Goal: Task Accomplishment & Management: Complete application form

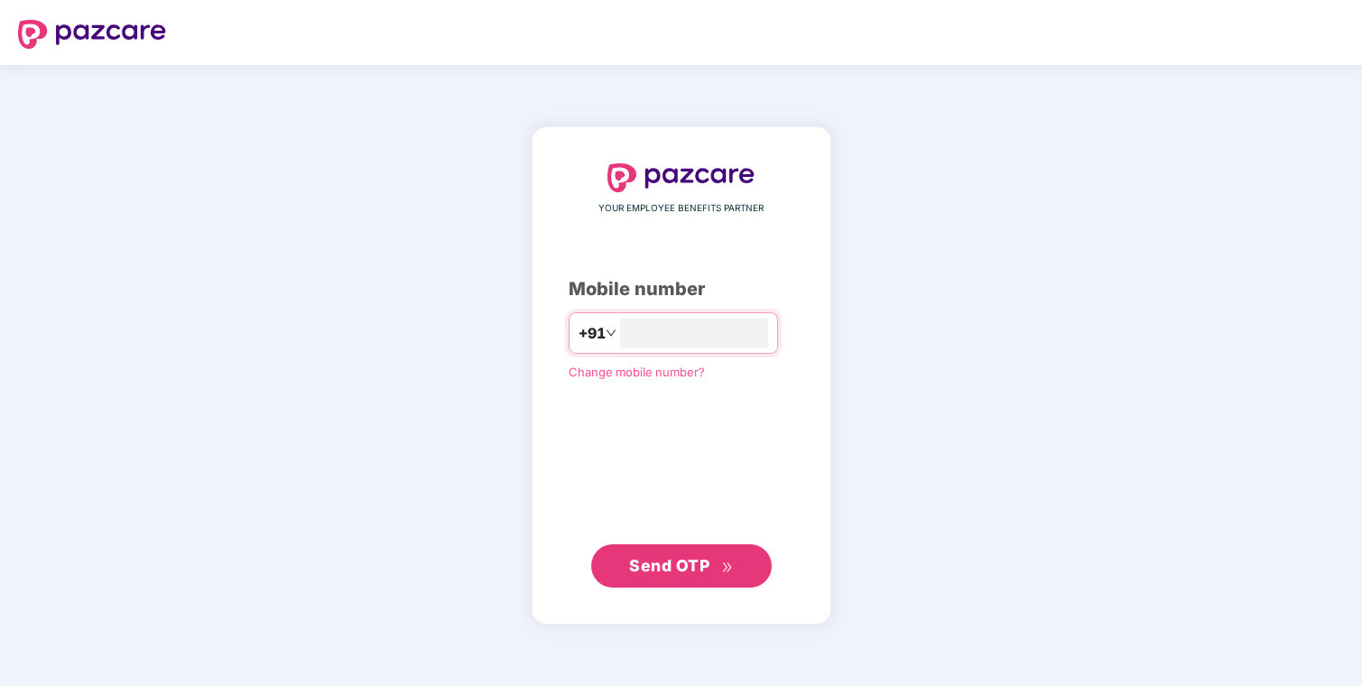
type input "**********"
click at [673, 565] on span "Send OTP" at bounding box center [669, 565] width 80 height 19
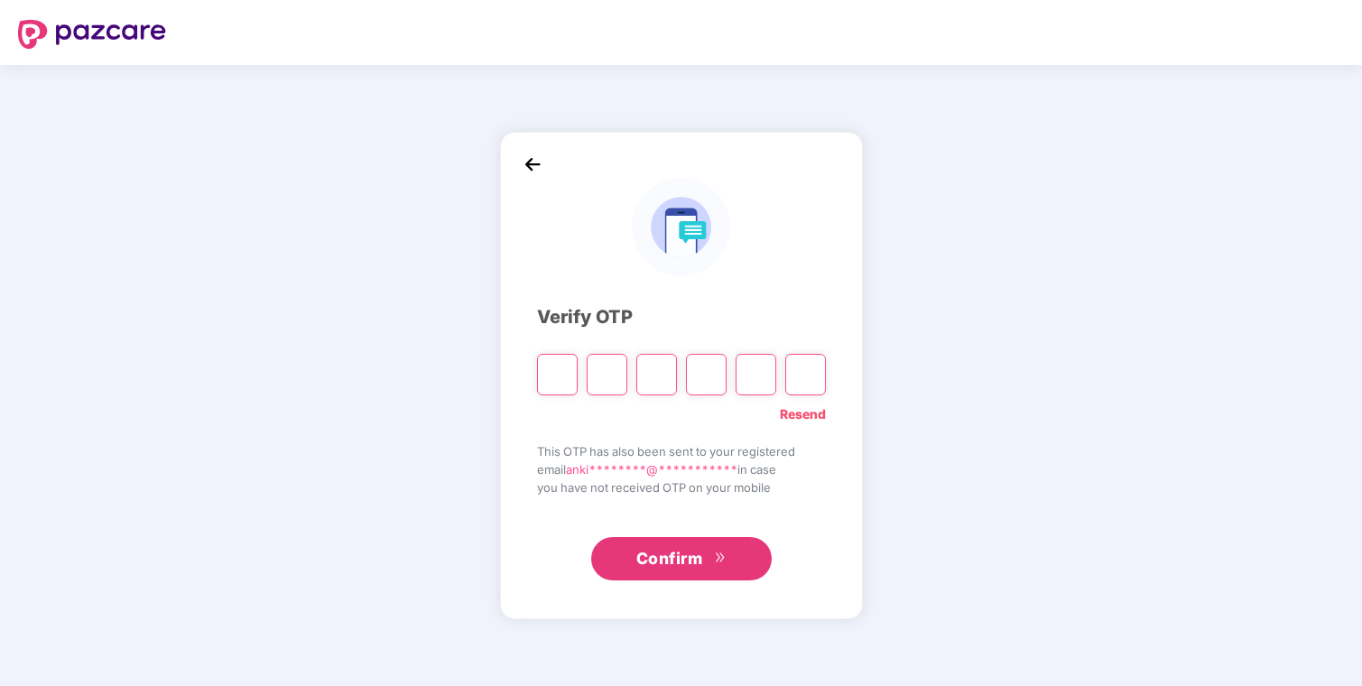
type input "*"
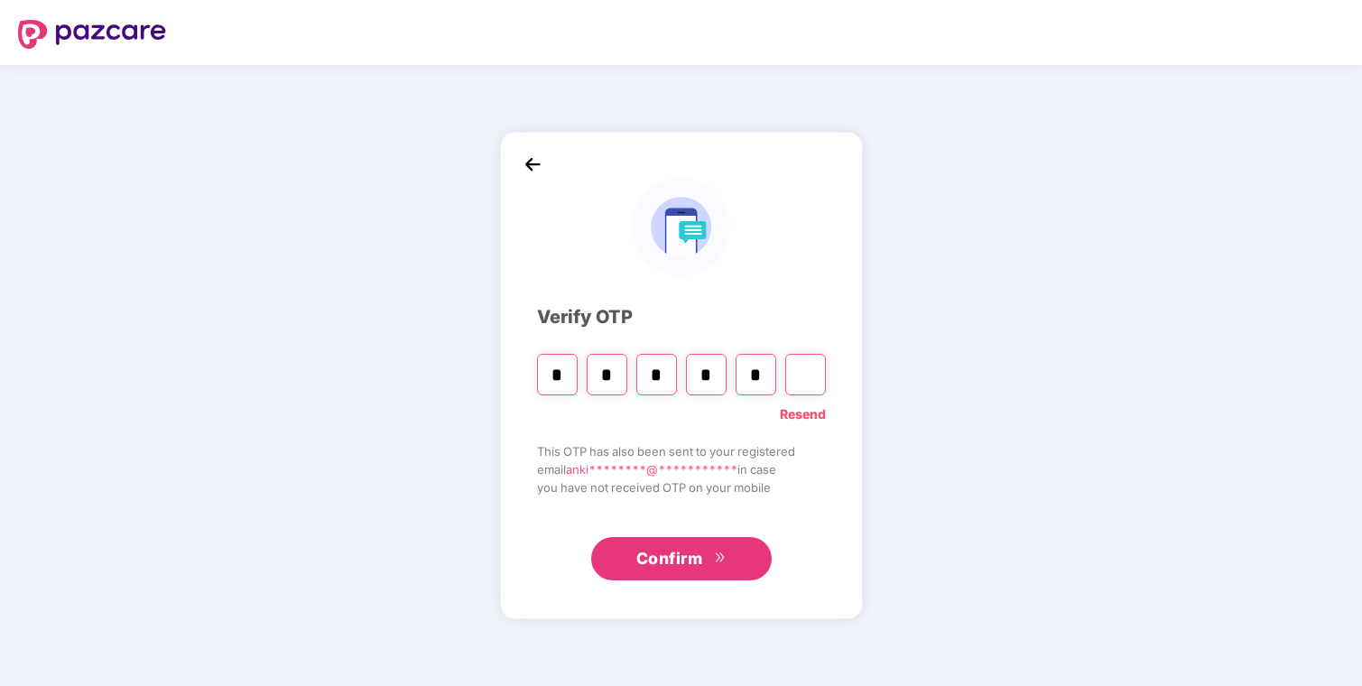
type input "*"
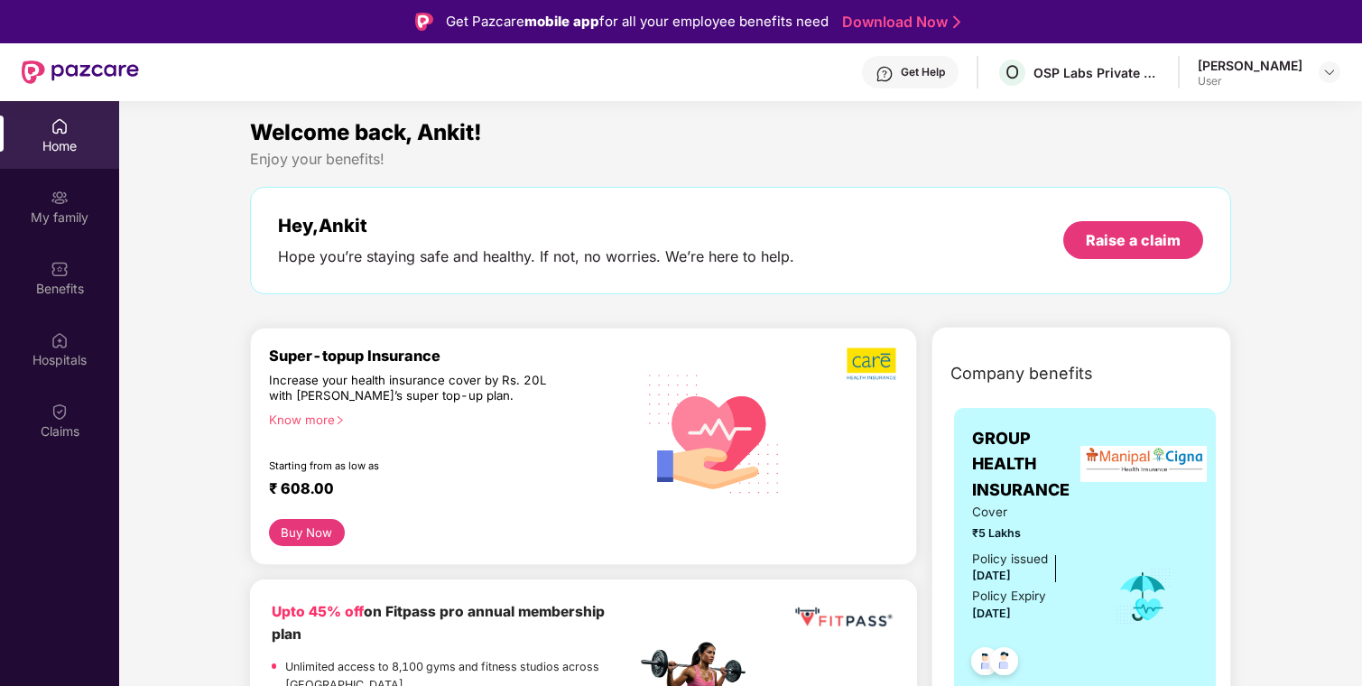
click at [305, 422] on div "Know more" at bounding box center [447, 418] width 356 height 13
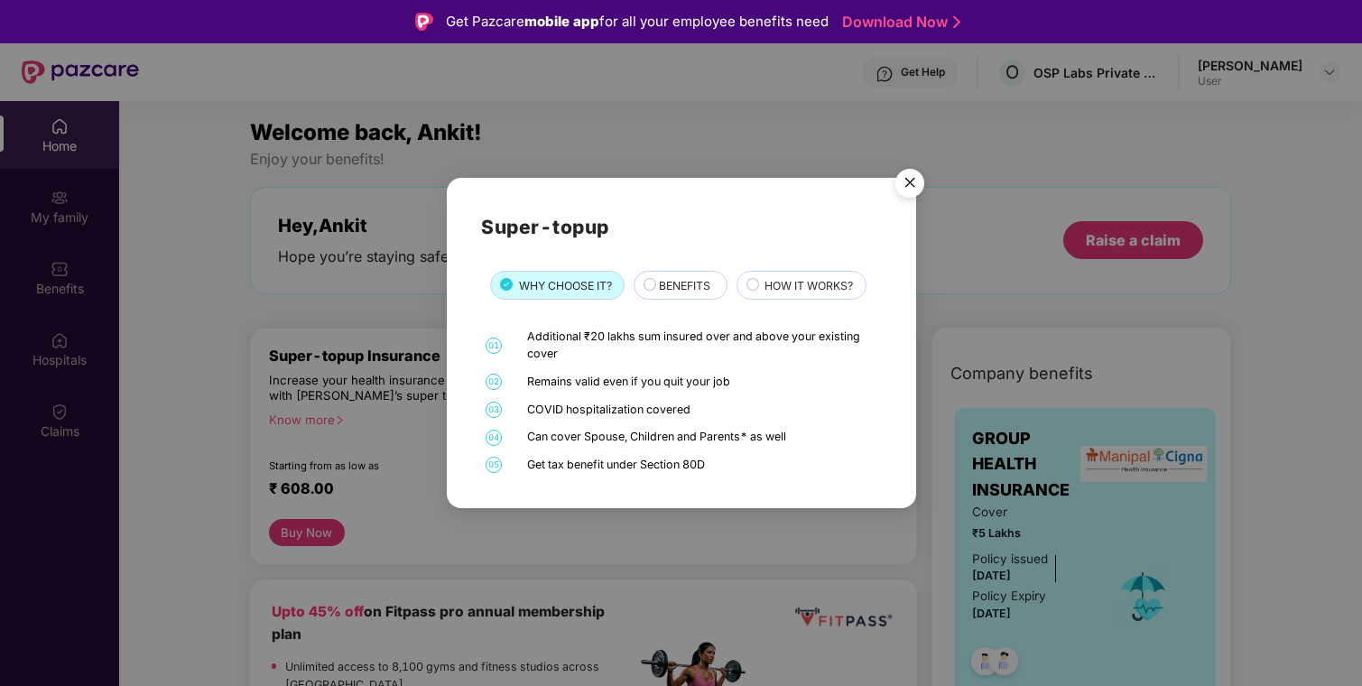
click at [695, 280] on span "BENEFITS" at bounding box center [684, 285] width 51 height 17
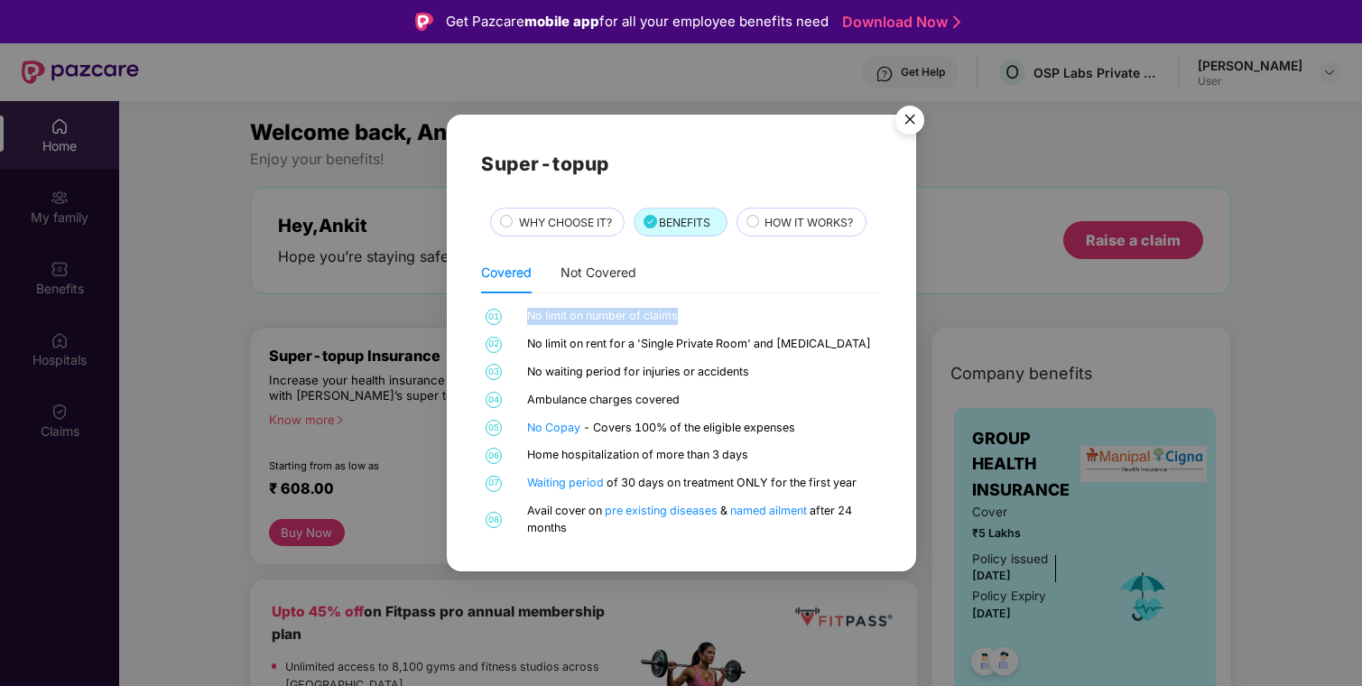
drag, startPoint x: 527, startPoint y: 314, endPoint x: 677, endPoint y: 312, distance: 149.8
click at [677, 312] on div "No limit on number of claims" at bounding box center [701, 316] width 349 height 17
drag, startPoint x: 523, startPoint y: 338, endPoint x: 815, endPoint y: 342, distance: 291.5
click at [817, 342] on div "02 No limit on rent for a 'Single Private Room' and [MEDICAL_DATA]" at bounding box center [681, 344] width 400 height 17
drag, startPoint x: 526, startPoint y: 372, endPoint x: 758, endPoint y: 370, distance: 231.9
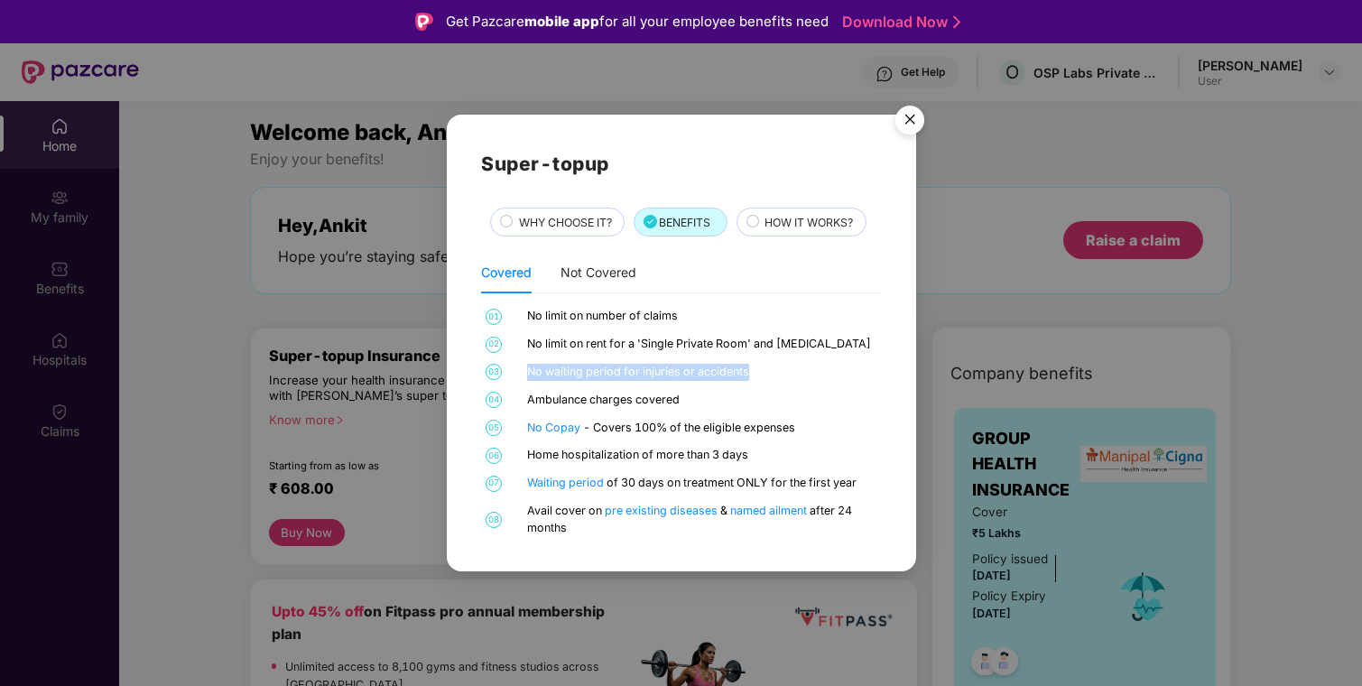
click at [758, 370] on div "No waiting period for injuries or accidents" at bounding box center [701, 372] width 349 height 17
drag, startPoint x: 528, startPoint y: 401, endPoint x: 706, endPoint y: 399, distance: 178.7
click at [706, 399] on div "Ambulance charges covered" at bounding box center [701, 400] width 349 height 17
drag, startPoint x: 524, startPoint y: 454, endPoint x: 771, endPoint y: 454, distance: 247.2
click at [771, 454] on div "06 Home hospitalization of more than 3 days" at bounding box center [681, 455] width 400 height 17
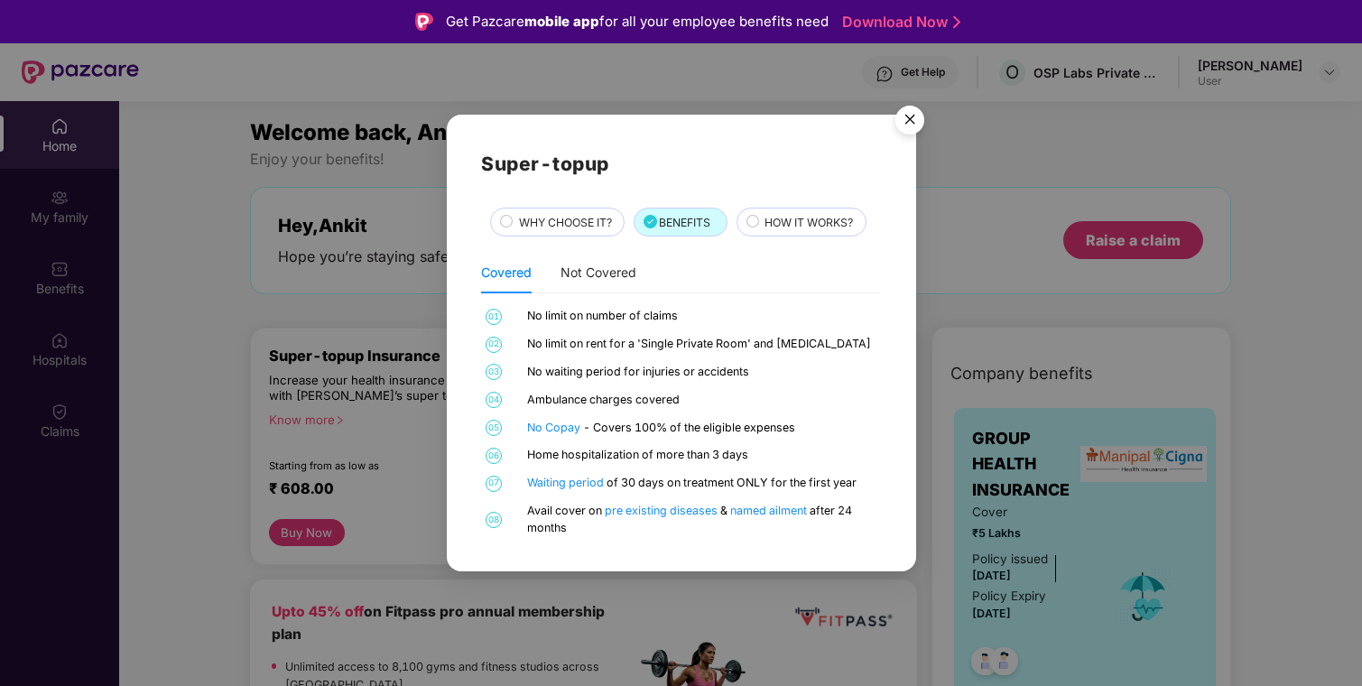
click at [706, 482] on div "Waiting period of 30 days on treatment ONLY for the first year" at bounding box center [701, 483] width 349 height 17
click at [754, 482] on div "Waiting period of 30 days on treatment ONLY for the first year" at bounding box center [701, 483] width 349 height 17
click at [754, 481] on div "Waiting period of 30 days on treatment ONLY for the first year" at bounding box center [701, 483] width 349 height 17
click at [781, 483] on div "Waiting period of 30 days on treatment ONLY for the first year" at bounding box center [701, 483] width 349 height 17
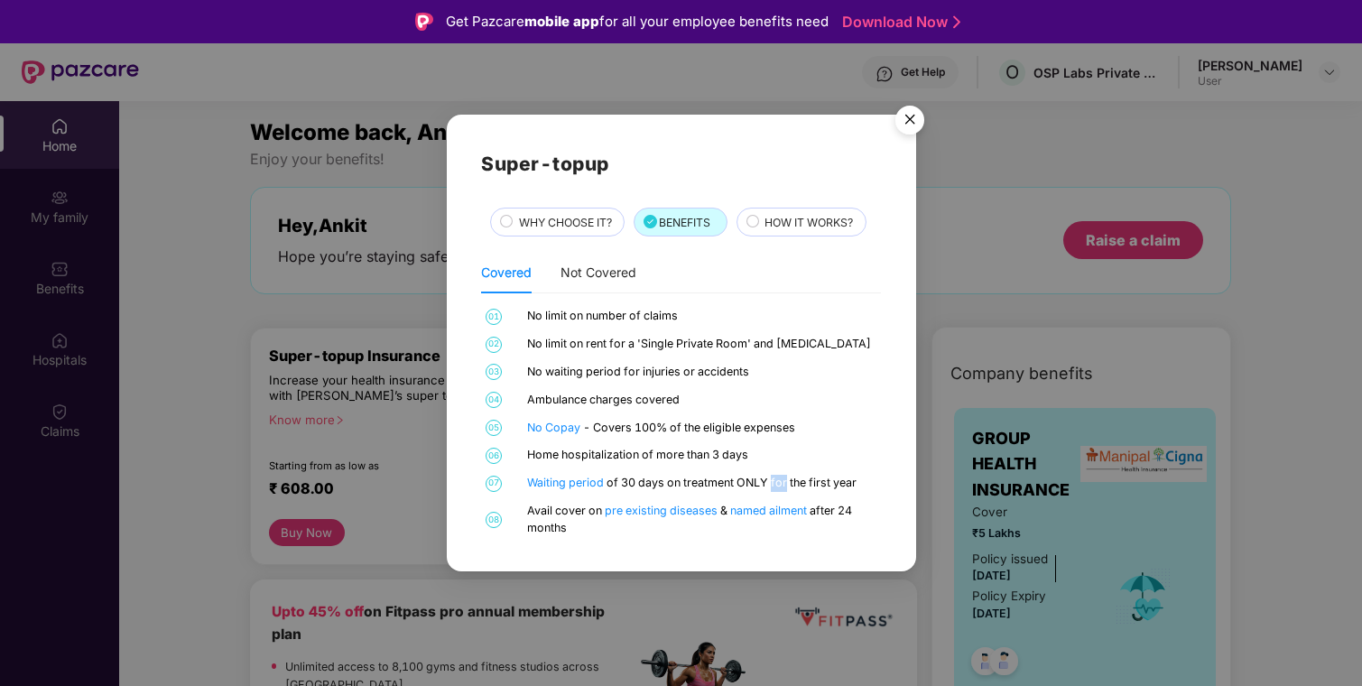
click at [781, 483] on div "Waiting period of 30 days on treatment ONLY for the first year" at bounding box center [701, 483] width 349 height 17
click at [799, 480] on div "Waiting period of 30 days on treatment ONLY for the first year" at bounding box center [701, 483] width 349 height 17
click at [819, 485] on div "Waiting period of 30 days on treatment ONLY for the first year" at bounding box center [701, 483] width 349 height 17
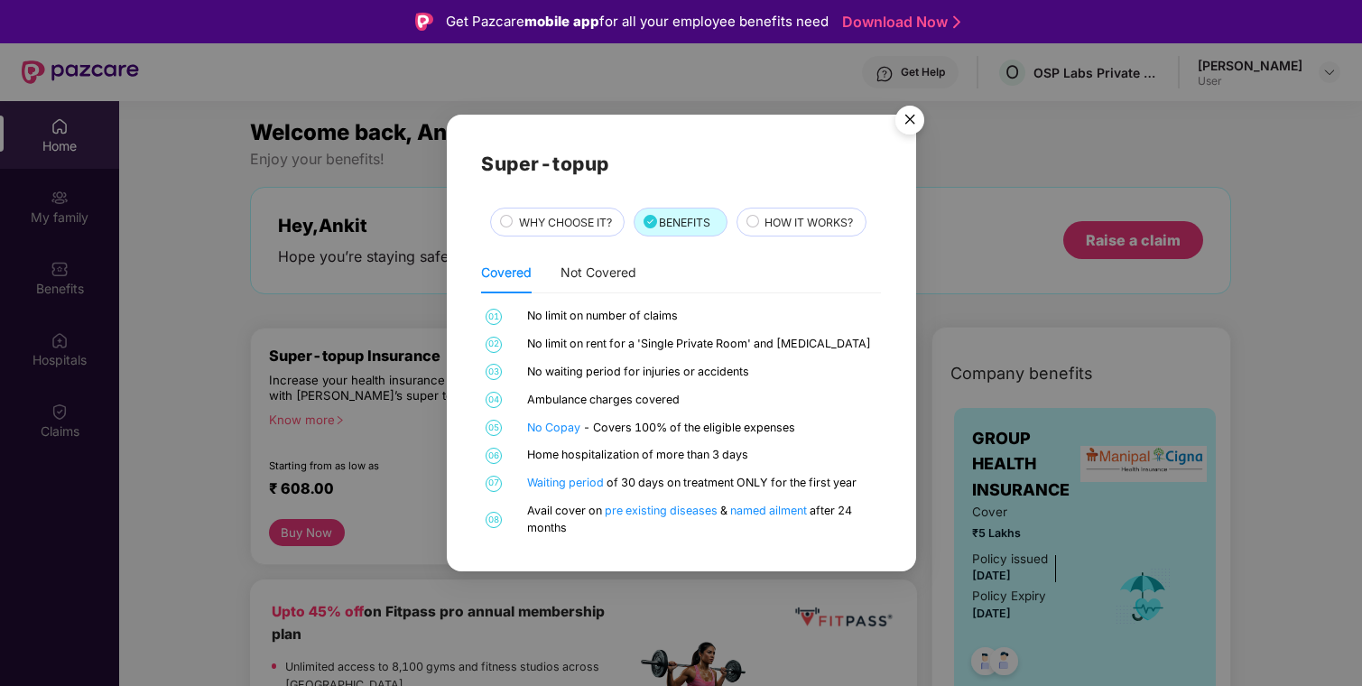
click at [836, 485] on div "Waiting period of 30 days on treatment ONLY for the first year" at bounding box center [701, 483] width 349 height 17
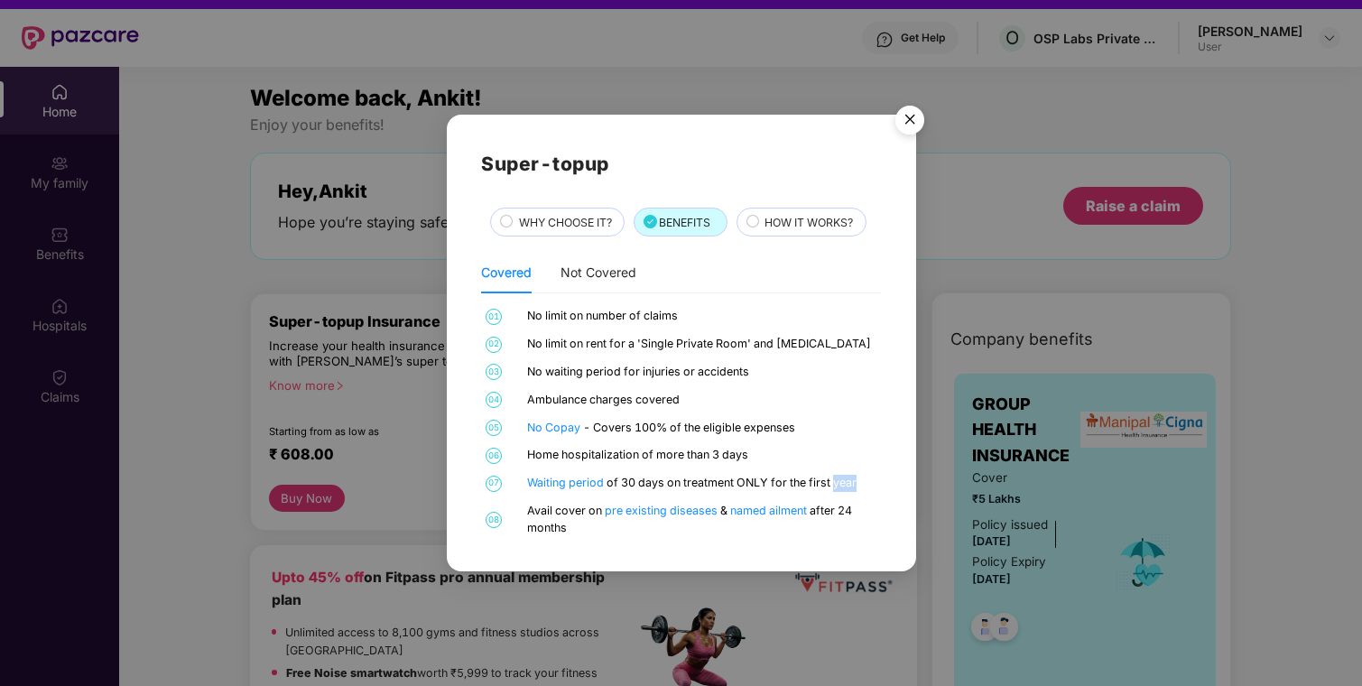
scroll to position [35, 0]
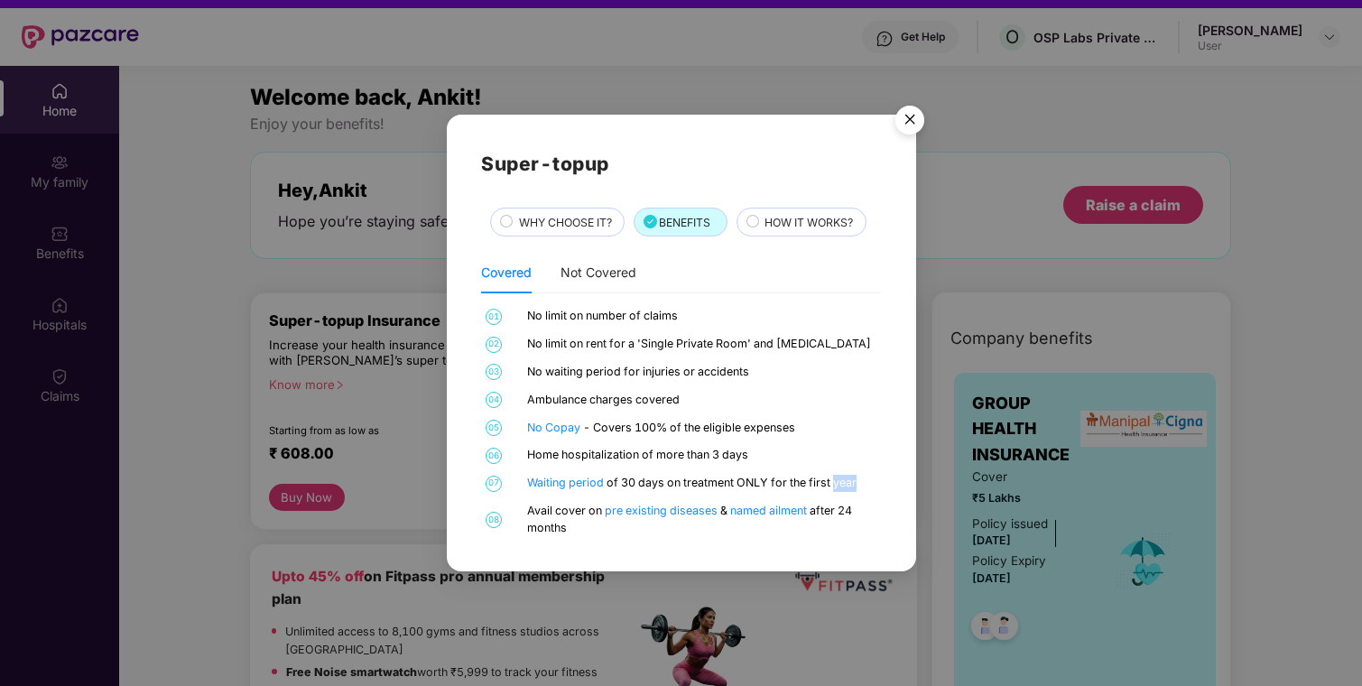
click at [910, 120] on img "Close" at bounding box center [909, 122] width 51 height 51
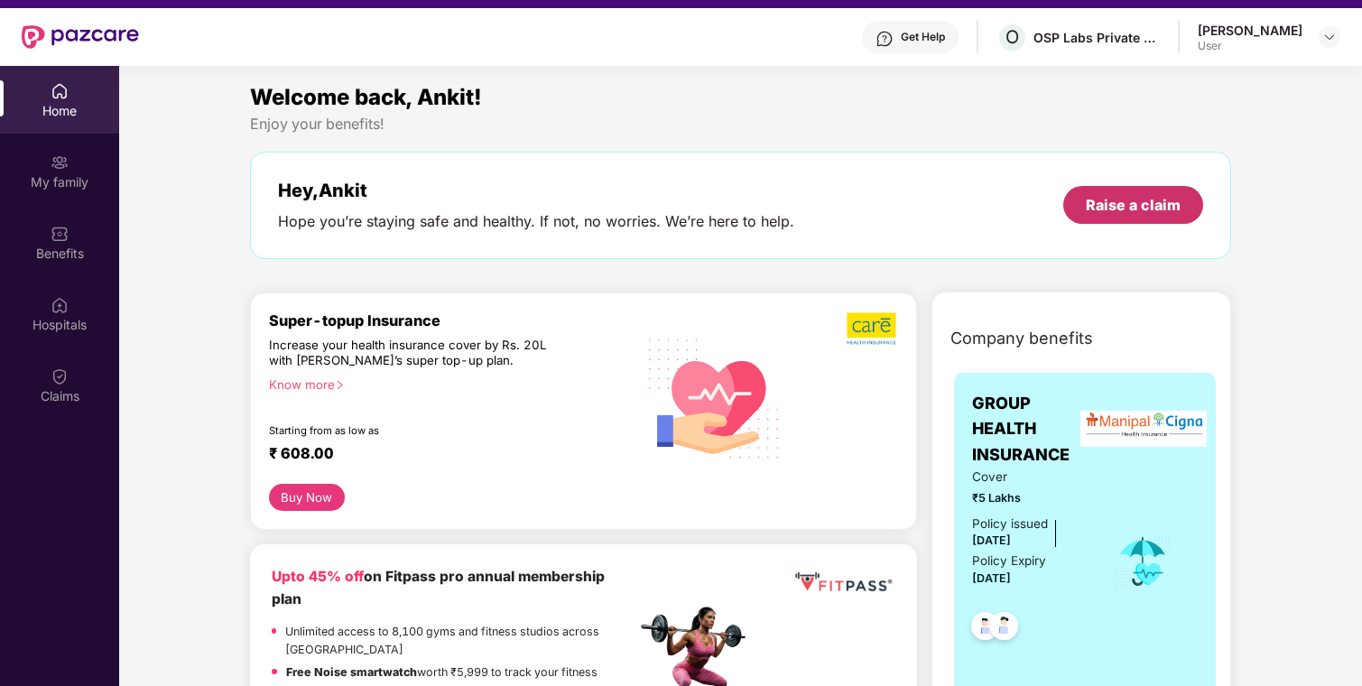
click at [1131, 199] on div "Raise a claim" at bounding box center [1132, 205] width 95 height 20
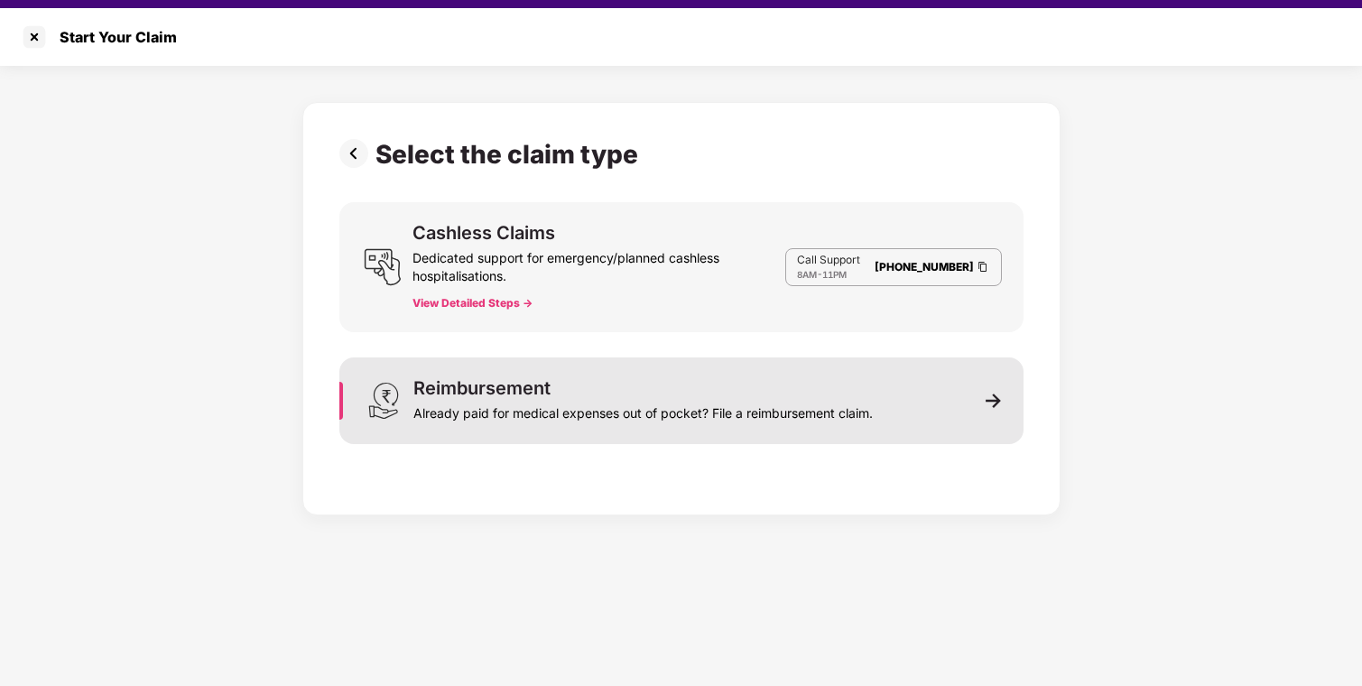
click at [585, 412] on div "Already paid for medical expenses out of pocket? File a reimbursement claim." at bounding box center [642, 409] width 459 height 25
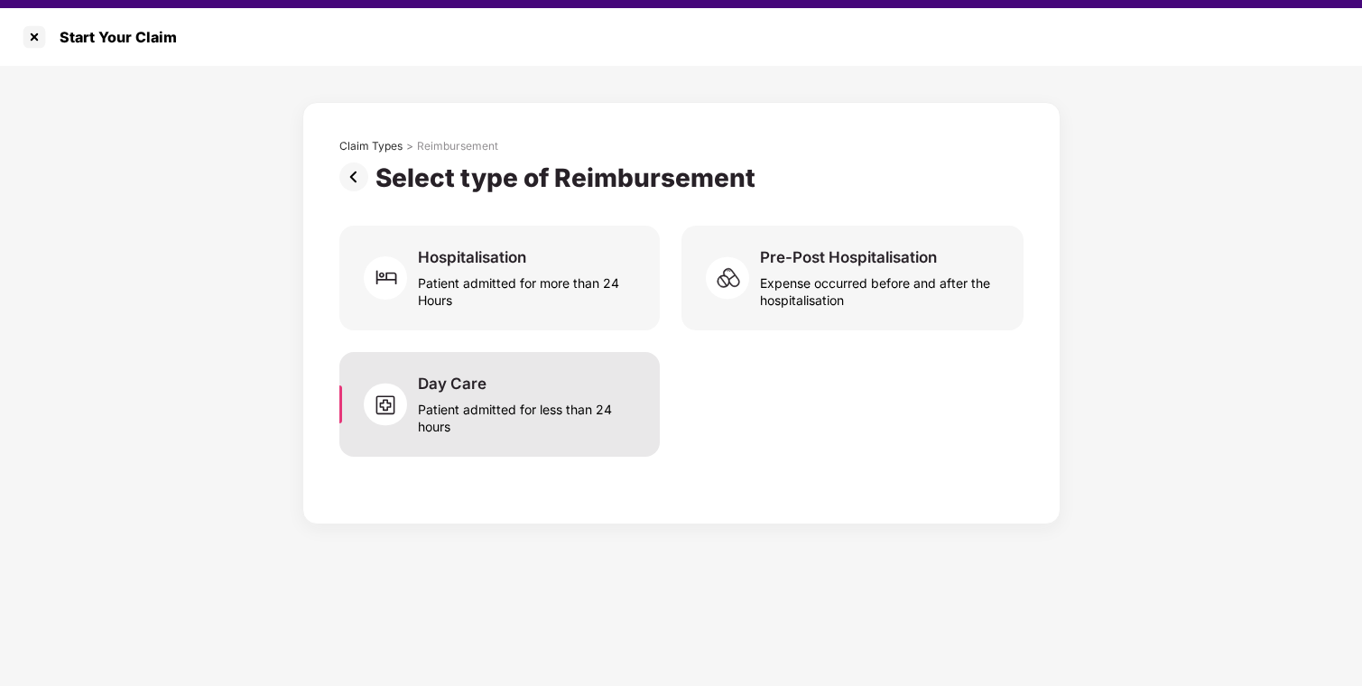
click at [558, 393] on div "Patient admitted for less than 24 hours" at bounding box center [527, 414] width 219 height 42
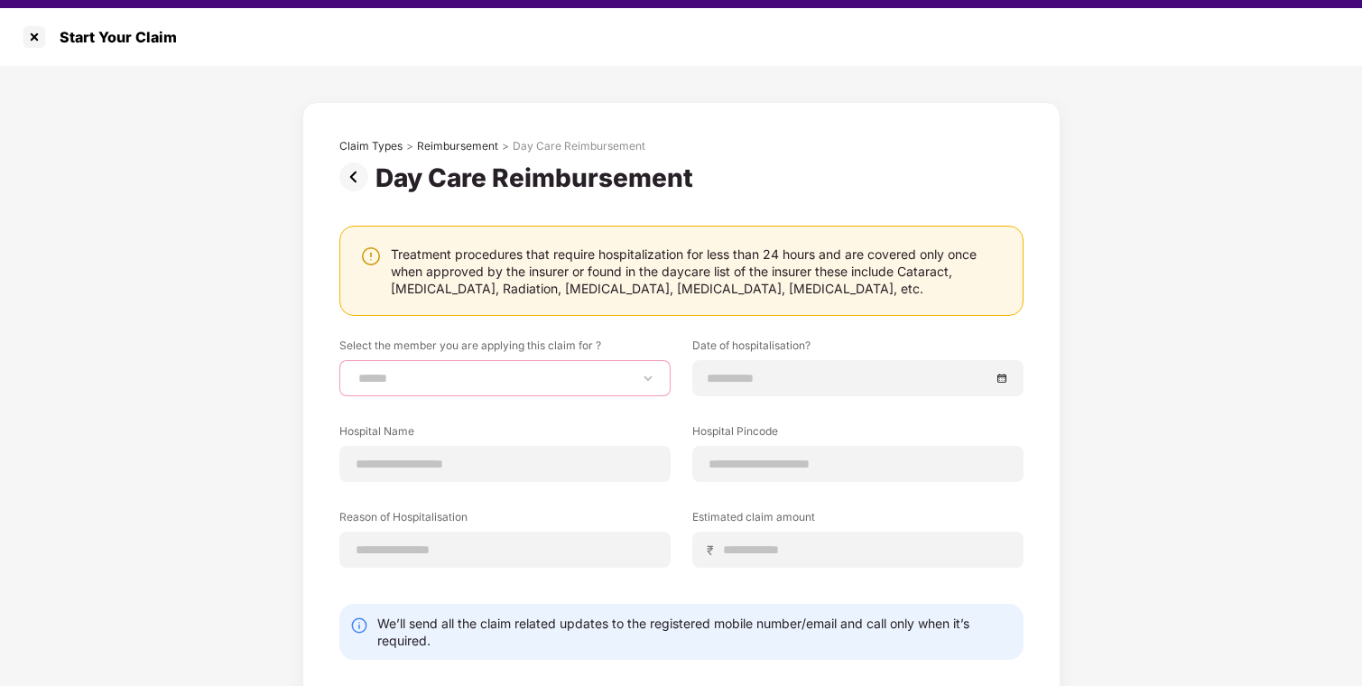
click at [444, 376] on select "**********" at bounding box center [505, 378] width 300 height 14
select select "**********"
click at [355, 371] on select "**********" at bounding box center [505, 378] width 300 height 14
click at [1001, 378] on div at bounding box center [857, 378] width 300 height 20
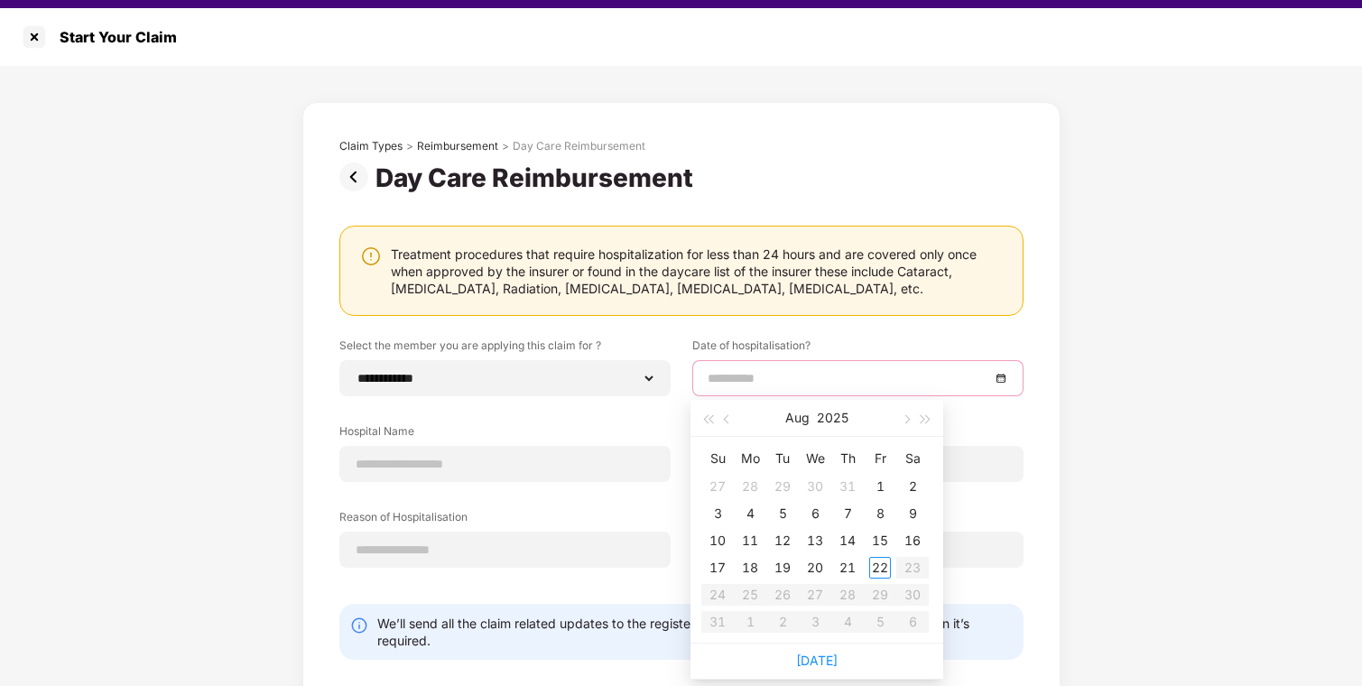
type input "**********"
click at [707, 417] on span "button" at bounding box center [707, 419] width 9 height 9
type input "**********"
click at [712, 415] on span "button" at bounding box center [707, 419] width 9 height 9
click at [725, 419] on span "button" at bounding box center [728, 419] width 9 height 9
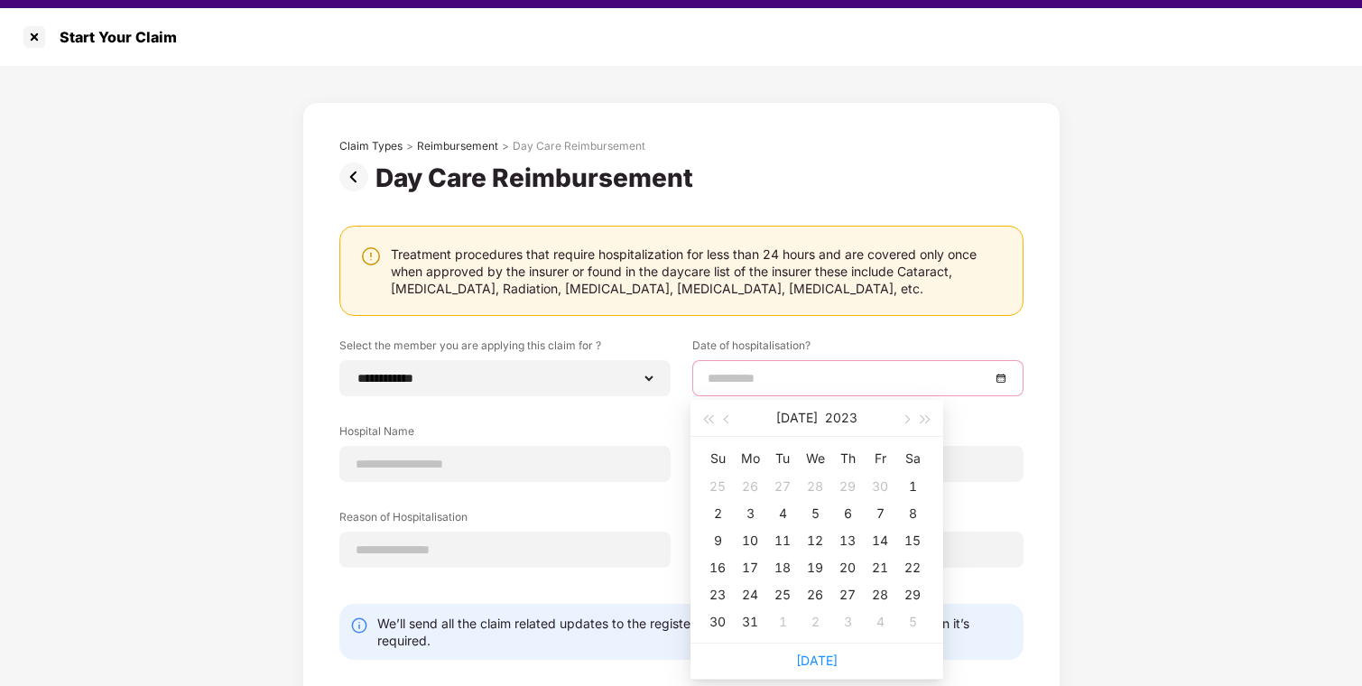
click at [913, 294] on div "Treatment procedures that require hospitalization for less than 24 hours and ar…" at bounding box center [698, 270] width 614 height 51
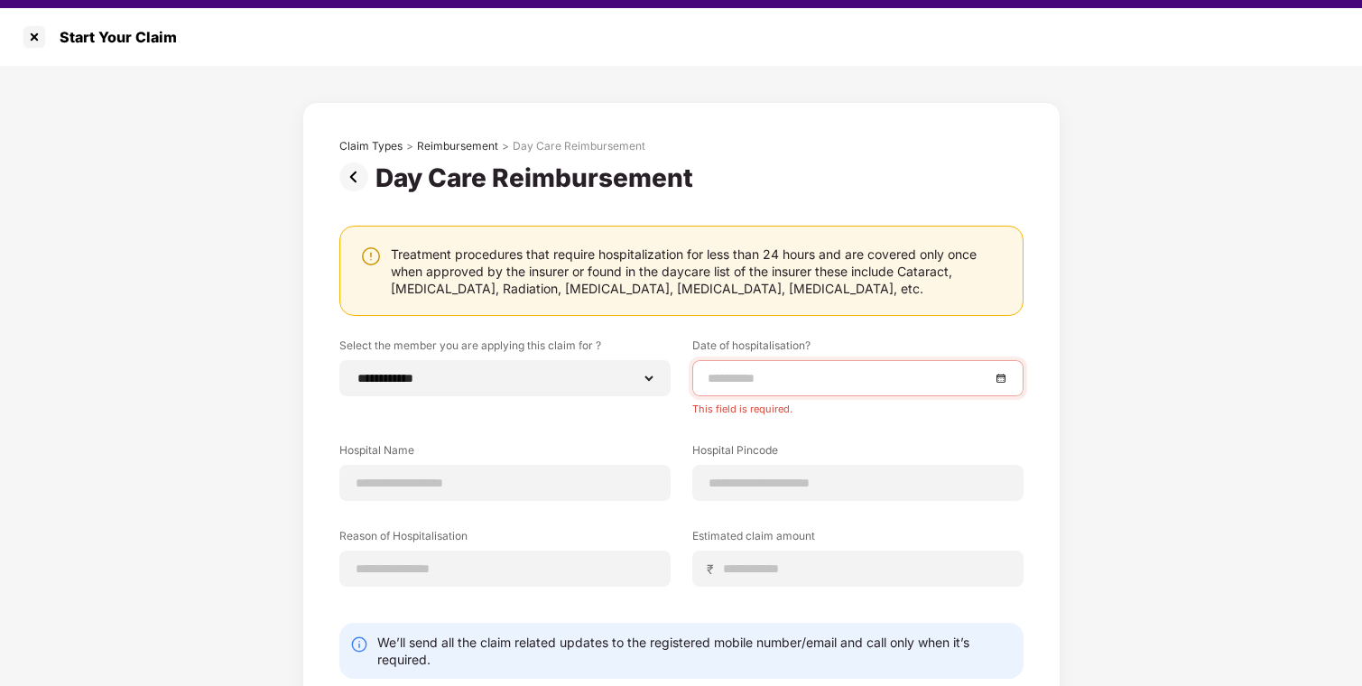
click at [995, 379] on div at bounding box center [857, 378] width 300 height 20
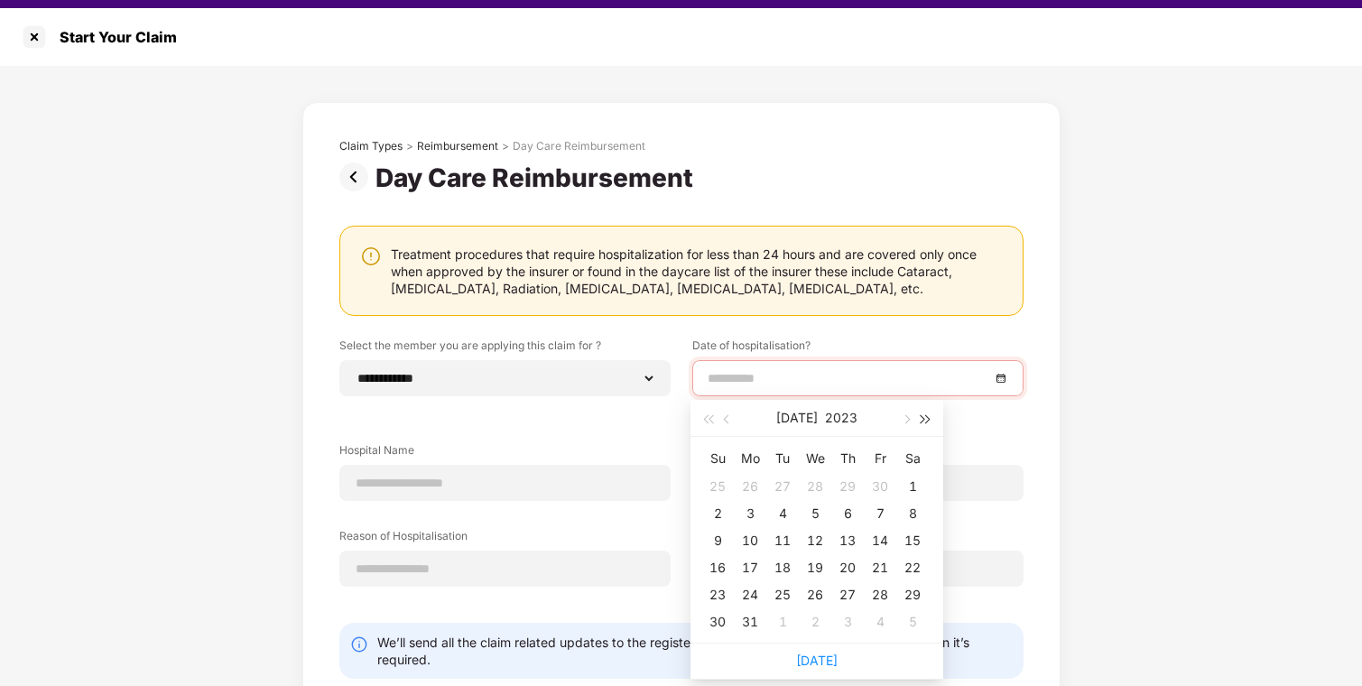
click at [922, 417] on span "button" at bounding box center [925, 419] width 9 height 9
click at [703, 417] on button "button" at bounding box center [707, 418] width 20 height 36
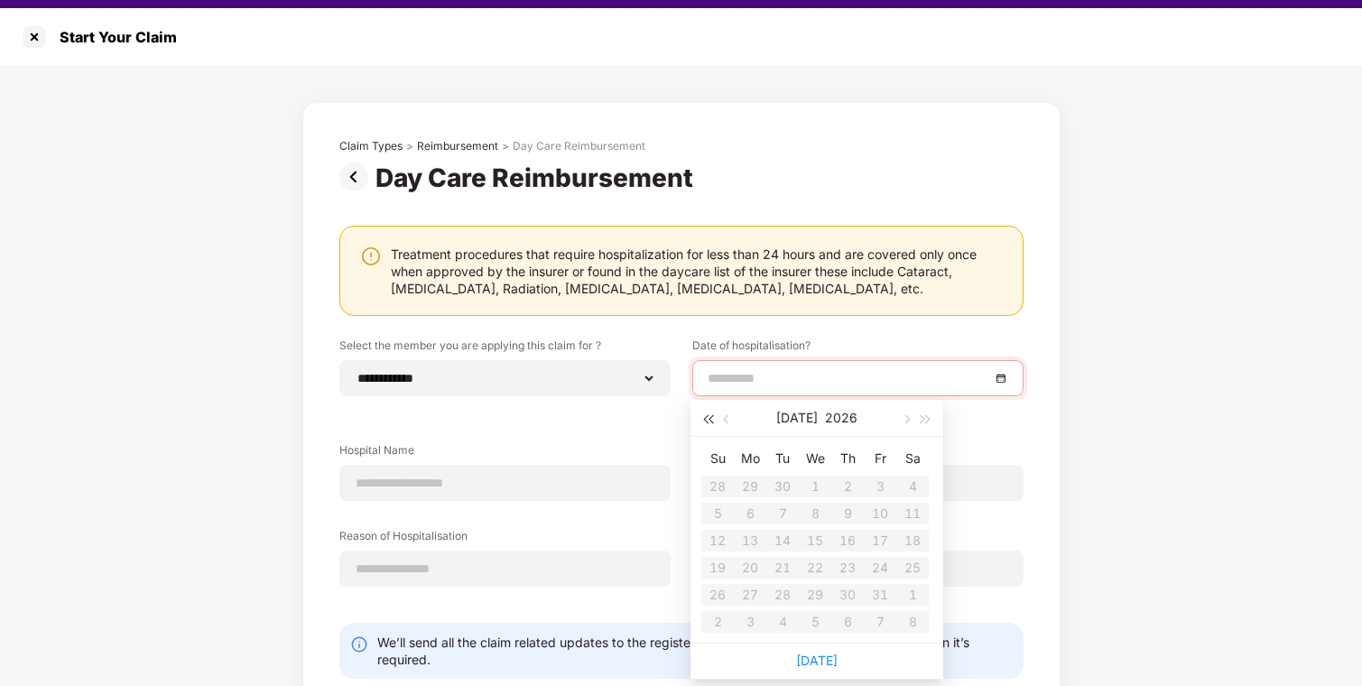
click at [702, 417] on button "button" at bounding box center [707, 418] width 20 height 36
type input "**********"
click at [917, 560] on div "26" at bounding box center [912, 568] width 22 height 22
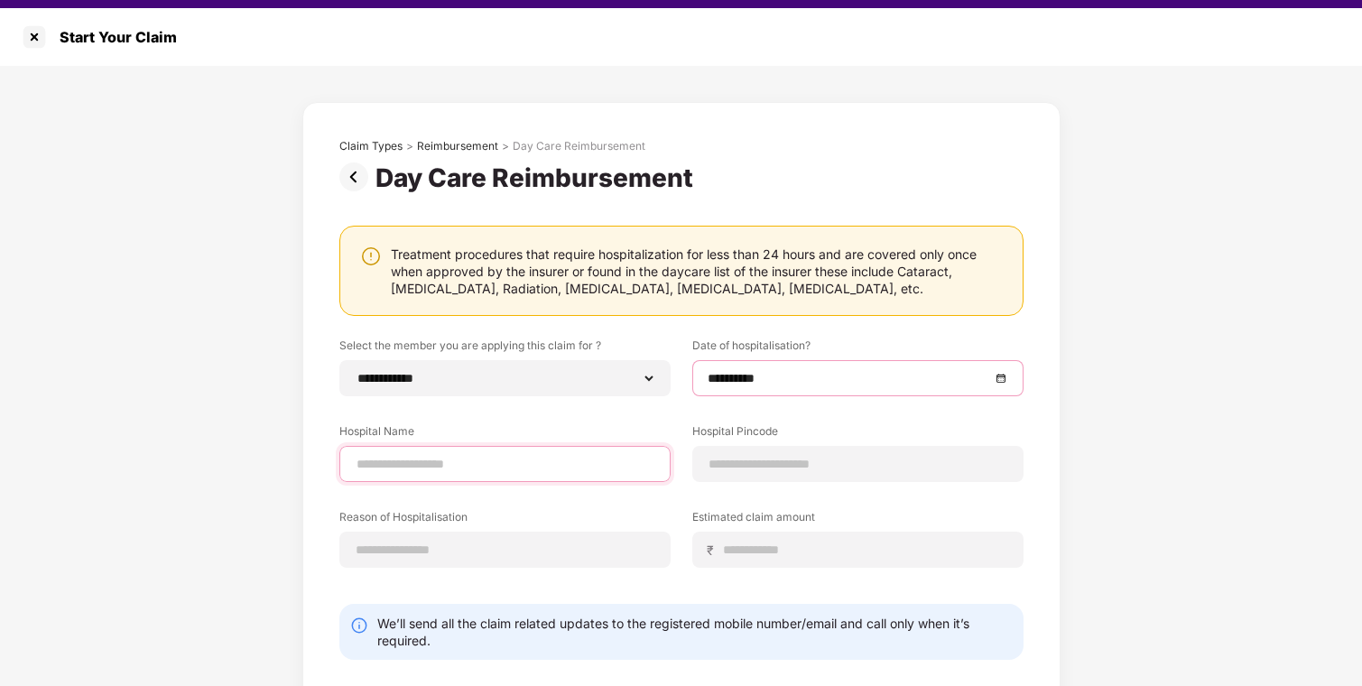
click at [531, 457] on input at bounding box center [505, 464] width 300 height 19
type input "**********"
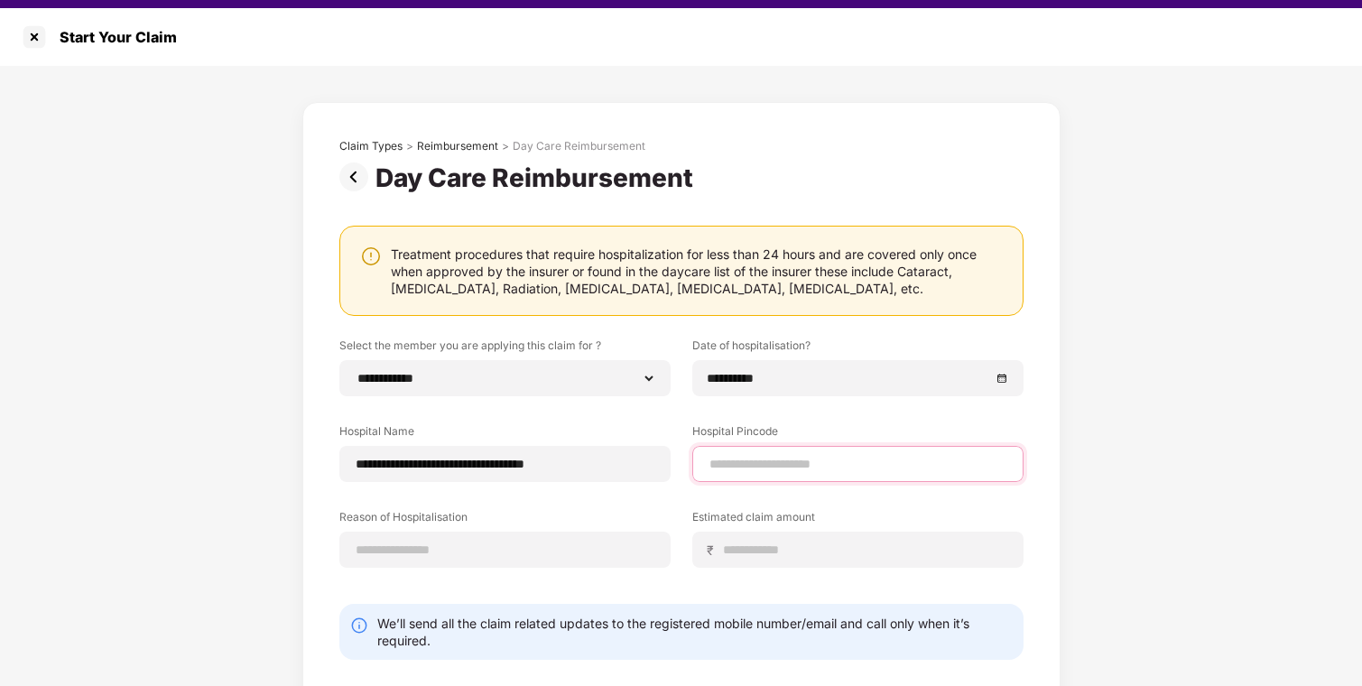
click at [745, 458] on input at bounding box center [857, 464] width 300 height 19
type input "******"
select select "******"
select select "**********"
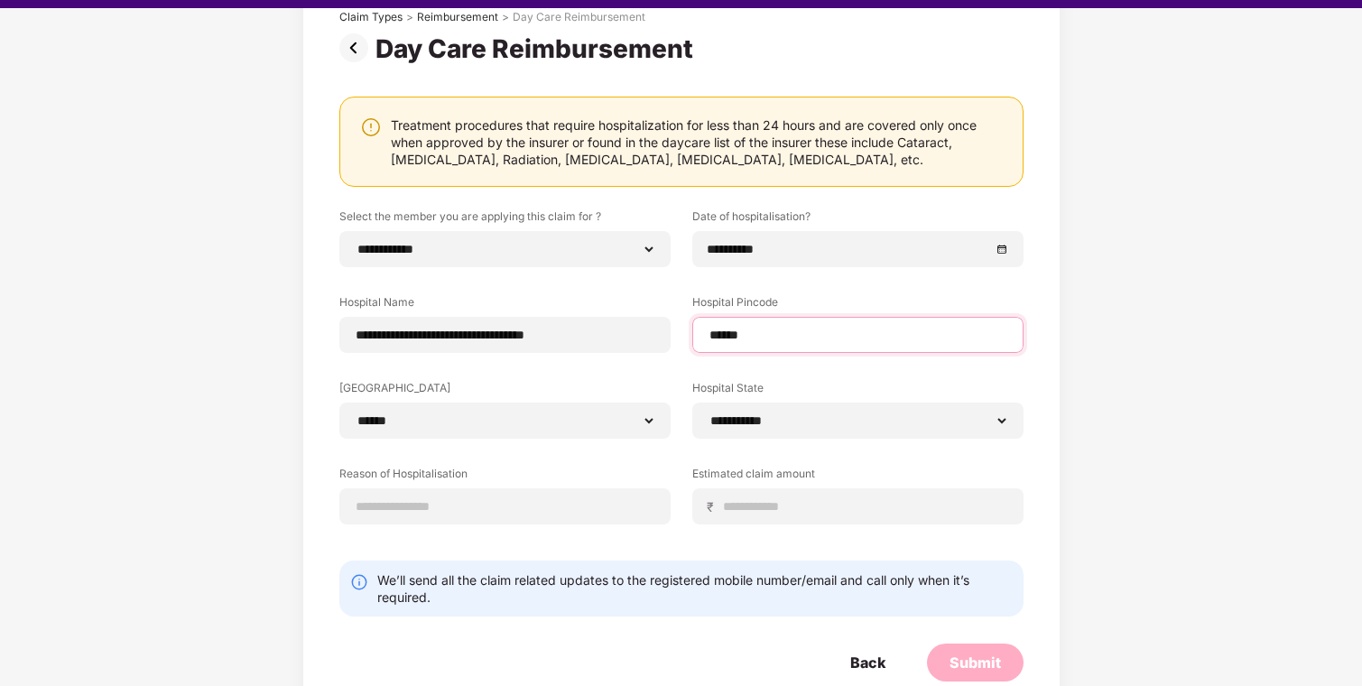
scroll to position [131, 0]
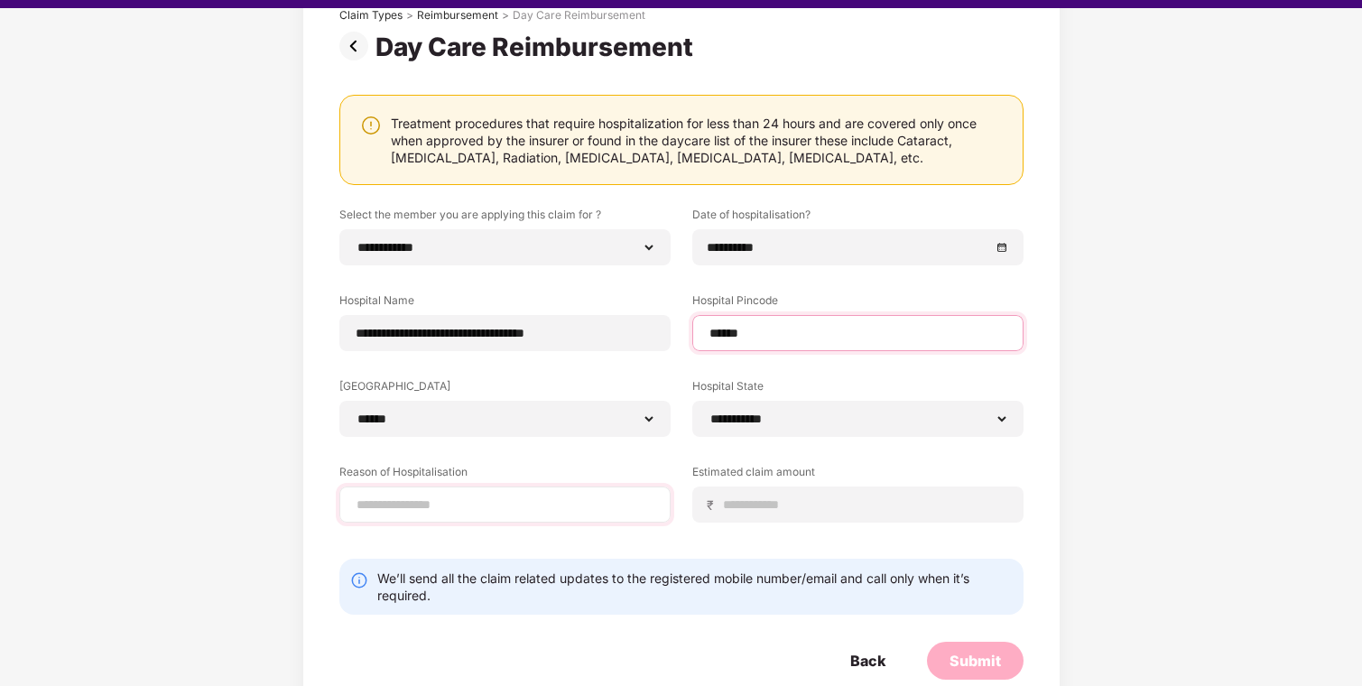
type input "******"
click at [432, 506] on input at bounding box center [505, 504] width 300 height 19
click at [741, 505] on input at bounding box center [865, 504] width 286 height 19
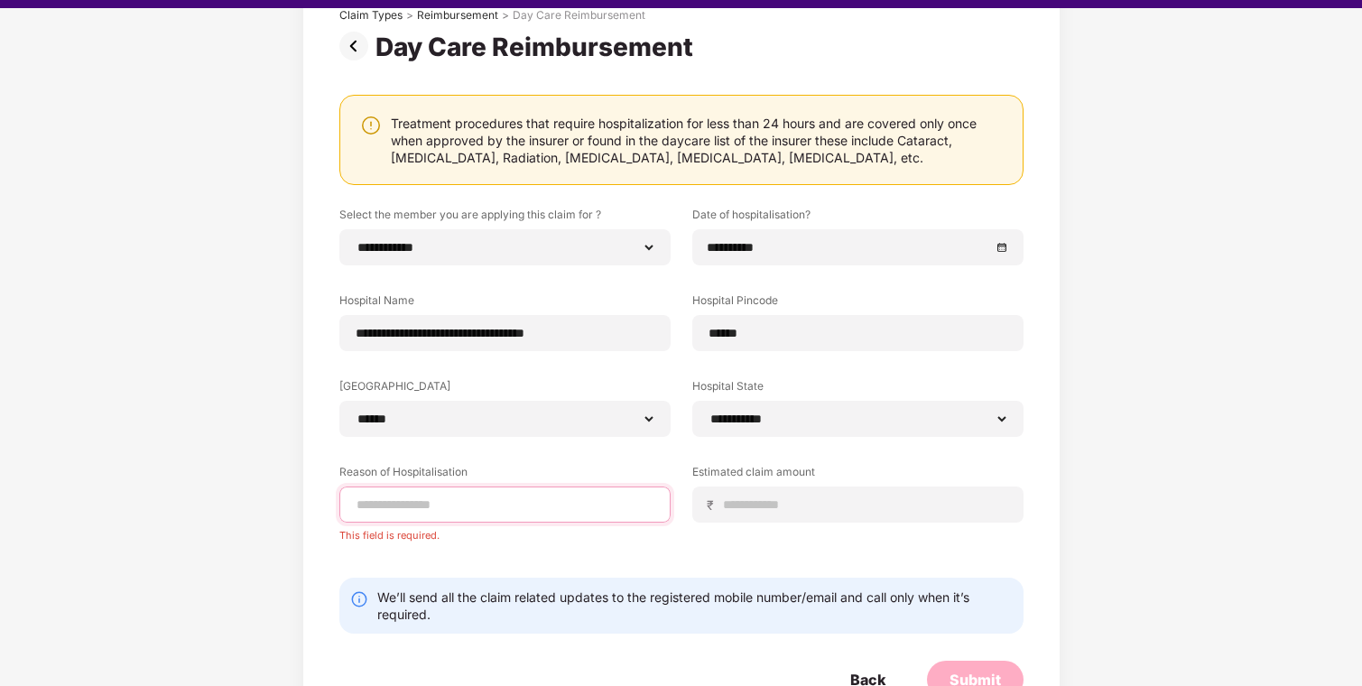
click at [419, 495] on input at bounding box center [505, 504] width 300 height 19
type input "**********"
click at [753, 508] on input at bounding box center [865, 504] width 286 height 19
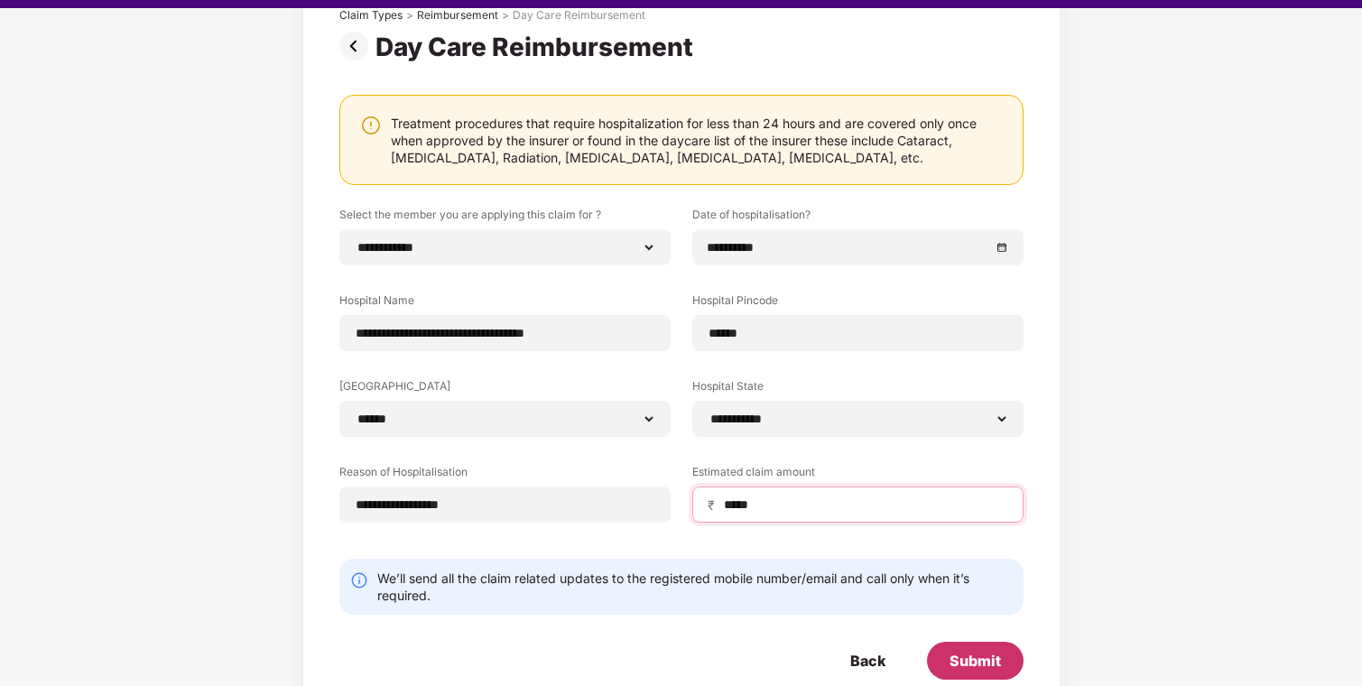
type input "*****"
click at [976, 658] on div "Submit" at bounding box center [974, 661] width 51 height 20
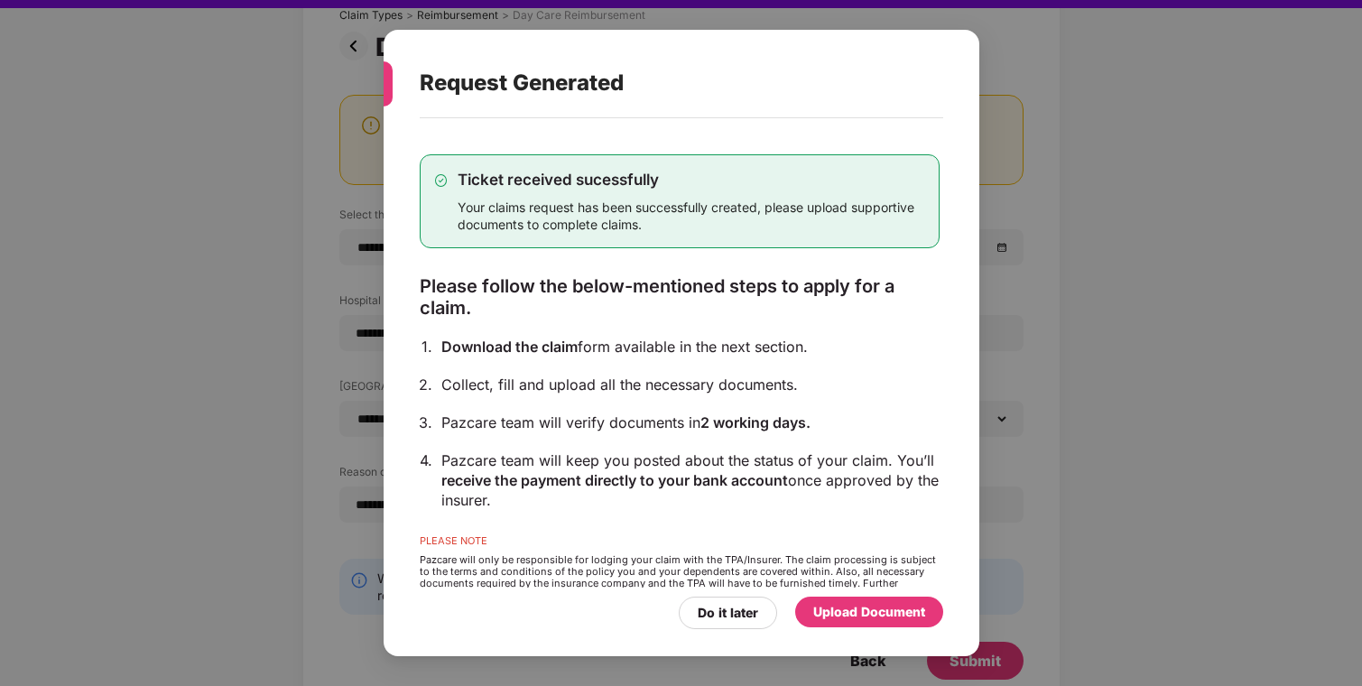
click at [857, 607] on div "Upload Document" at bounding box center [869, 612] width 112 height 20
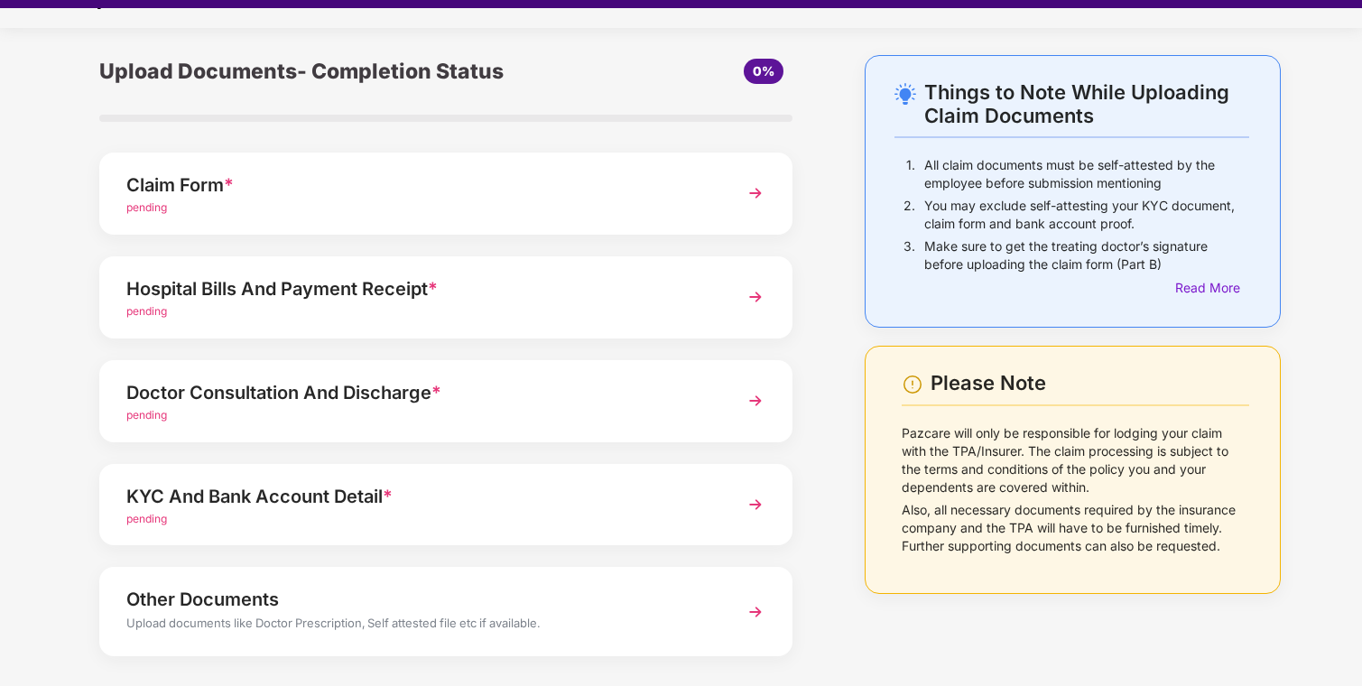
scroll to position [34, 0]
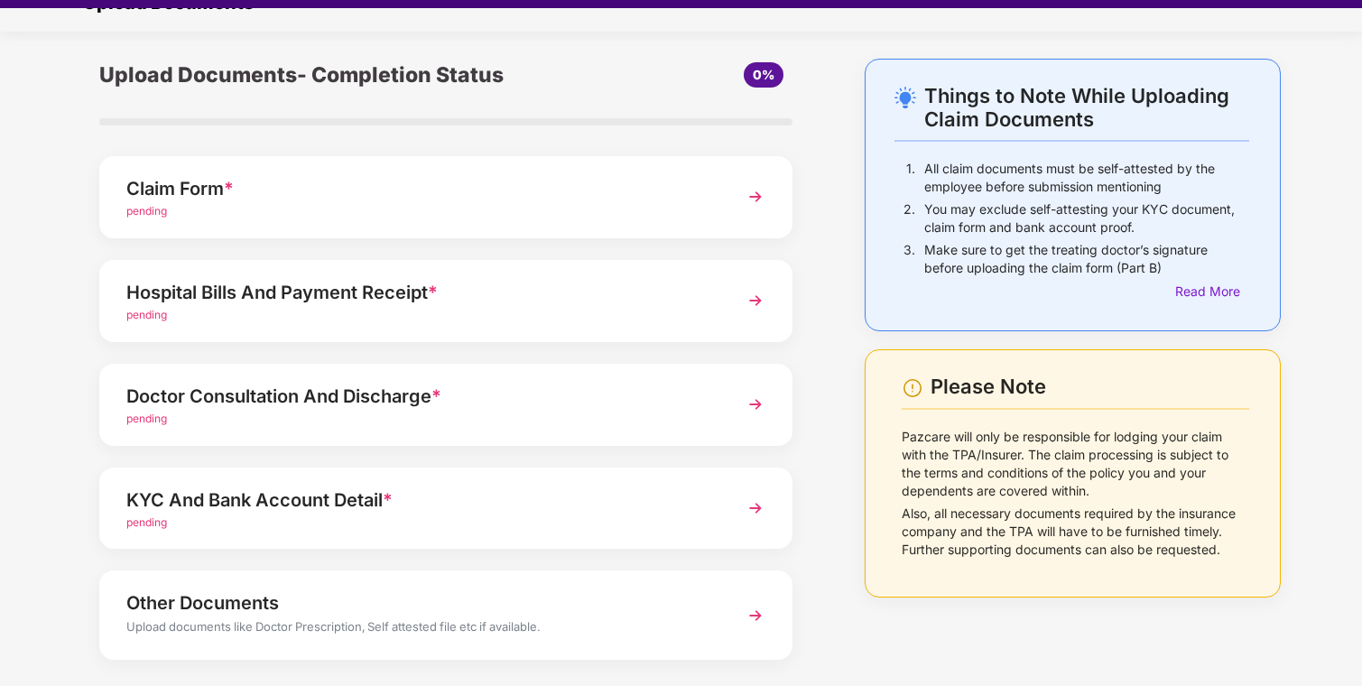
click at [343, 204] on div "pending" at bounding box center [419, 211] width 586 height 17
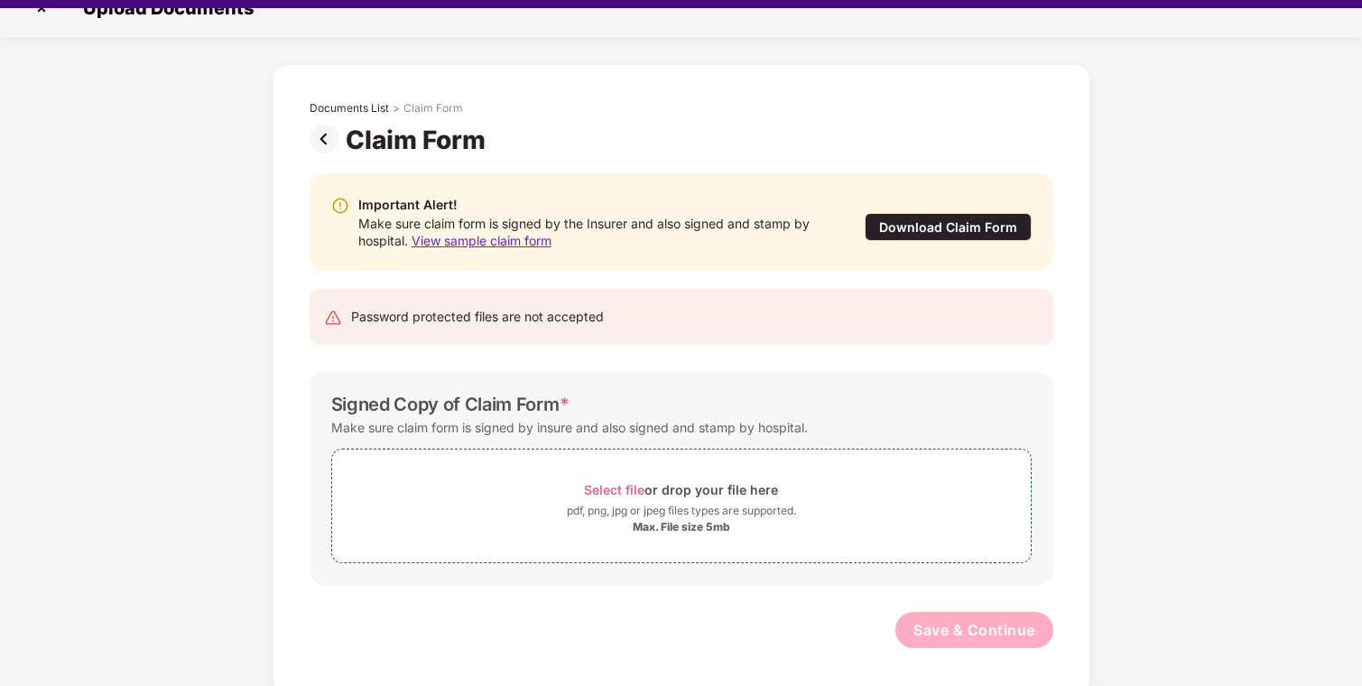
scroll to position [29, 0]
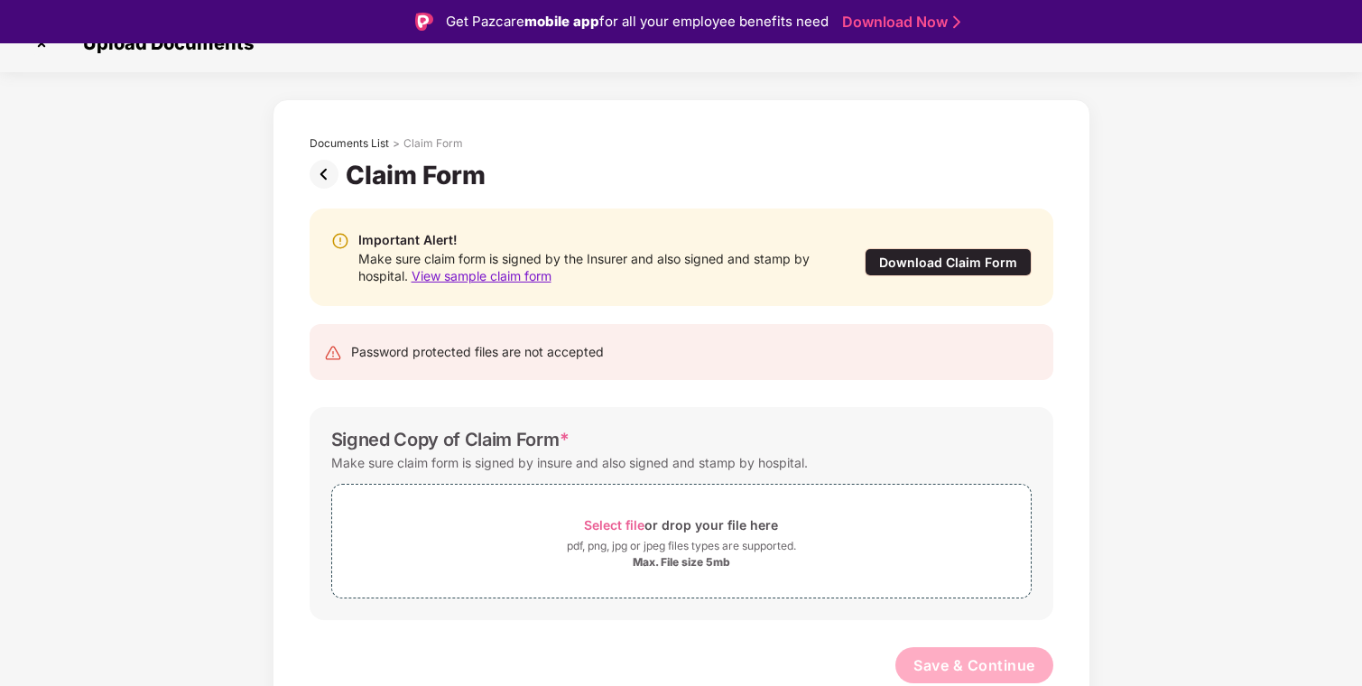
click at [342, 437] on div "Signed Copy of Claim Form *" at bounding box center [450, 440] width 238 height 22
click at [420, 440] on div "Signed Copy of Claim Form *" at bounding box center [450, 440] width 238 height 22
click at [455, 439] on div "Signed Copy of Claim Form *" at bounding box center [450, 440] width 238 height 22
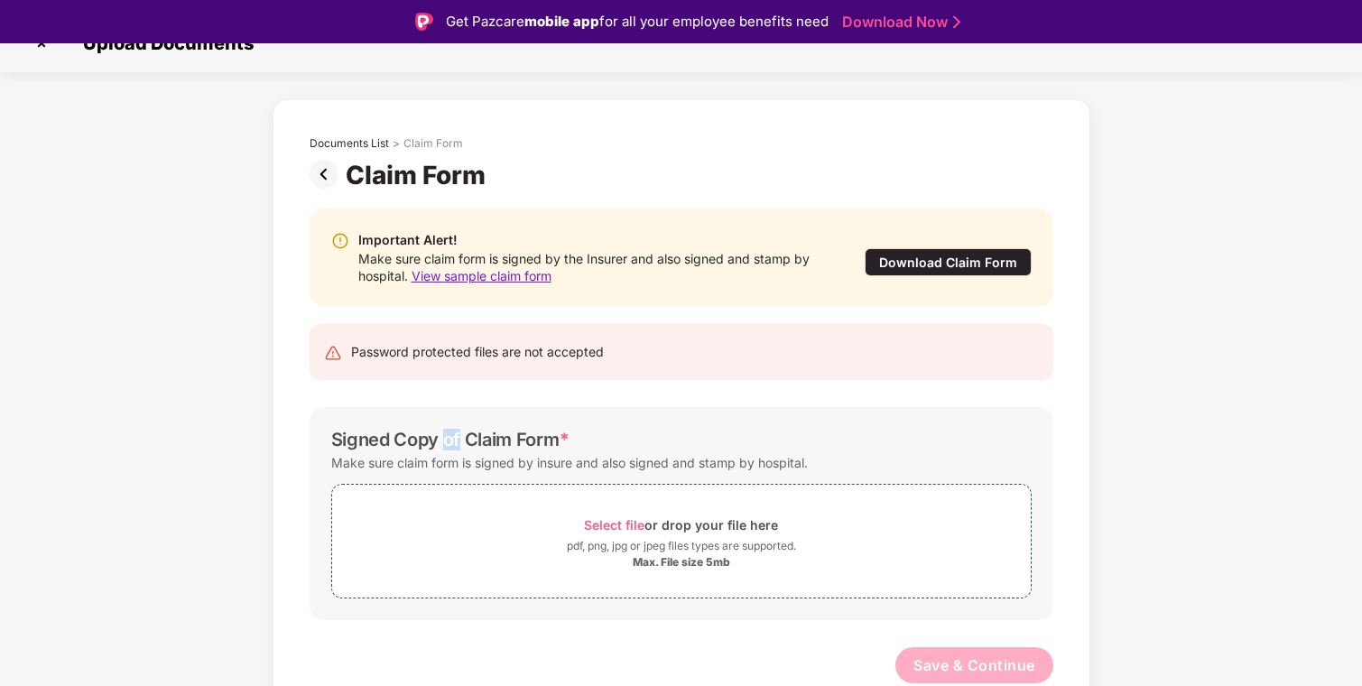
click at [455, 439] on div "Signed Copy of Claim Form *" at bounding box center [450, 440] width 238 height 22
click at [477, 438] on div "Signed Copy of Claim Form *" at bounding box center [450, 440] width 238 height 22
click at [532, 437] on div "Signed Copy of Claim Form *" at bounding box center [450, 440] width 238 height 22
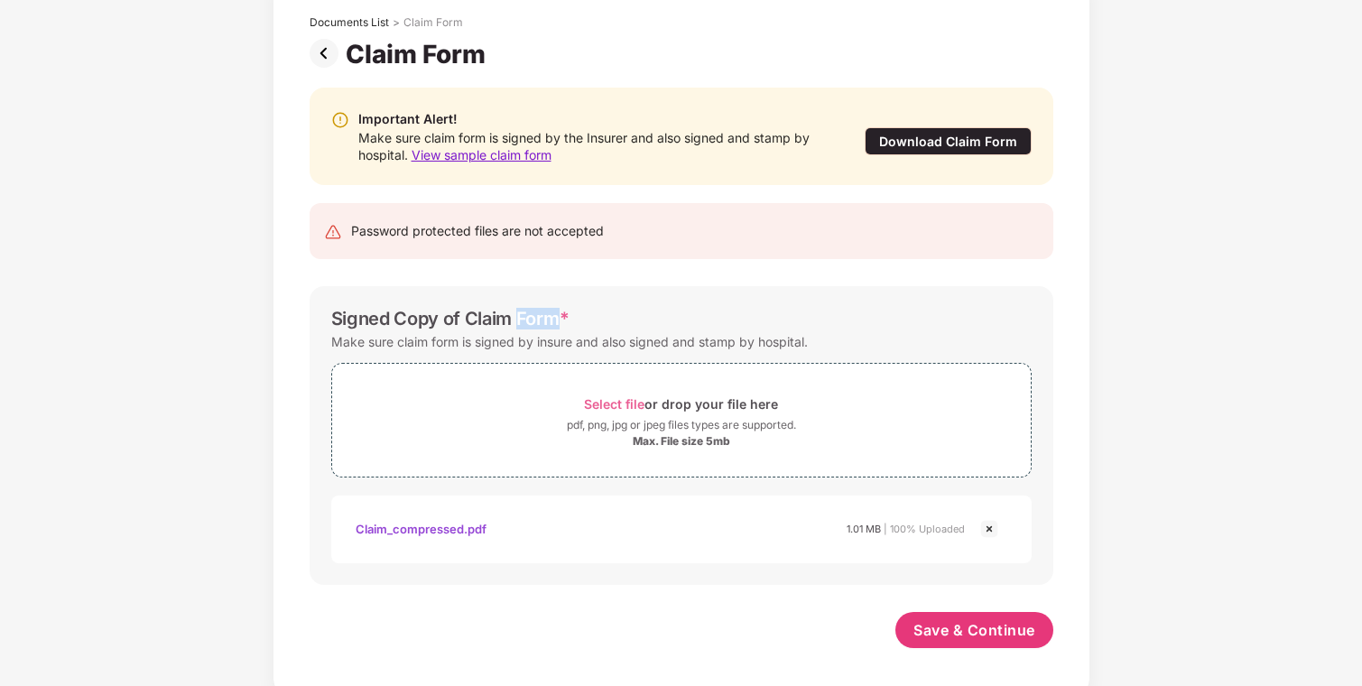
scroll to position [115, 0]
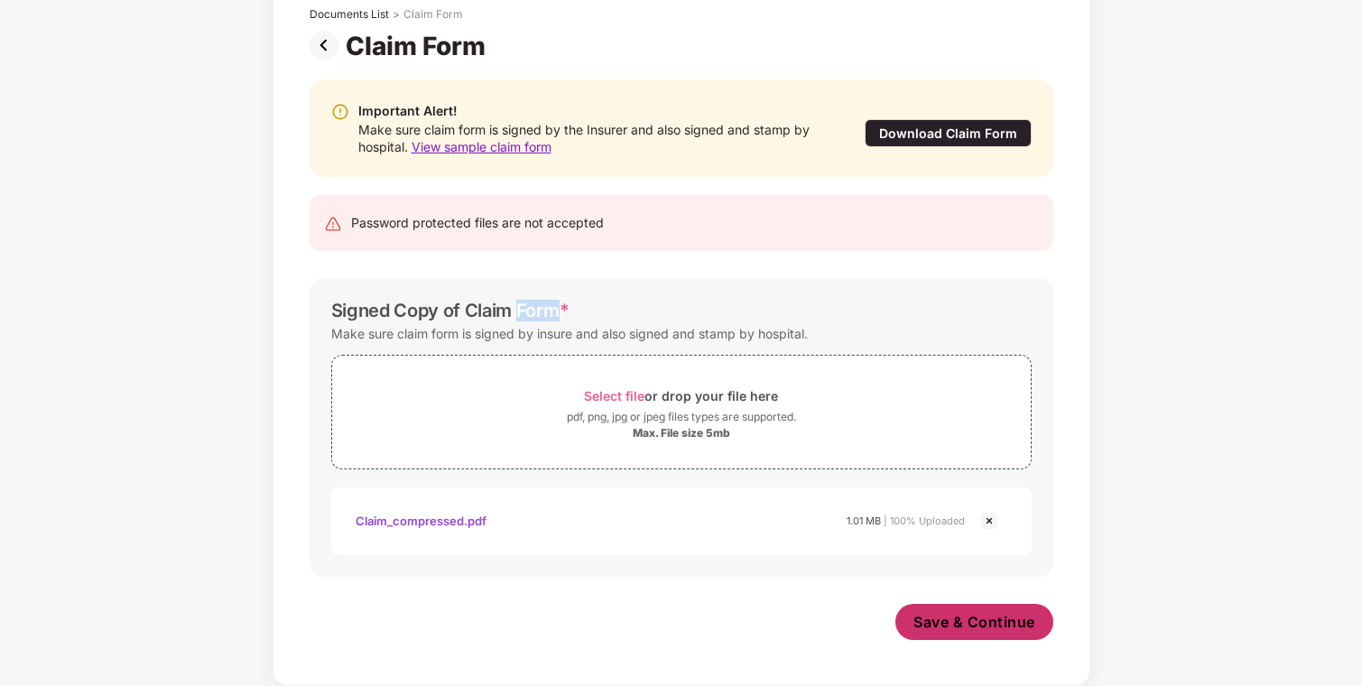
click at [949, 623] on span "Save & Continue" at bounding box center [974, 622] width 122 height 20
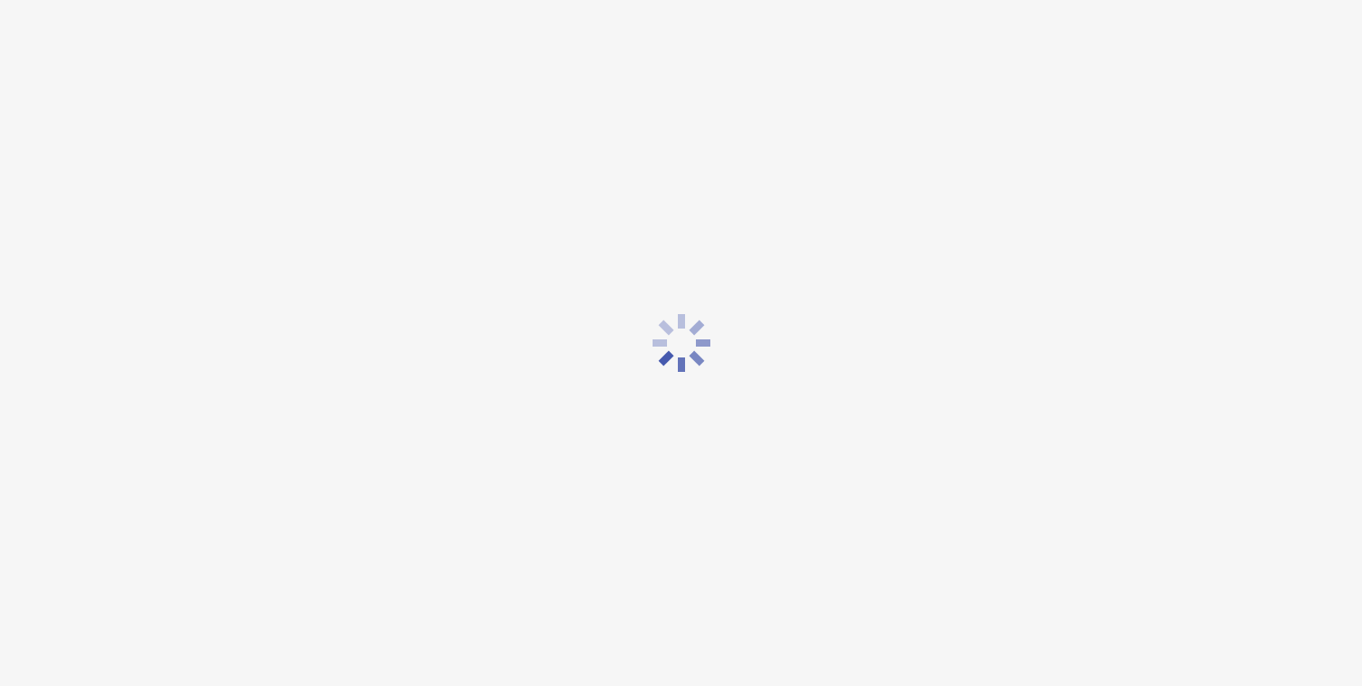
scroll to position [0, 0]
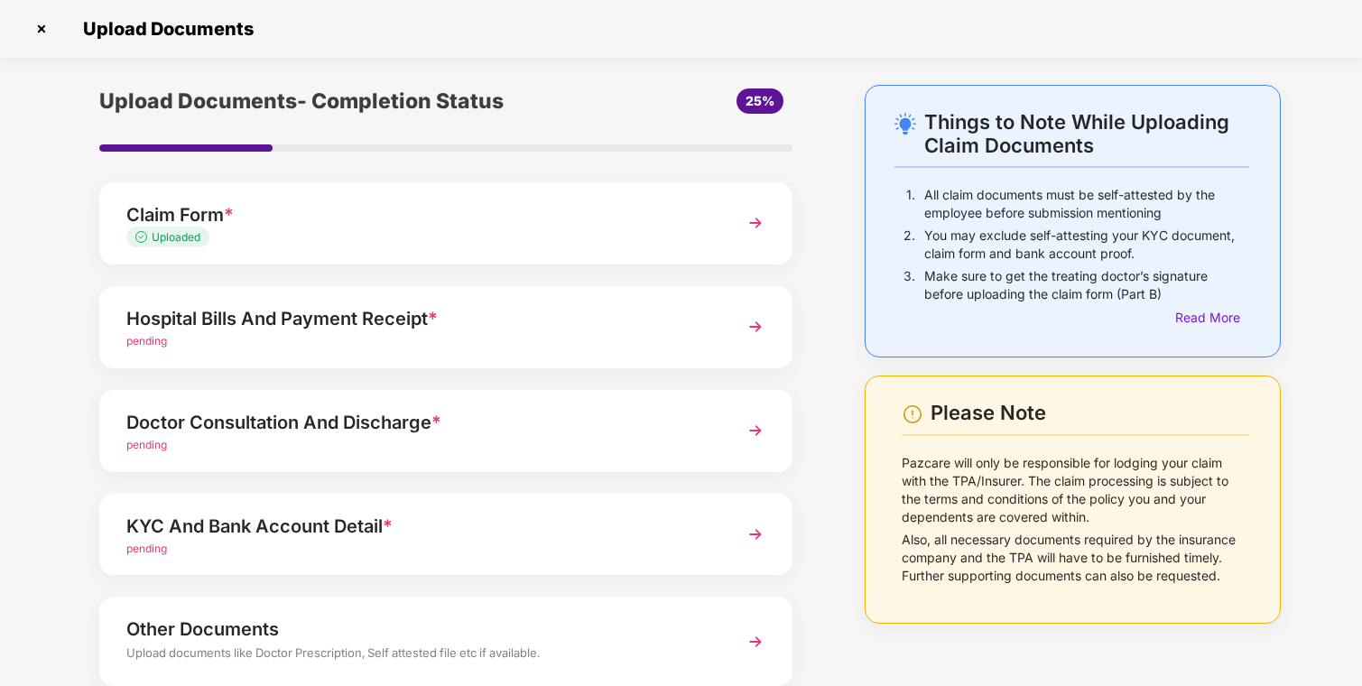
click at [262, 335] on div "pending" at bounding box center [419, 341] width 586 height 17
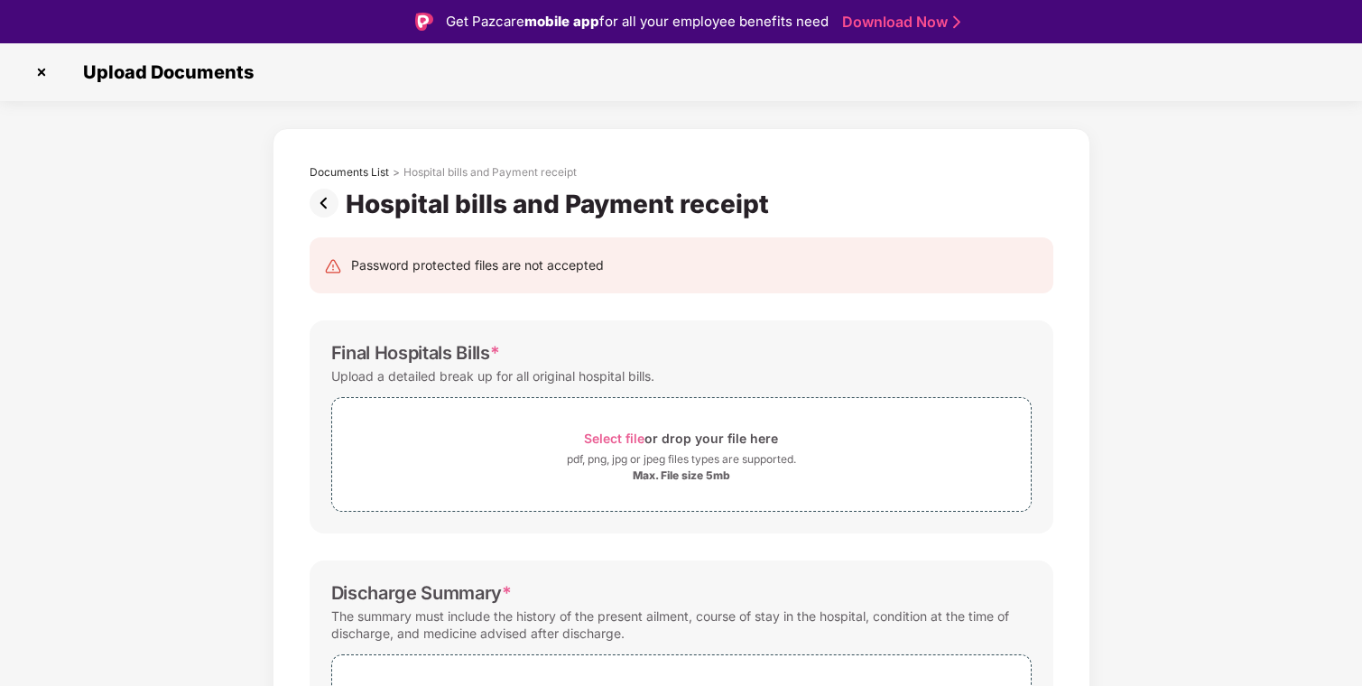
click at [346, 357] on div "Final Hospitals Bills *" at bounding box center [415, 353] width 169 height 22
click at [346, 356] on div "Final Hospitals Bills *" at bounding box center [415, 353] width 169 height 22
click at [404, 350] on div "Final Hospitals Bills *" at bounding box center [415, 353] width 169 height 22
click at [477, 357] on div "Final Hospitals Bills *" at bounding box center [415, 353] width 169 height 22
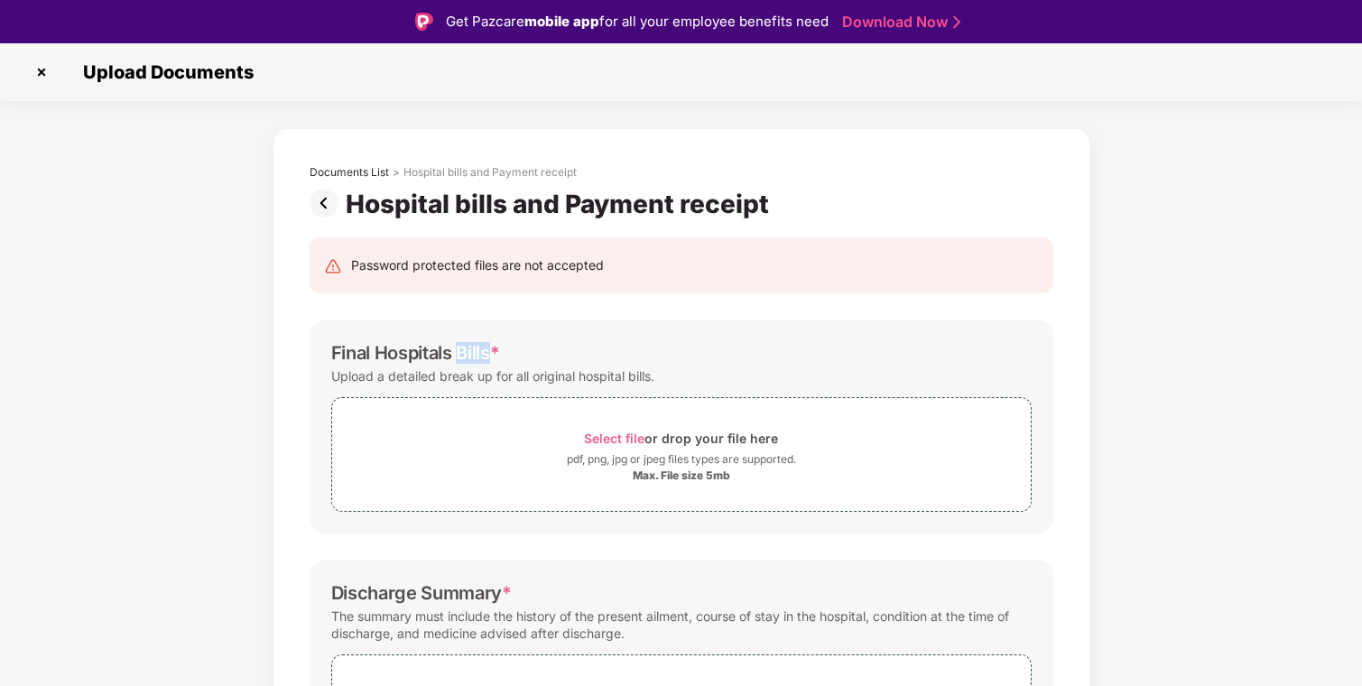
click at [477, 357] on div "Final Hospitals Bills *" at bounding box center [415, 353] width 169 height 22
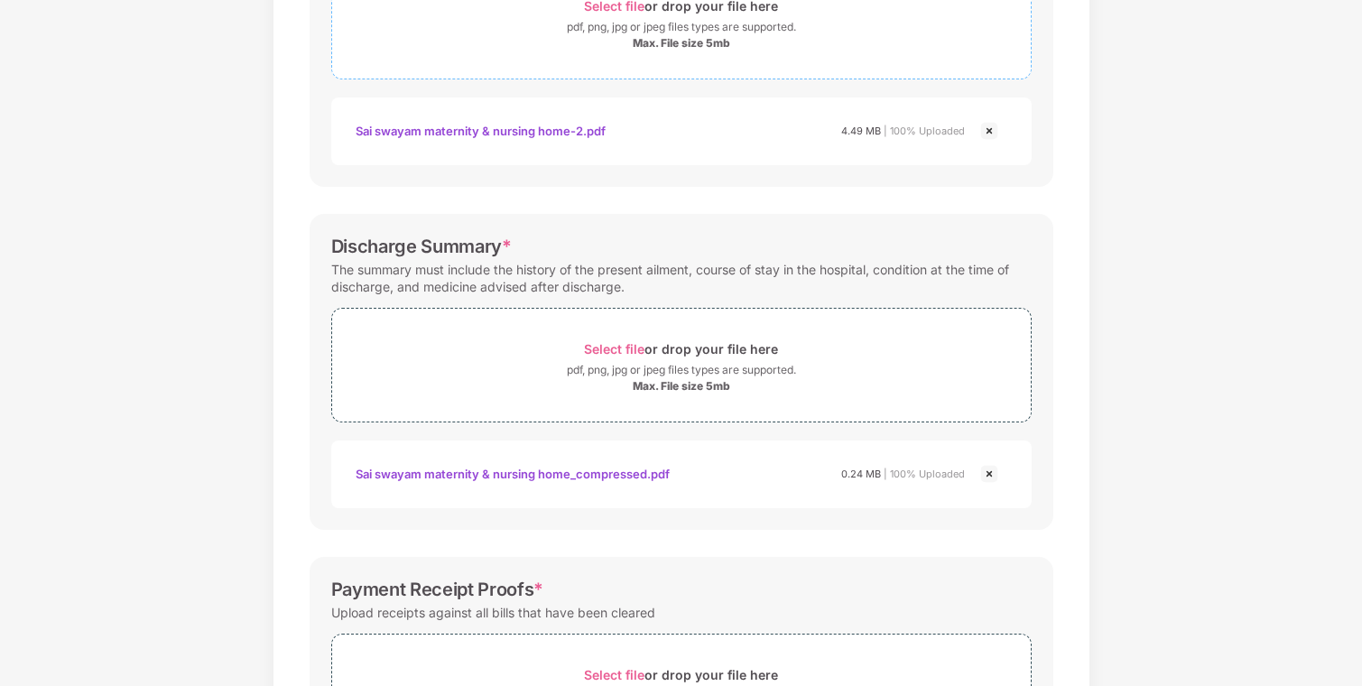
scroll to position [664, 0]
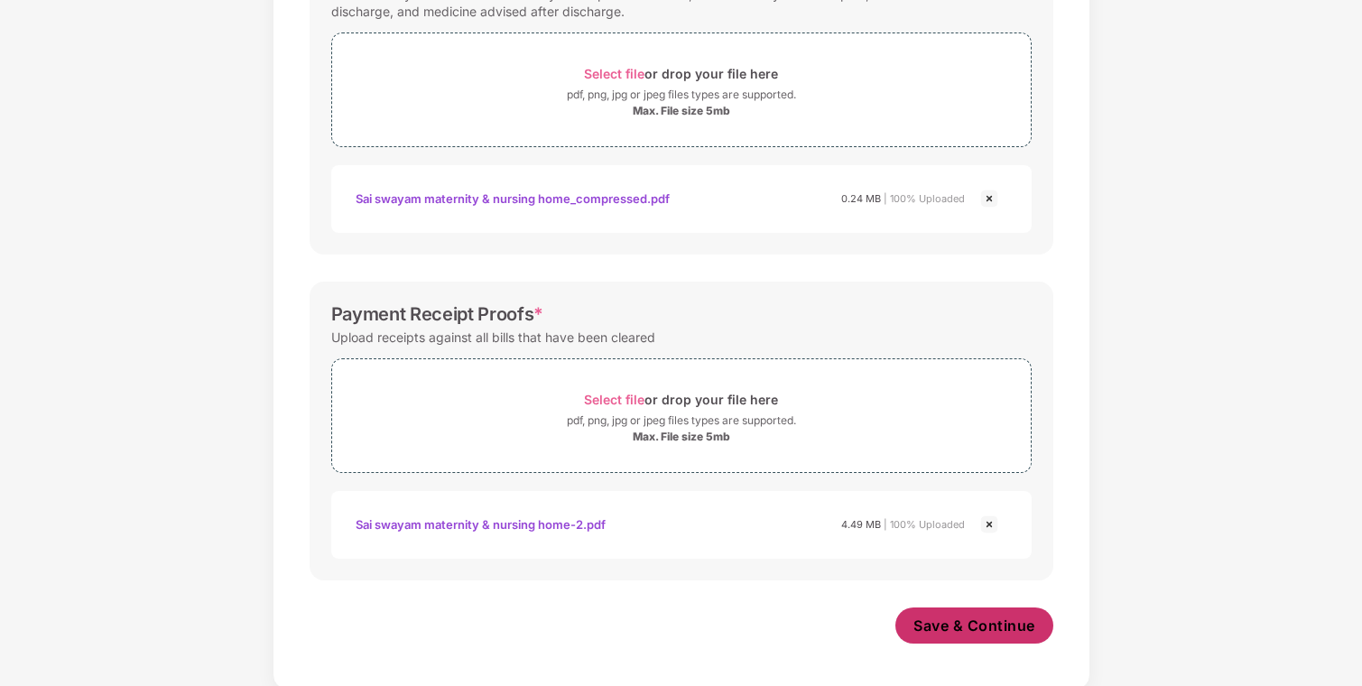
click at [974, 629] on span "Save & Continue" at bounding box center [974, 625] width 122 height 20
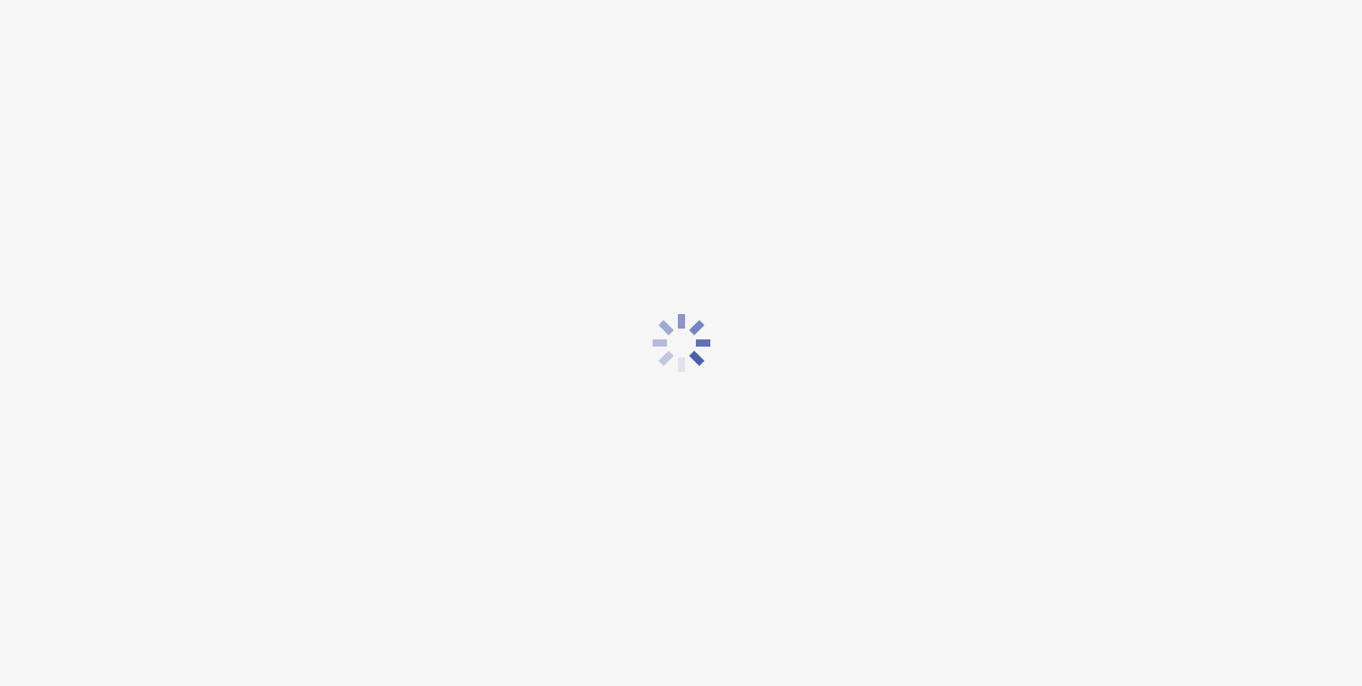
scroll to position [0, 0]
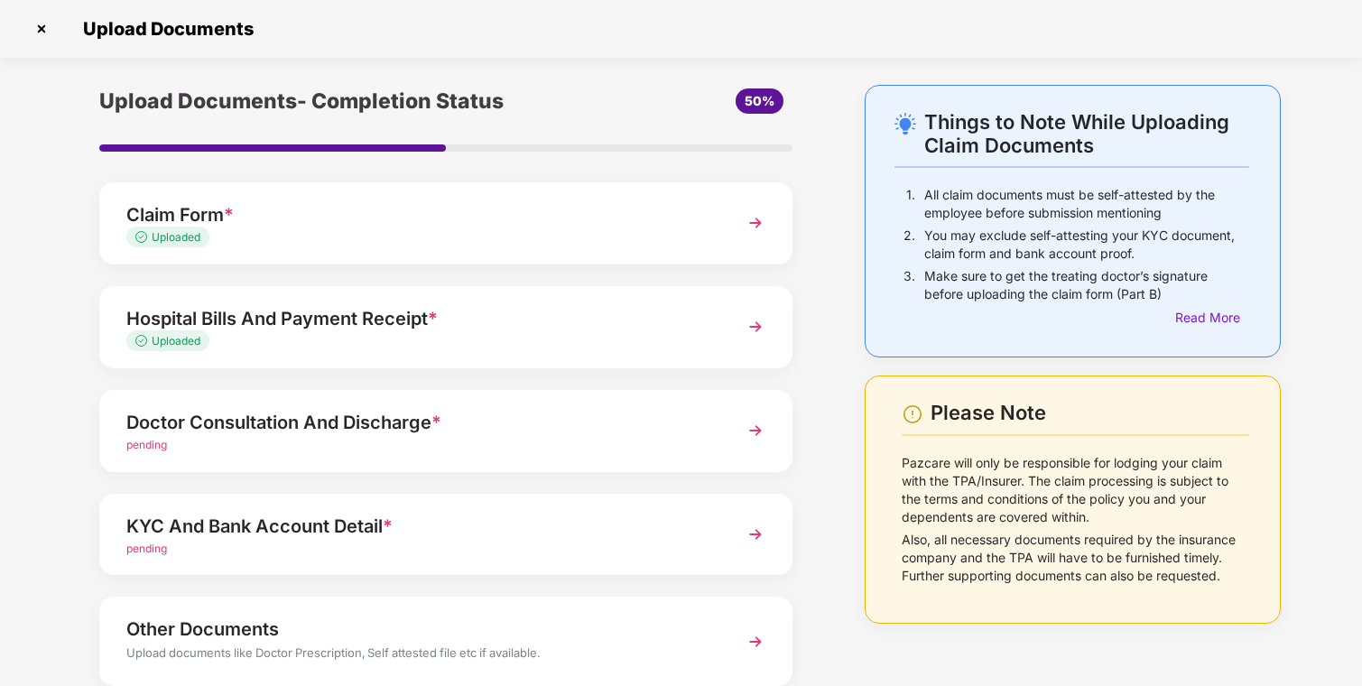
click at [567, 439] on div "pending" at bounding box center [419, 445] width 586 height 17
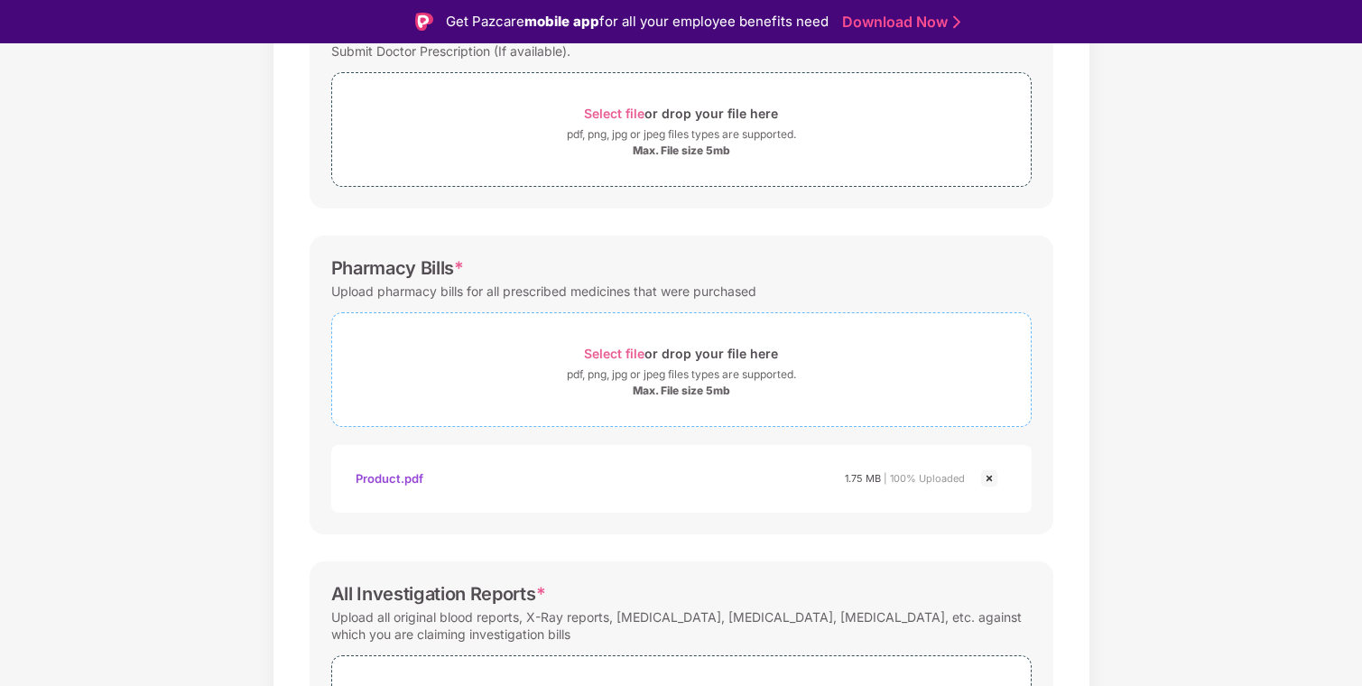
scroll to position [496, 0]
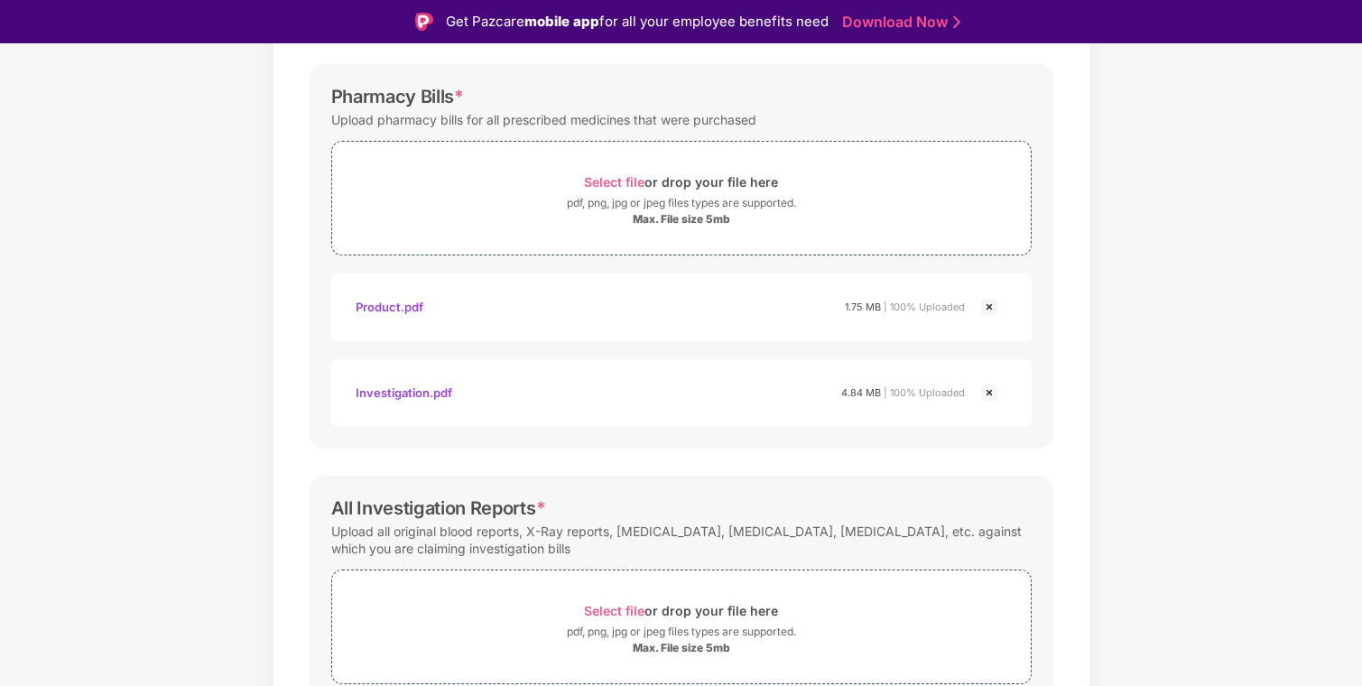
click at [985, 392] on img at bounding box center [989, 393] width 22 height 22
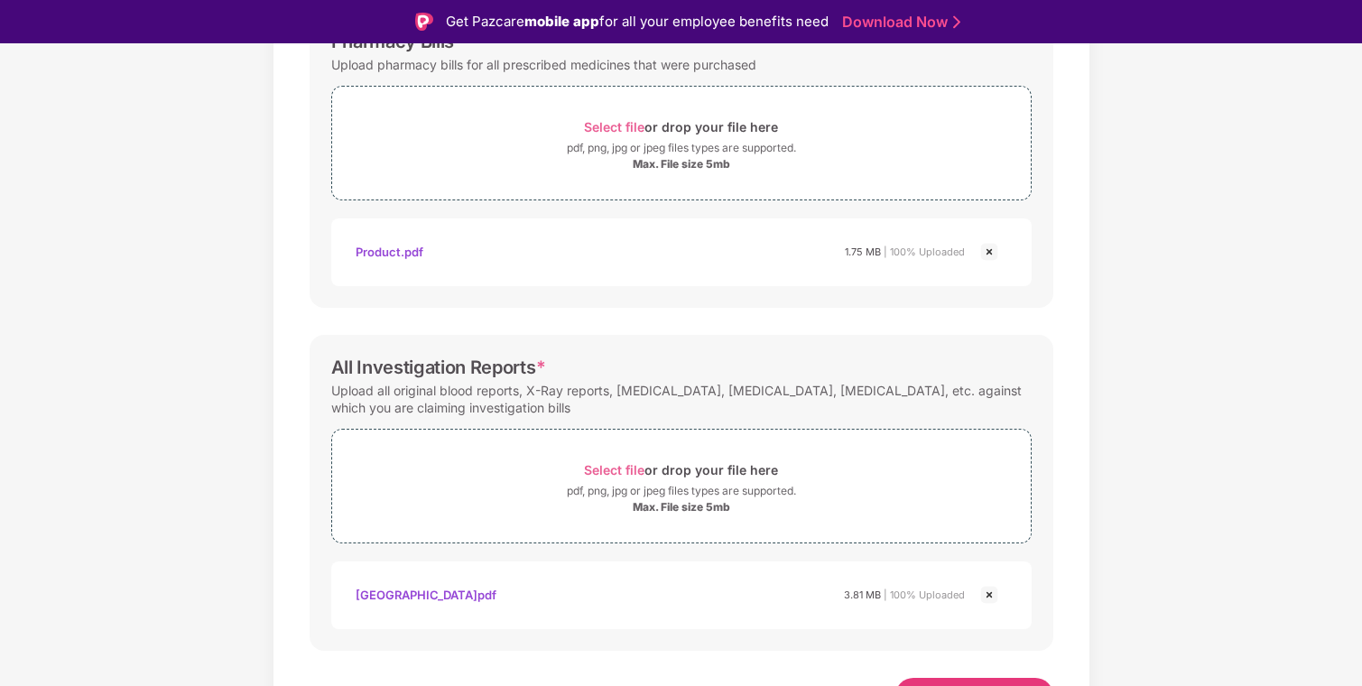
scroll to position [668, 0]
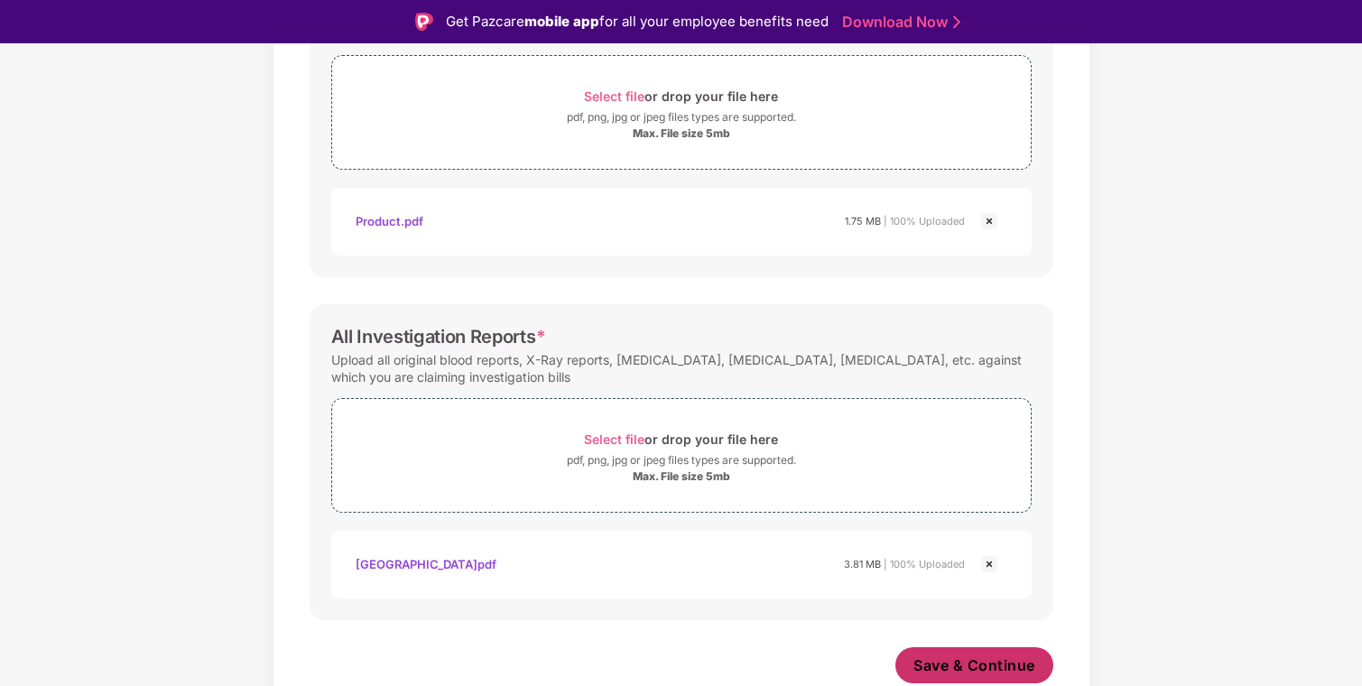
click at [965, 668] on span "Save & Continue" at bounding box center [974, 665] width 122 height 20
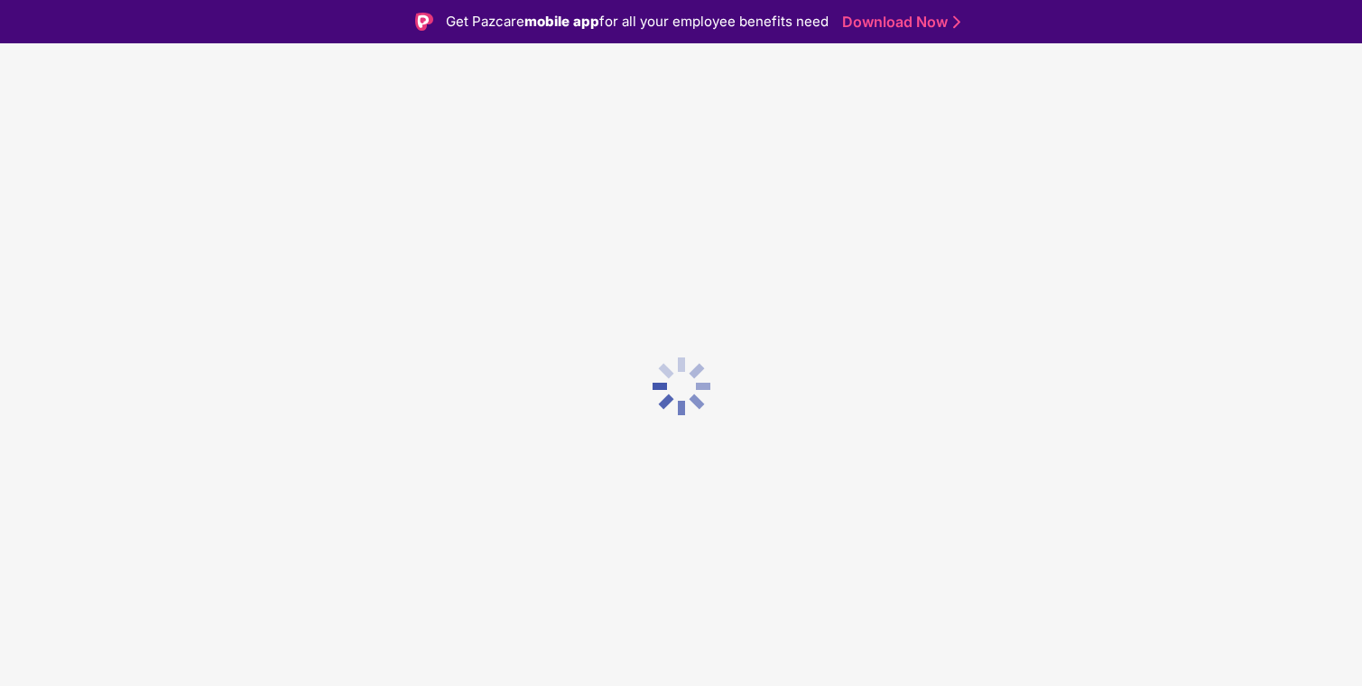
scroll to position [0, 0]
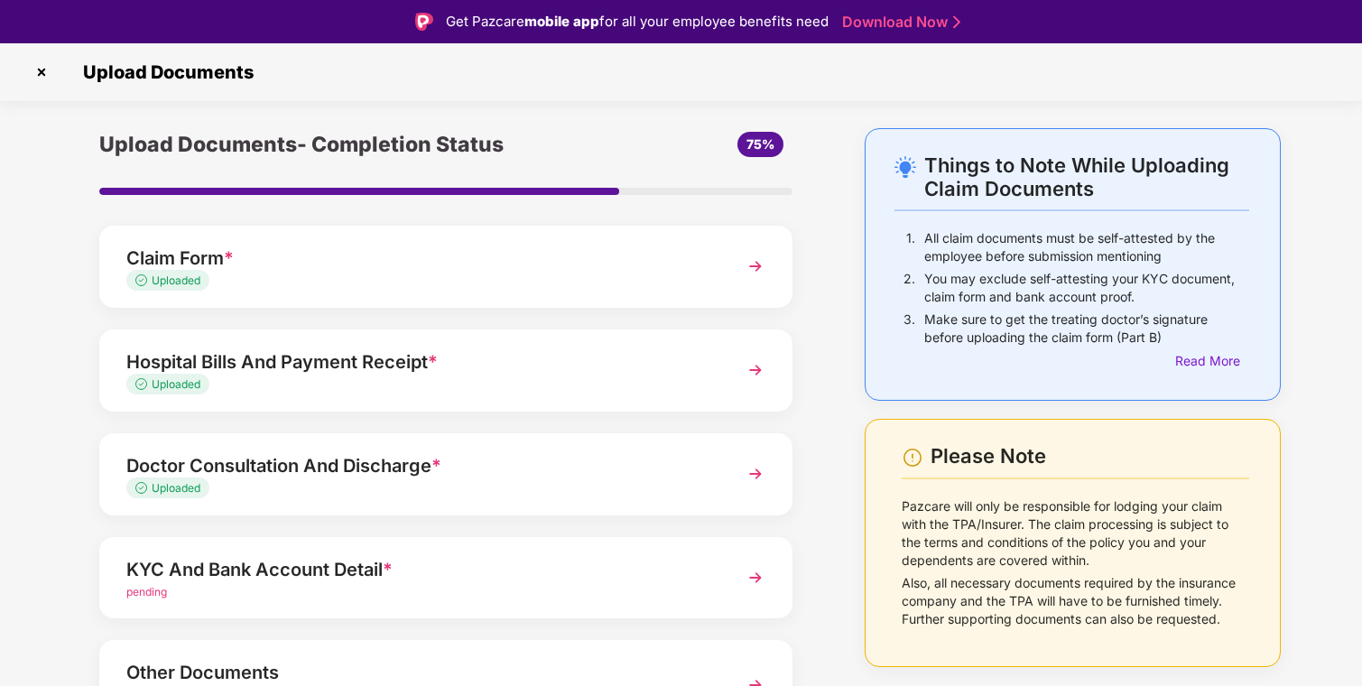
click at [582, 359] on div "Hospital Bills And Payment Receipt *" at bounding box center [419, 361] width 586 height 29
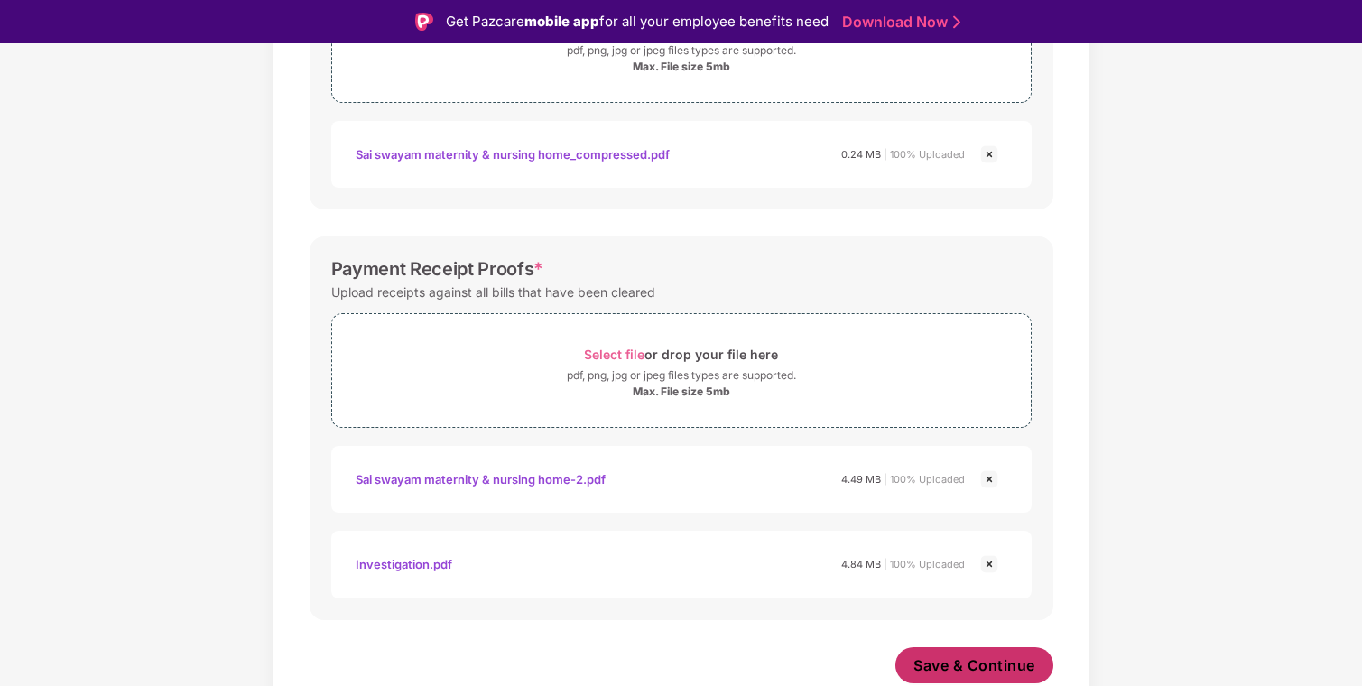
scroll to position [751, 0]
click at [983, 679] on button "Save & Continue" at bounding box center [974, 665] width 158 height 36
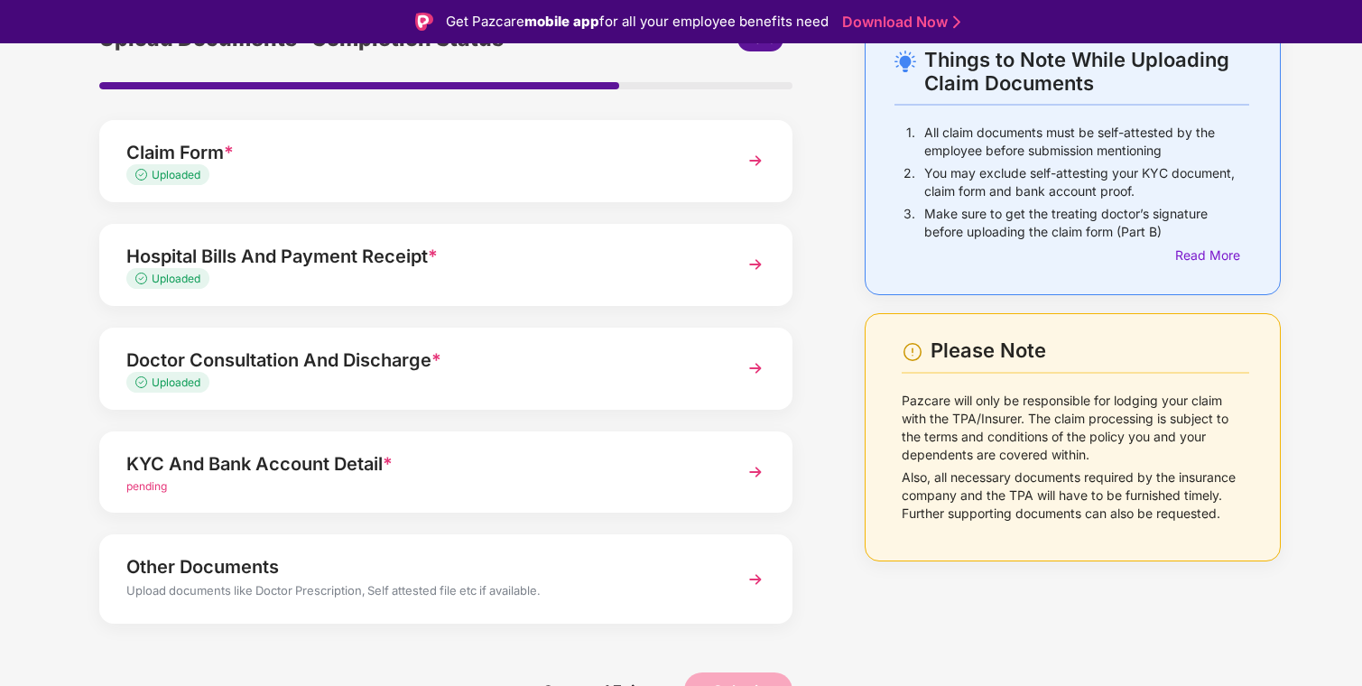
scroll to position [112, 0]
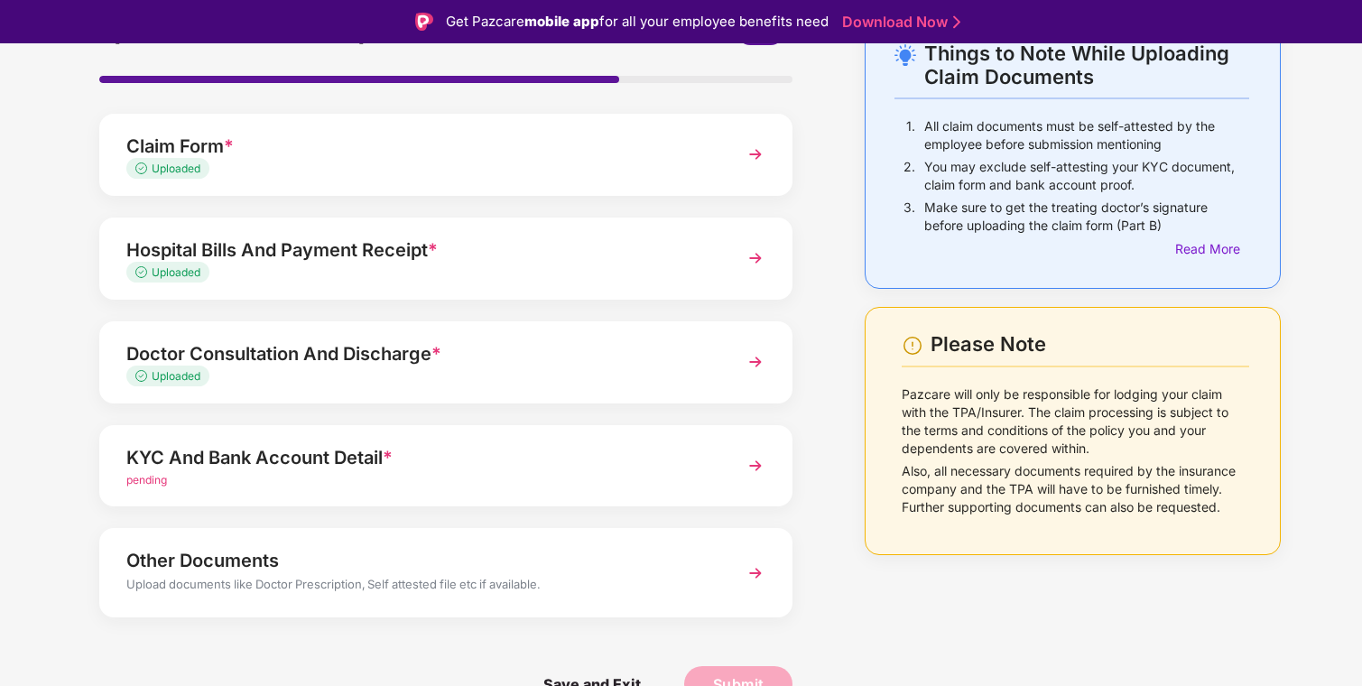
click at [518, 460] on div "KYC And Bank Account Detail *" at bounding box center [419, 457] width 586 height 29
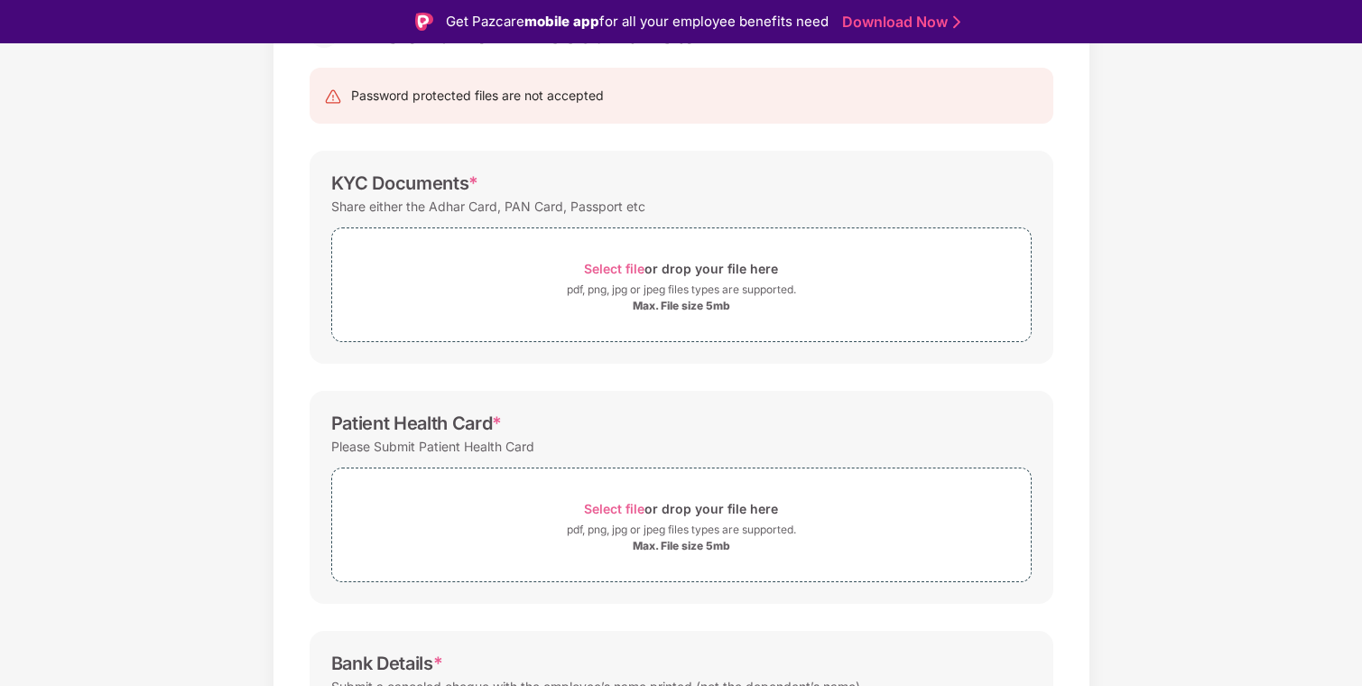
scroll to position [0, 0]
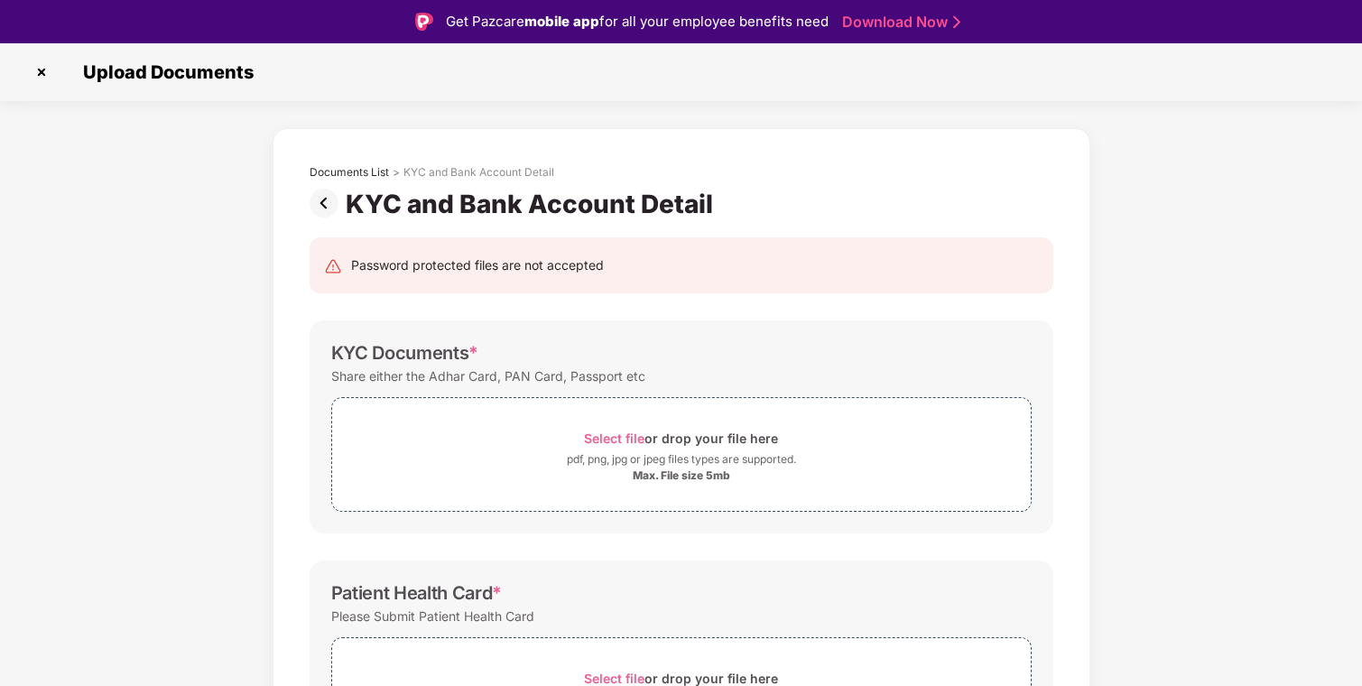
click at [33, 68] on img at bounding box center [41, 72] width 29 height 29
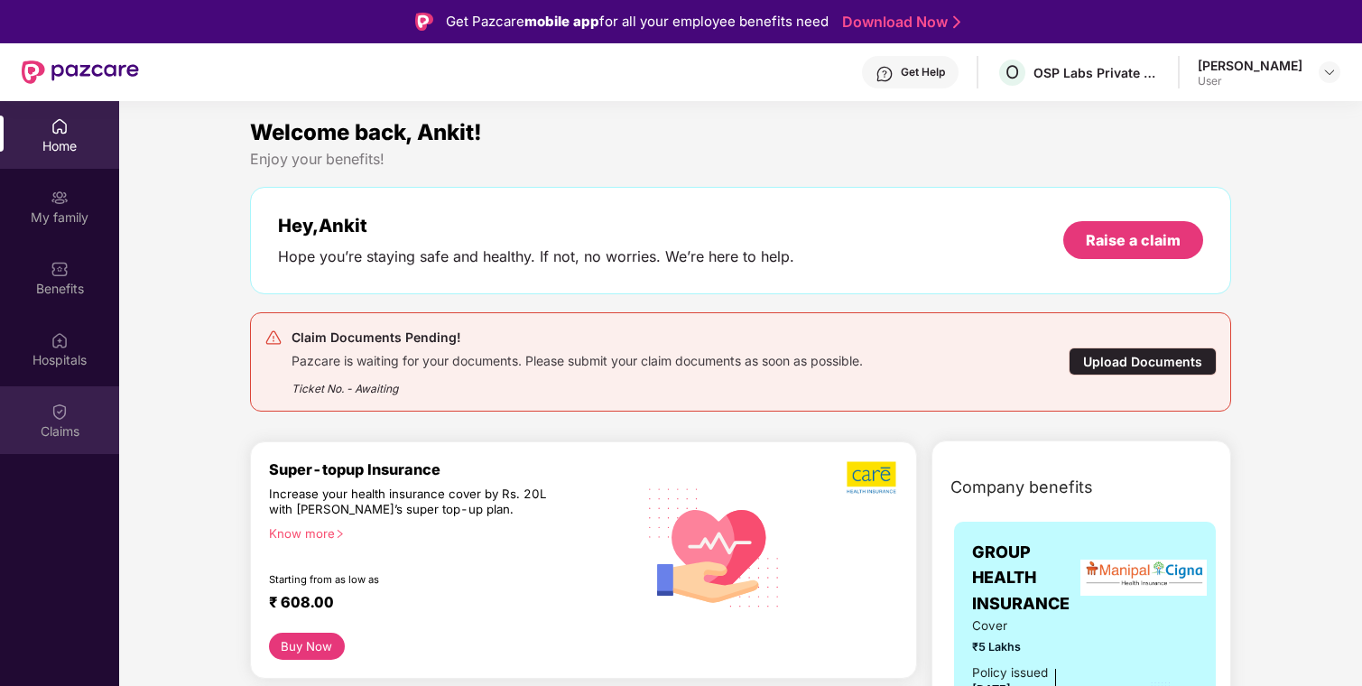
click at [60, 422] on div "Claims" at bounding box center [59, 431] width 119 height 18
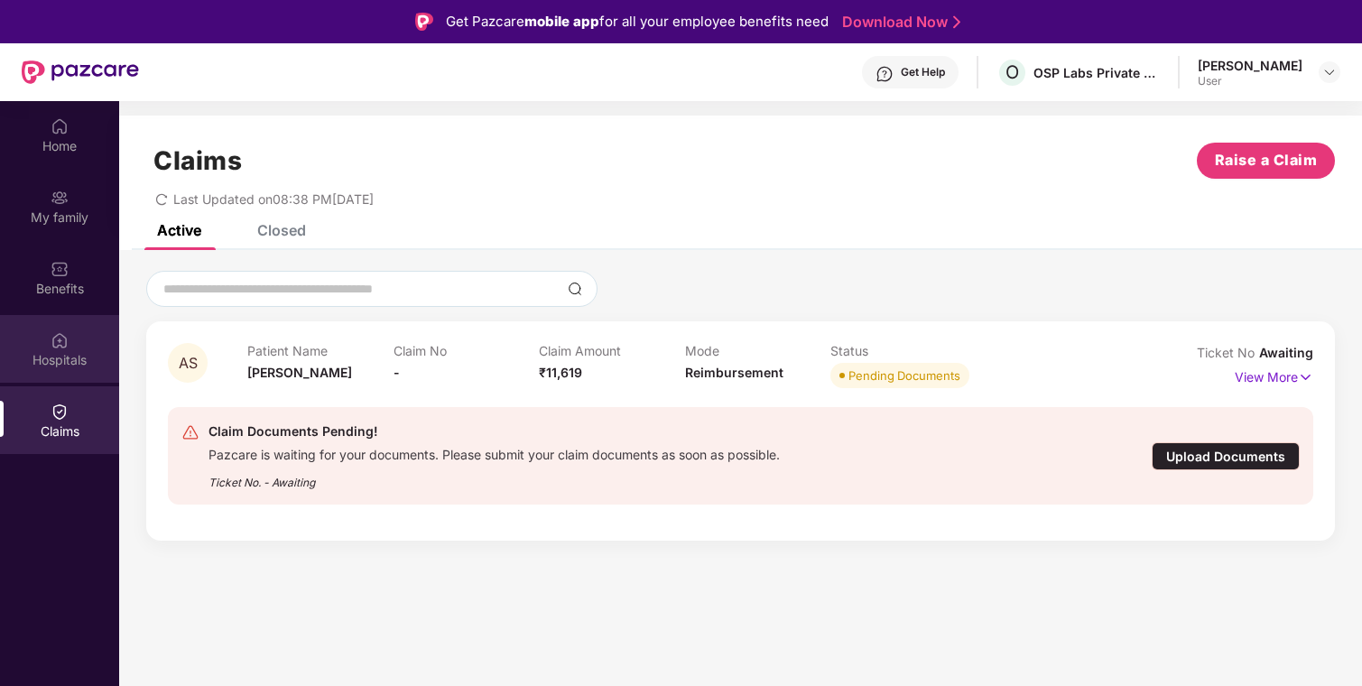
click at [60, 346] on img at bounding box center [60, 340] width 18 height 18
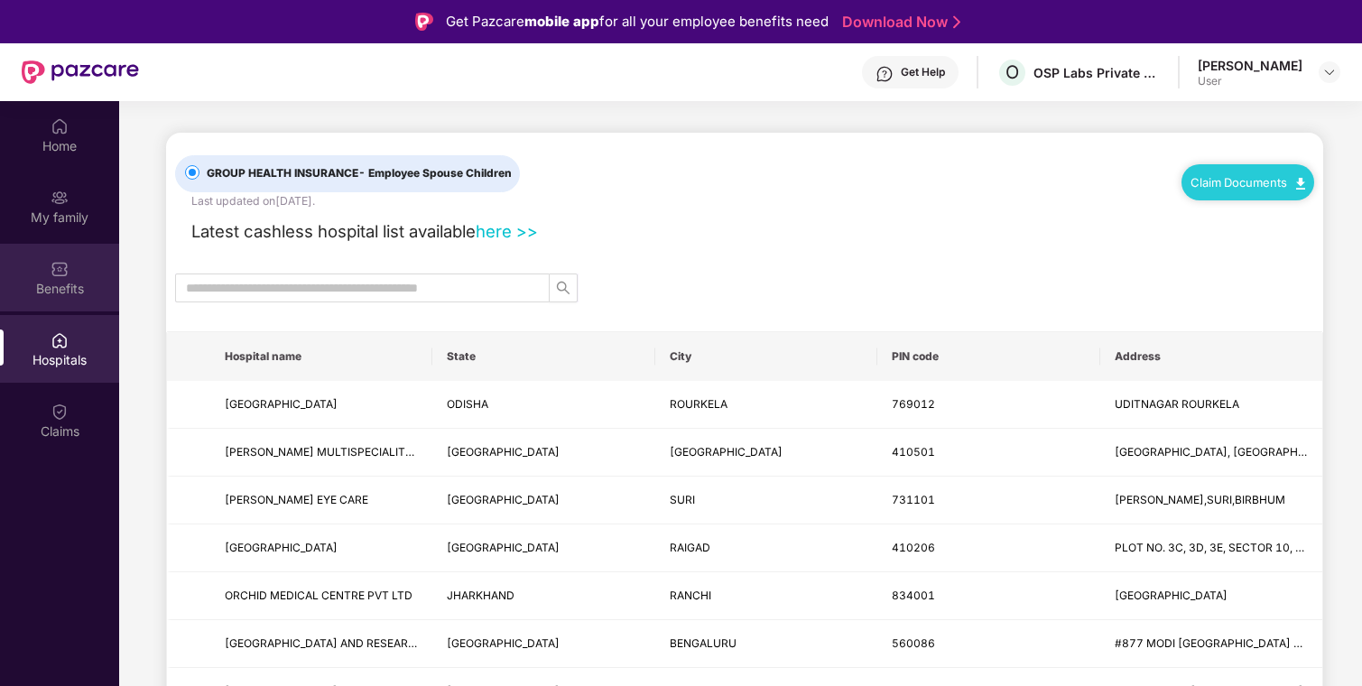
click at [57, 273] on img at bounding box center [60, 269] width 18 height 18
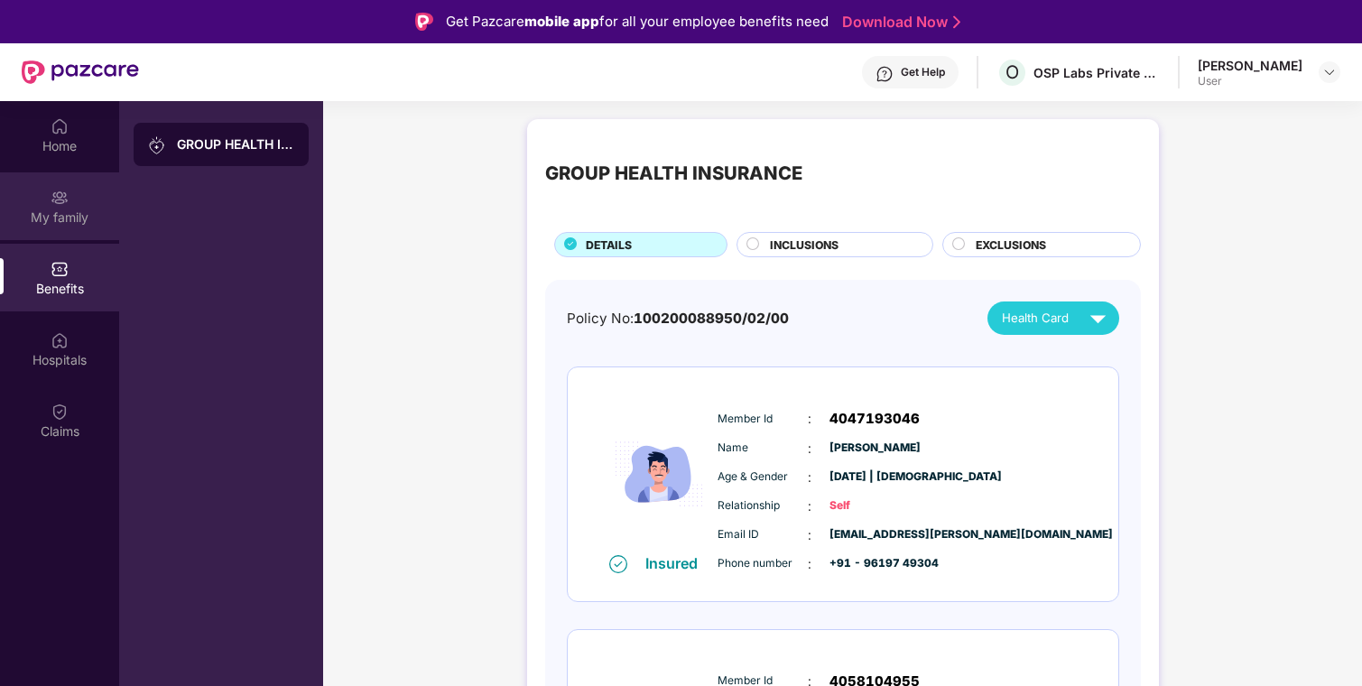
click at [51, 203] on img at bounding box center [60, 198] width 18 height 18
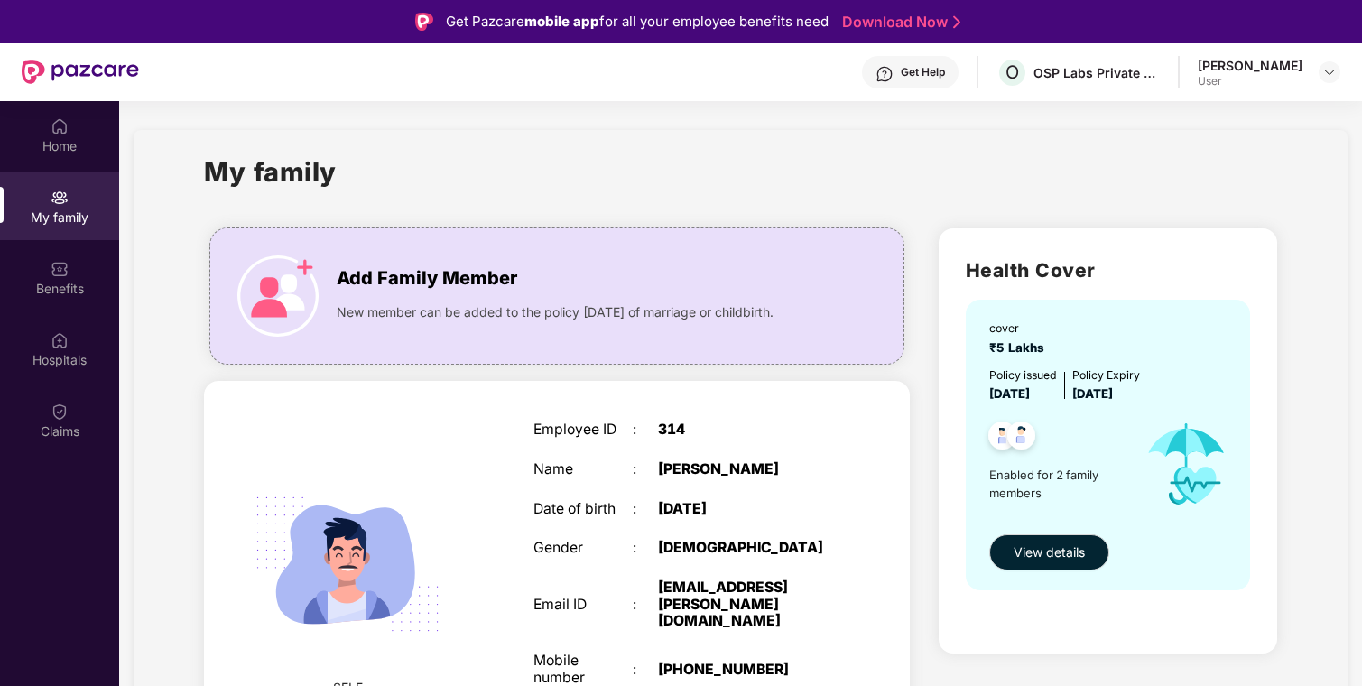
scroll to position [383, 0]
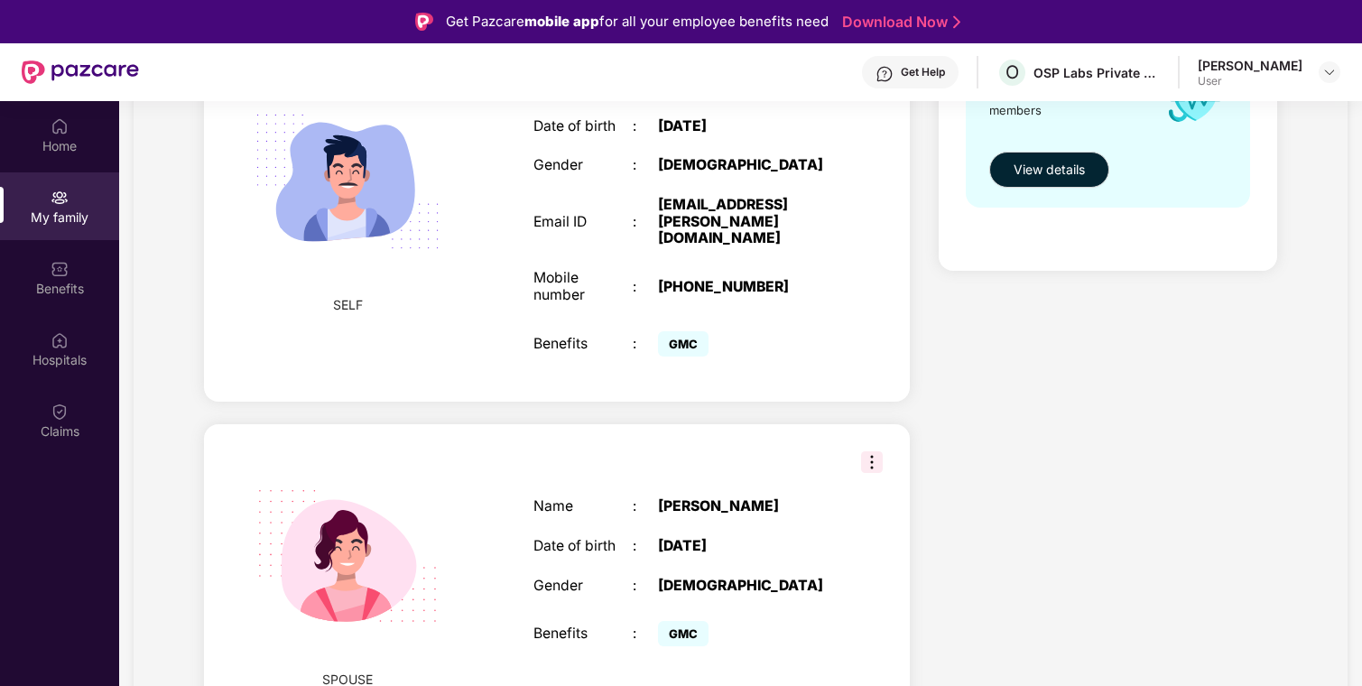
click at [796, 332] on div "GMC" at bounding box center [745, 344] width 174 height 35
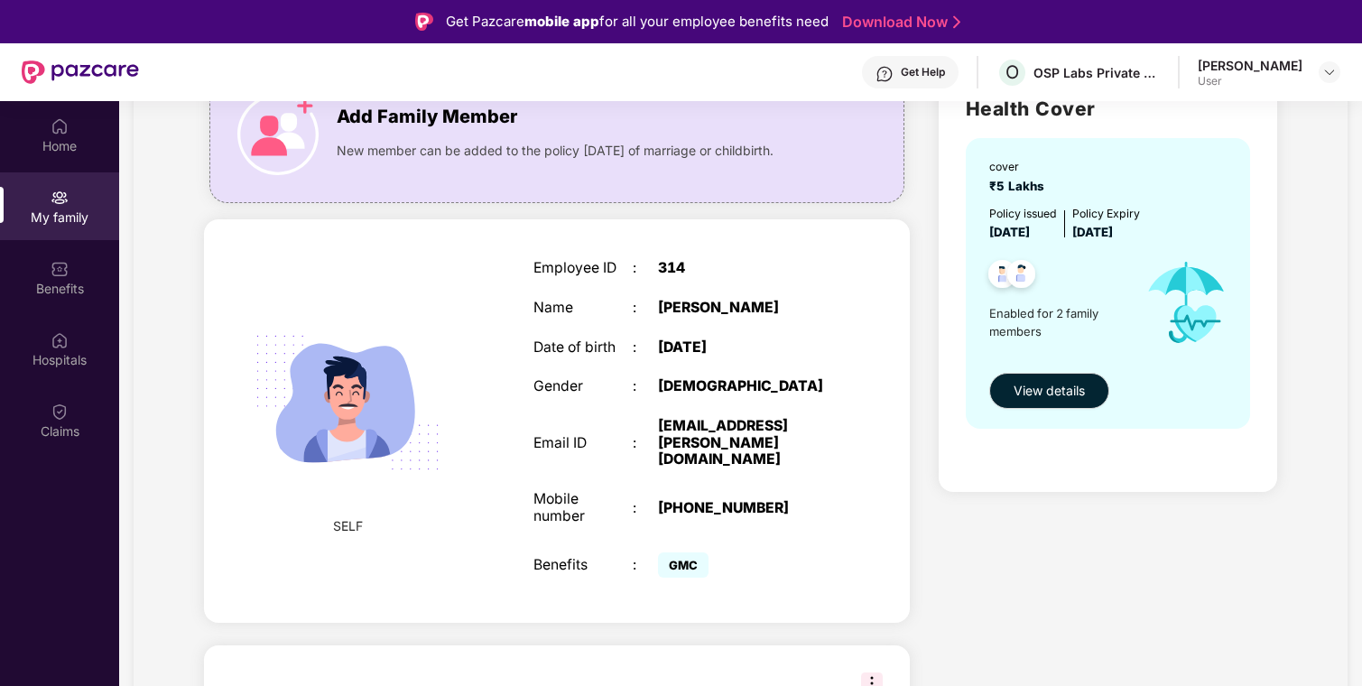
scroll to position [0, 0]
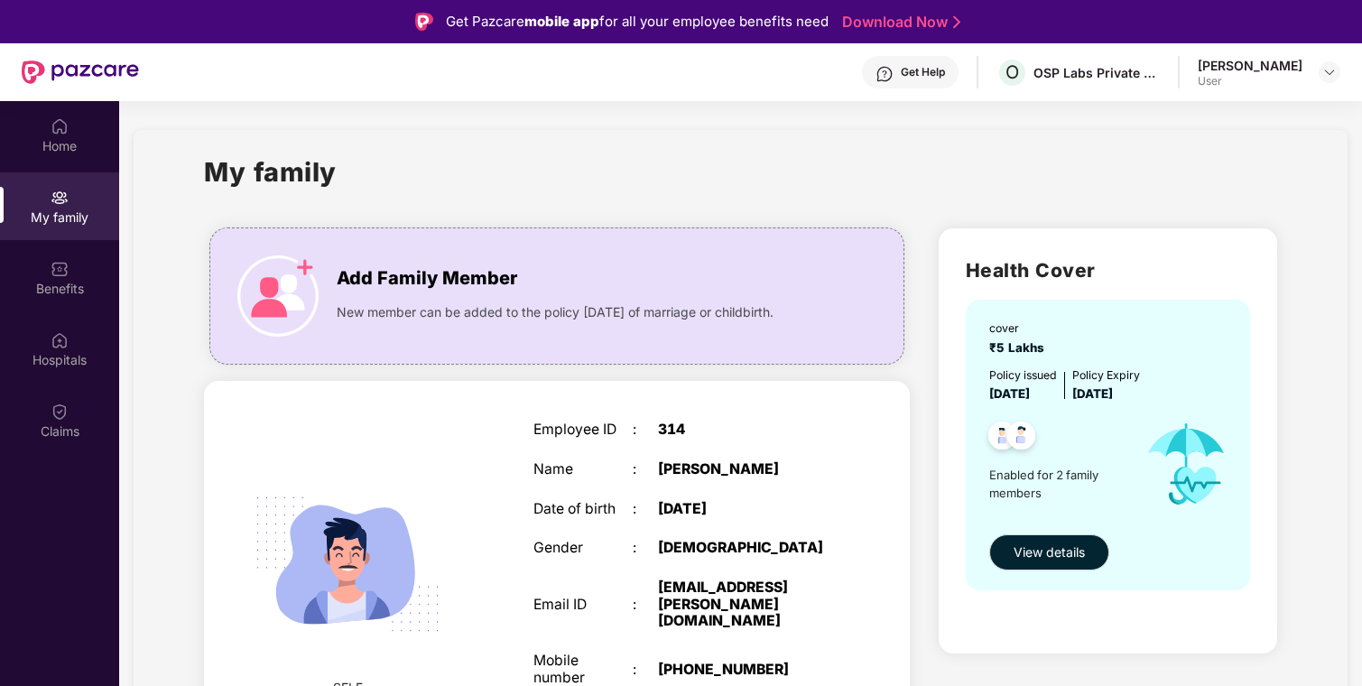
click at [797, 494] on div "Employee ID : 314 Name : [PERSON_NAME] Date of birth : [DEMOGRAPHIC_DATA] Gende…" at bounding box center [682, 582] width 335 height 367
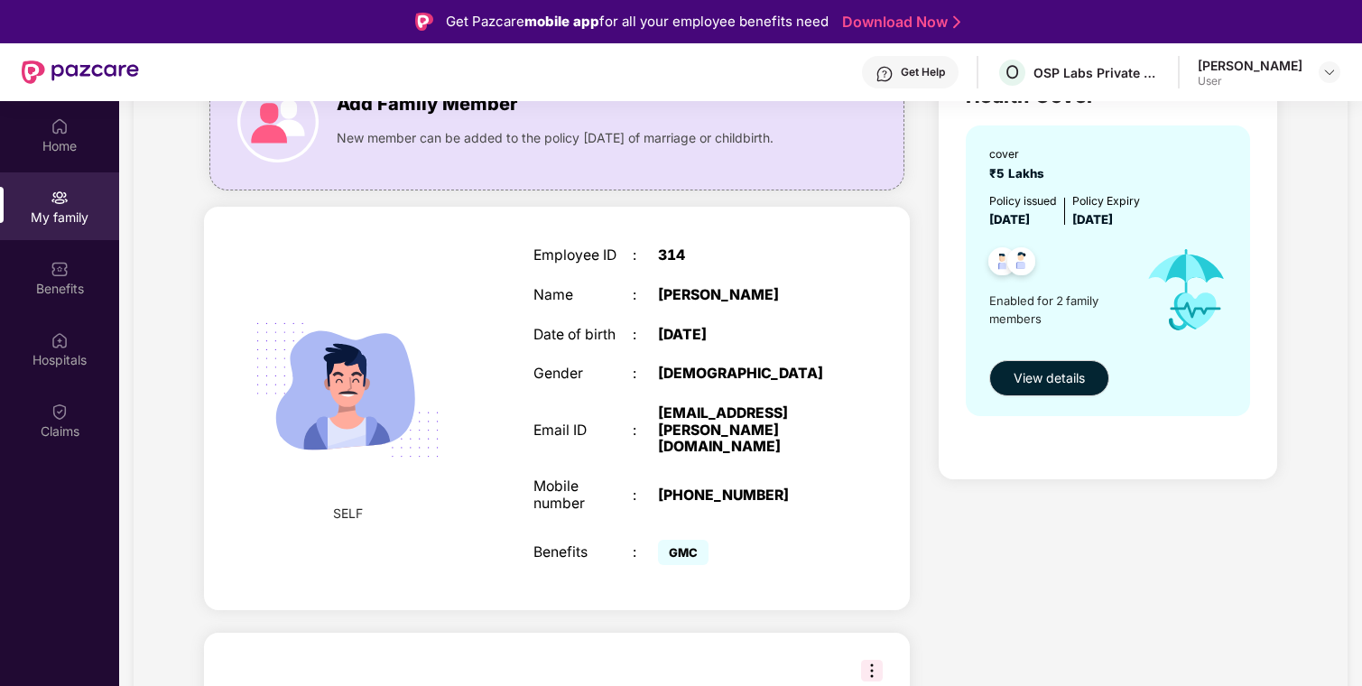
scroll to position [383, 0]
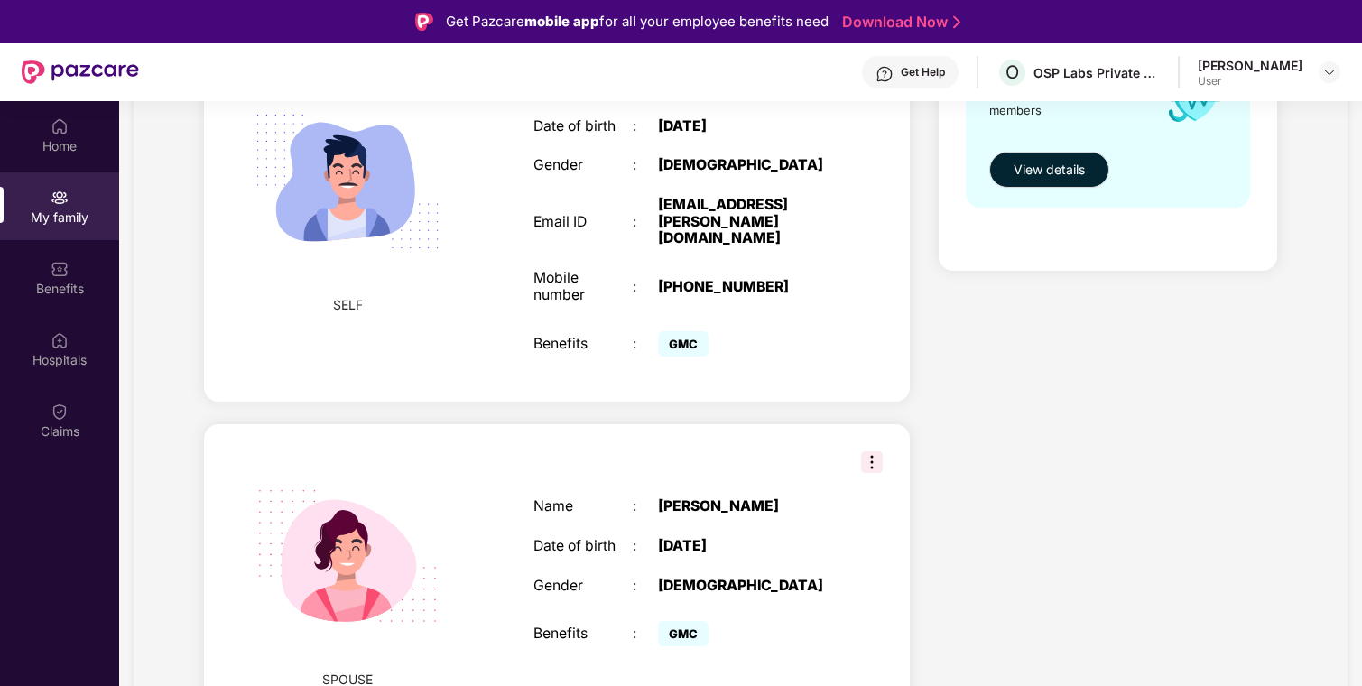
click at [864, 452] on img at bounding box center [872, 462] width 22 height 22
click at [957, 427] on div "Health Cover cover ₹5 Lakhs Policy issued [DATE] Policy Expiry [DATE] Enabled f…" at bounding box center [1107, 289] width 367 height 917
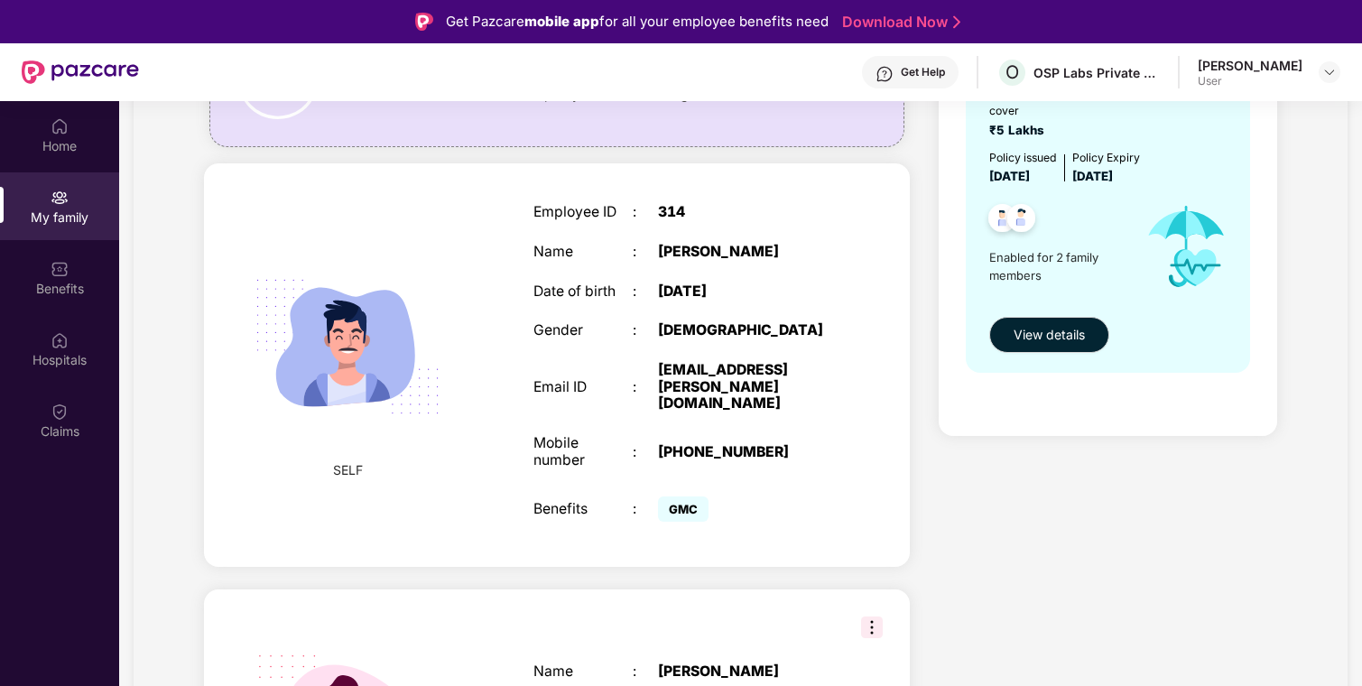
scroll to position [0, 0]
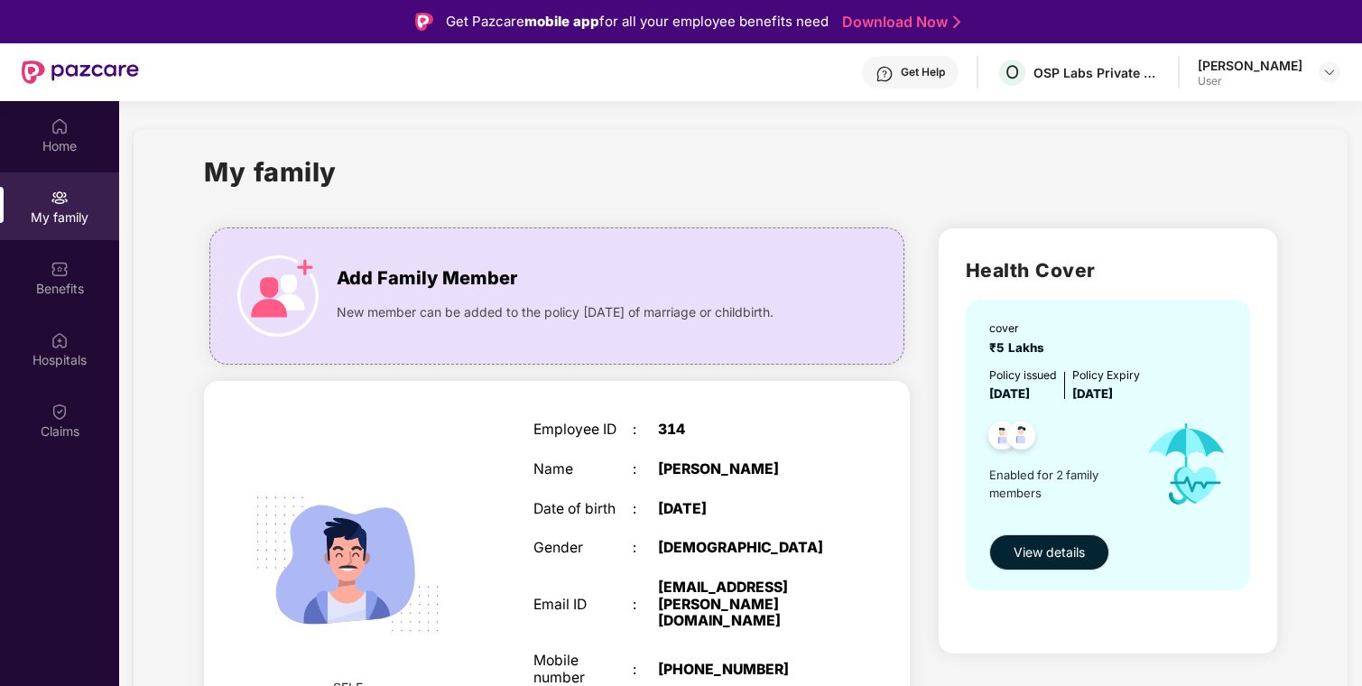
click at [1312, 67] on div "Ankit Shelar User" at bounding box center [1268, 73] width 143 height 32
click at [1330, 68] on img at bounding box center [1329, 72] width 14 height 14
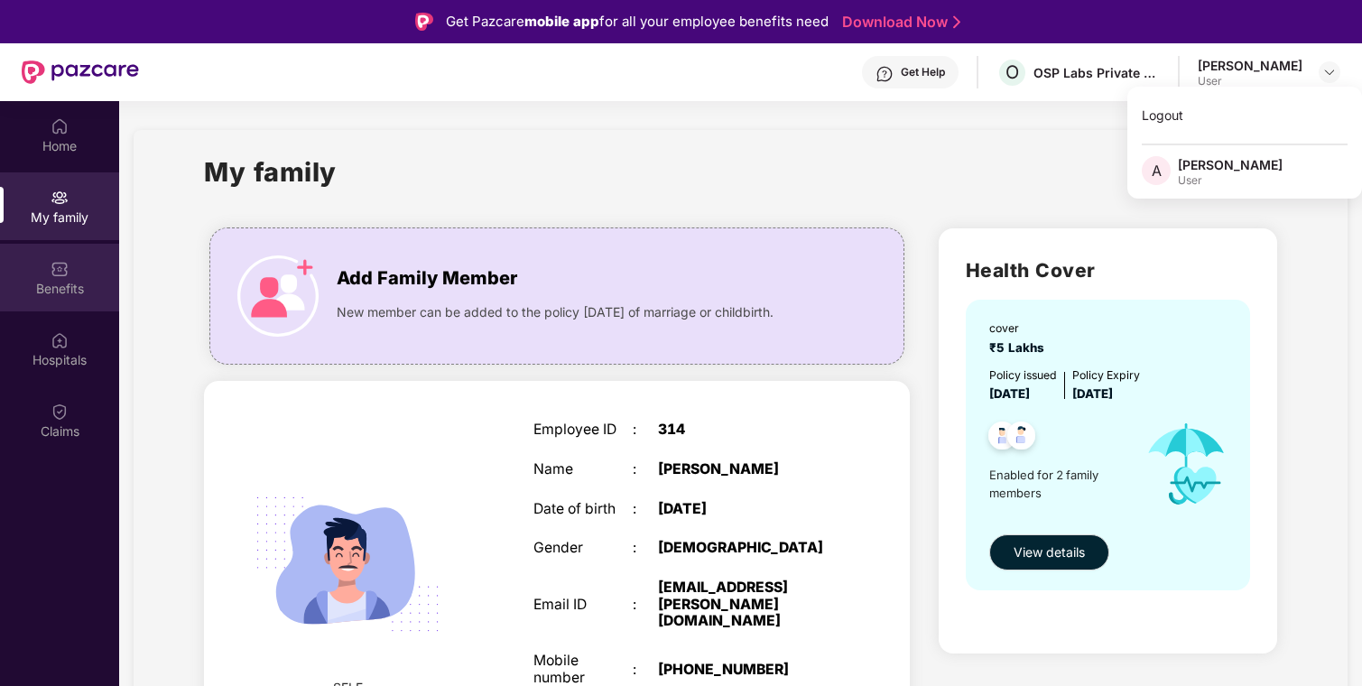
click at [51, 280] on div "Benefits" at bounding box center [59, 289] width 119 height 18
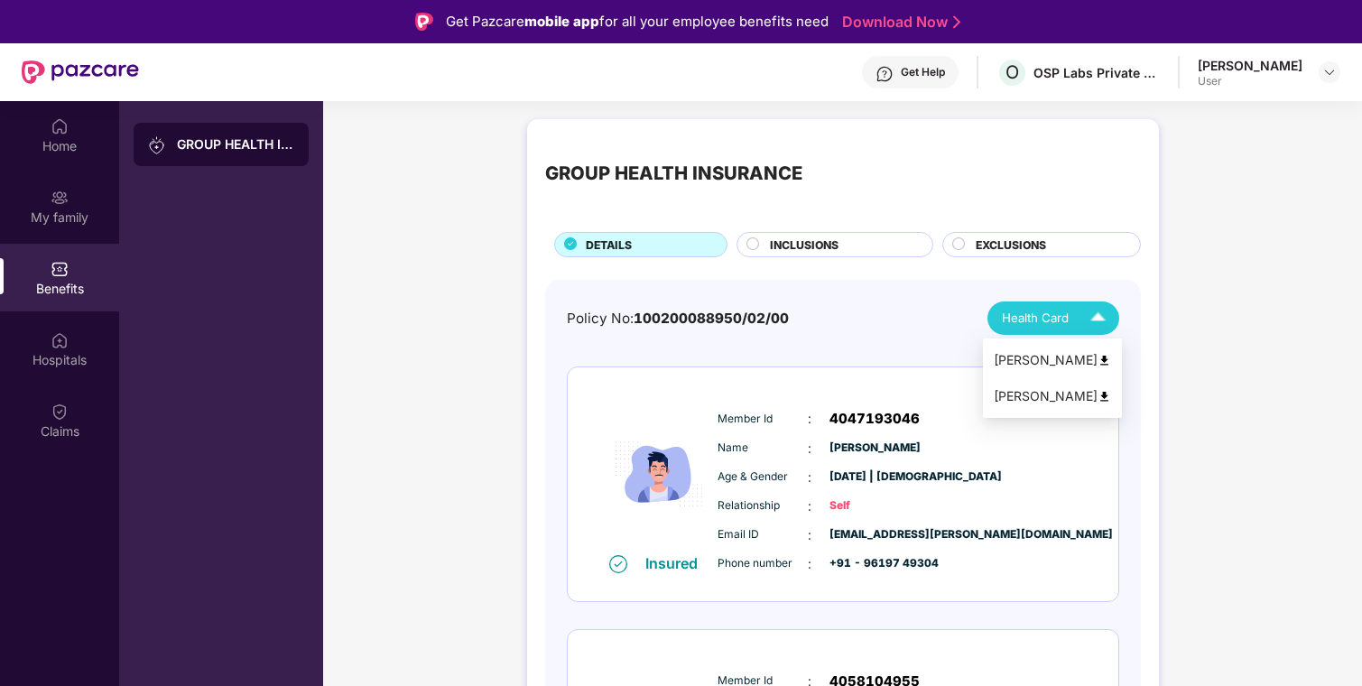
click at [1057, 317] on span "Health Card" at bounding box center [1035, 318] width 67 height 19
click at [1102, 359] on img at bounding box center [1104, 361] width 14 height 14
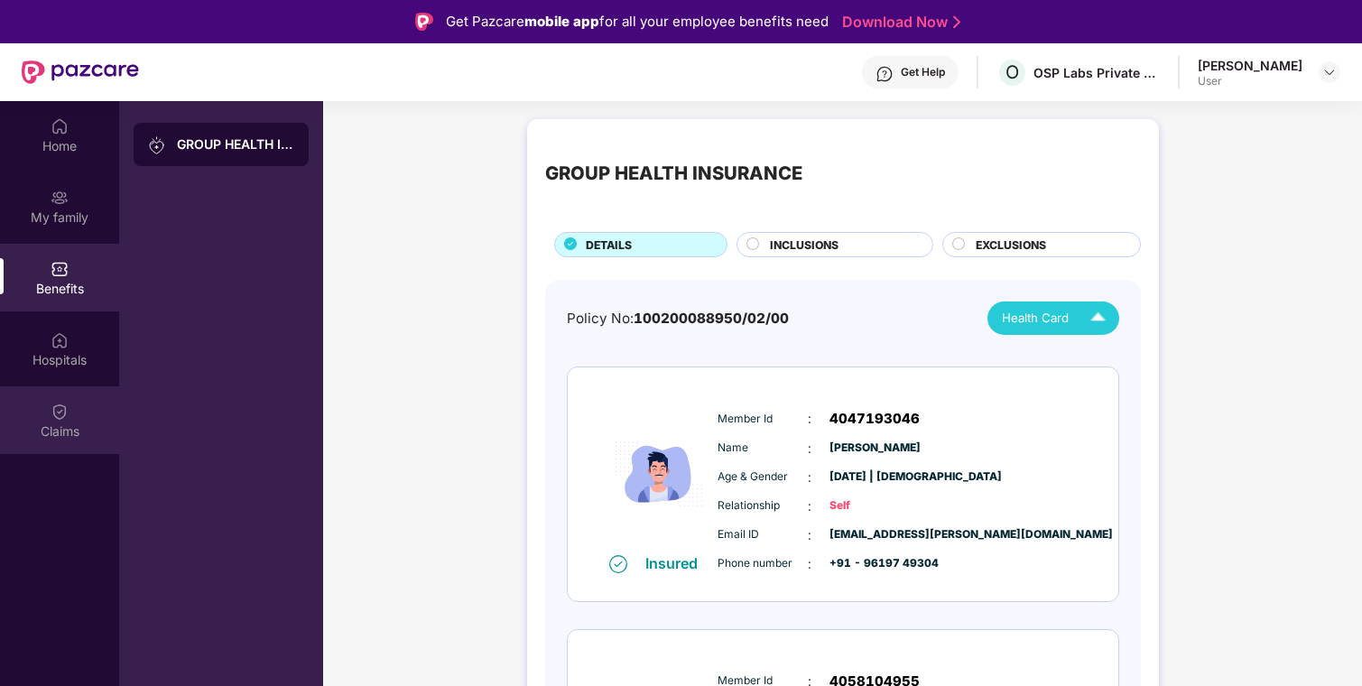
click at [60, 420] on div "Claims" at bounding box center [59, 420] width 119 height 68
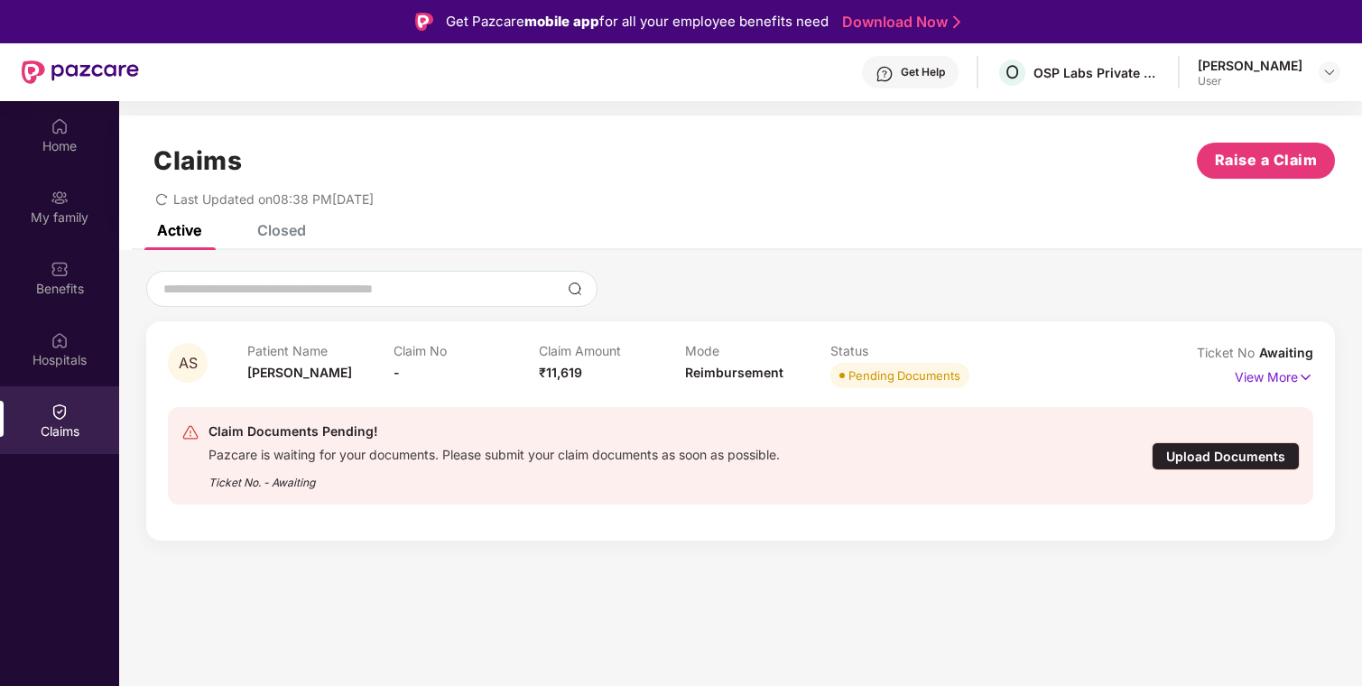
click at [1205, 453] on div "Upload Documents" at bounding box center [1225, 456] width 148 height 28
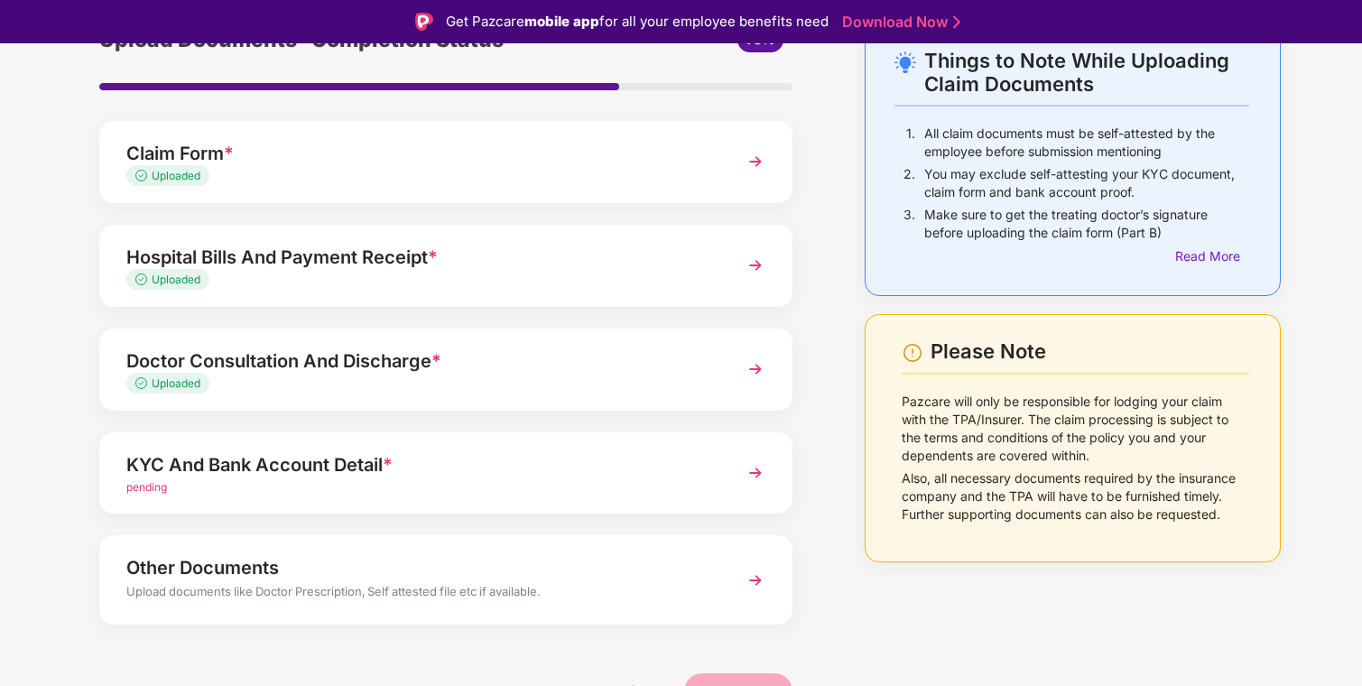
scroll to position [112, 0]
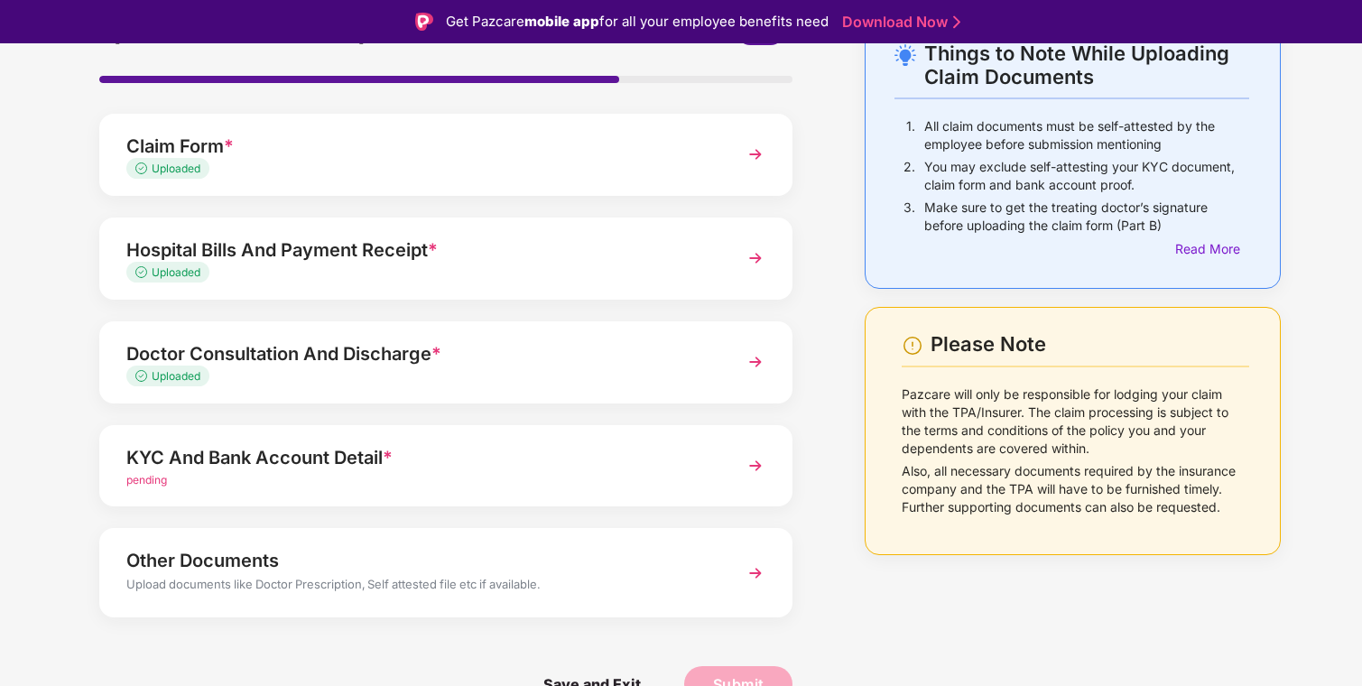
click at [365, 466] on div "KYC And Bank Account Detail *" at bounding box center [419, 457] width 586 height 29
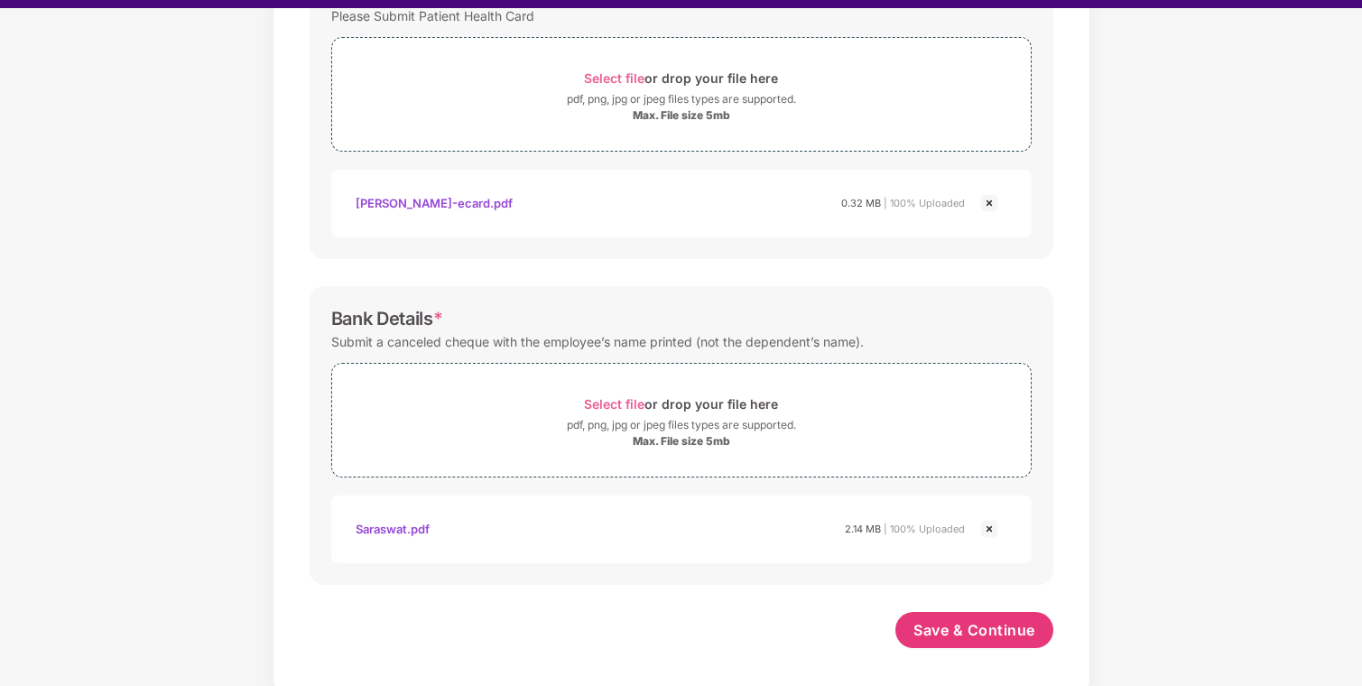
scroll to position [43, 0]
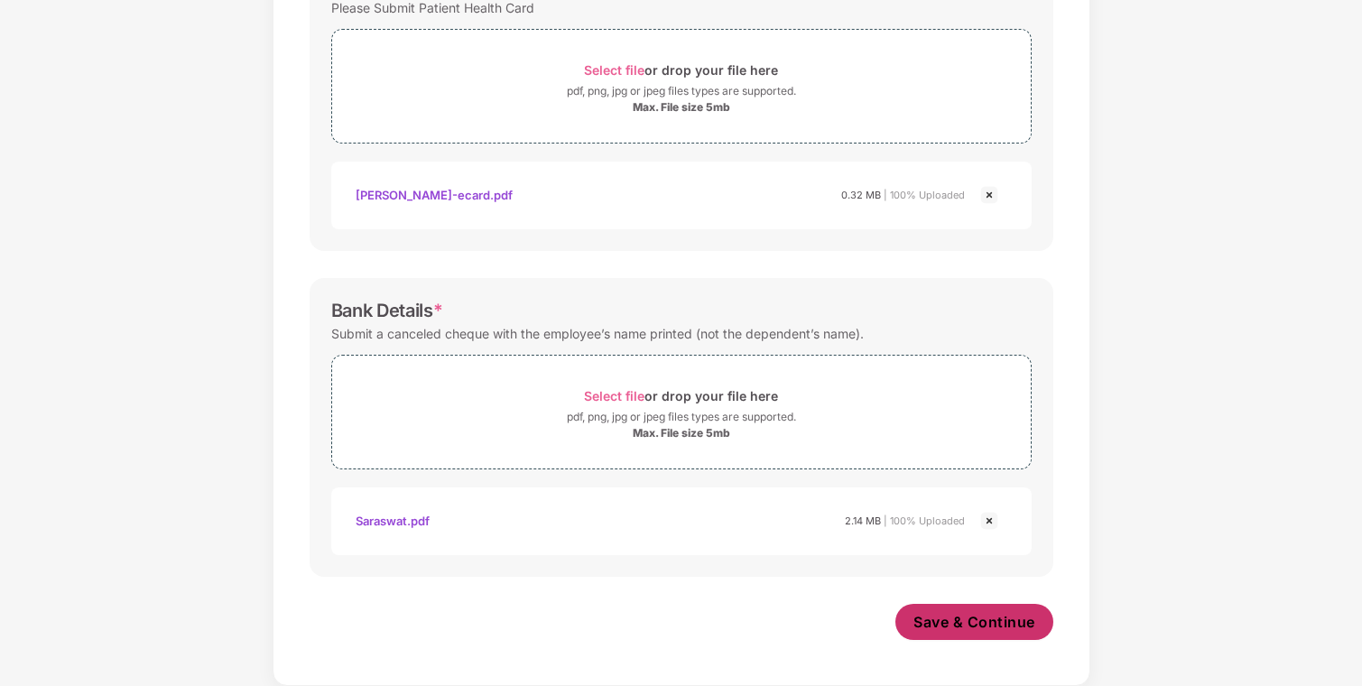
click at [993, 623] on span "Save & Continue" at bounding box center [974, 622] width 122 height 20
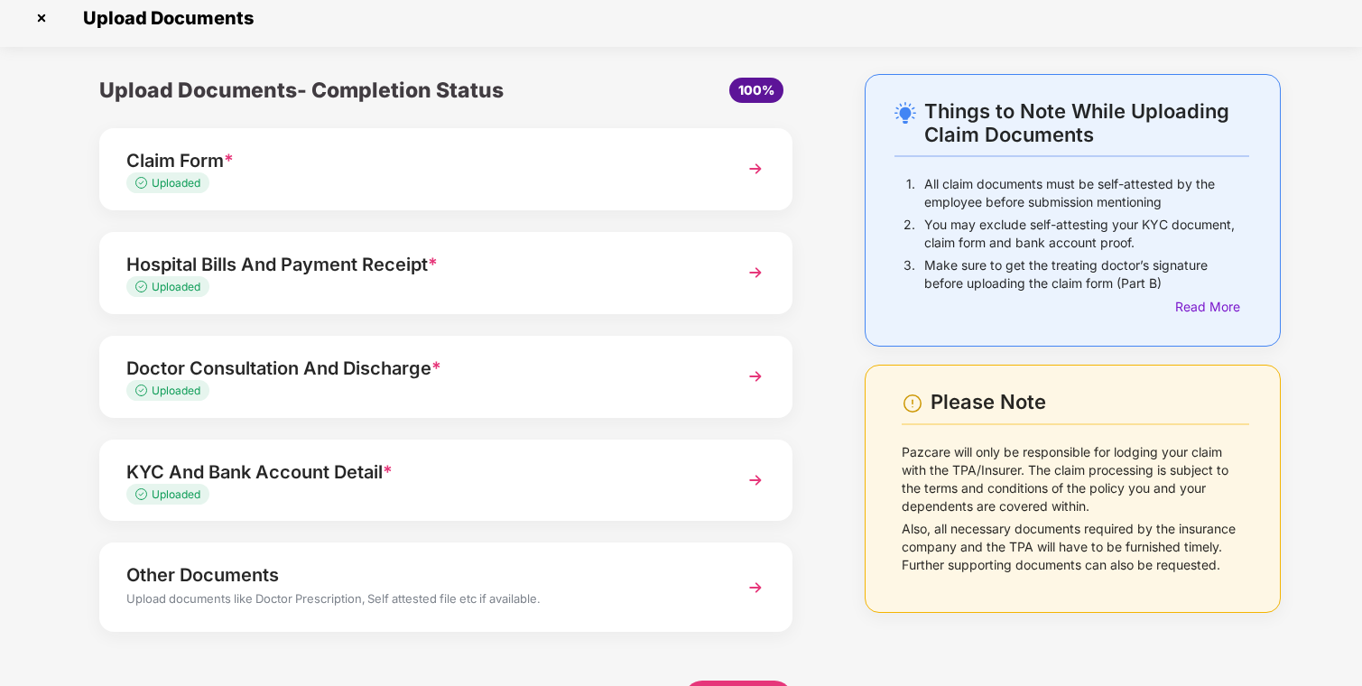
scroll to position [0, 0]
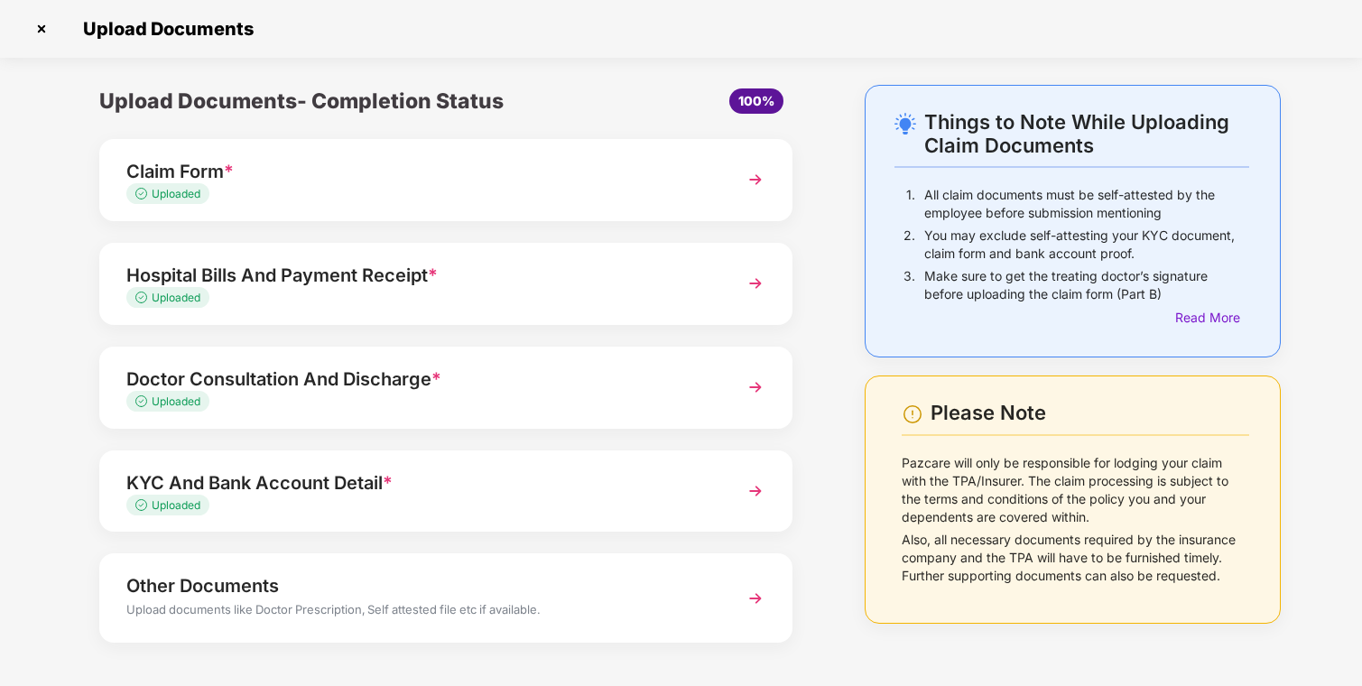
click at [284, 191] on div "Uploaded" at bounding box center [419, 194] width 586 height 17
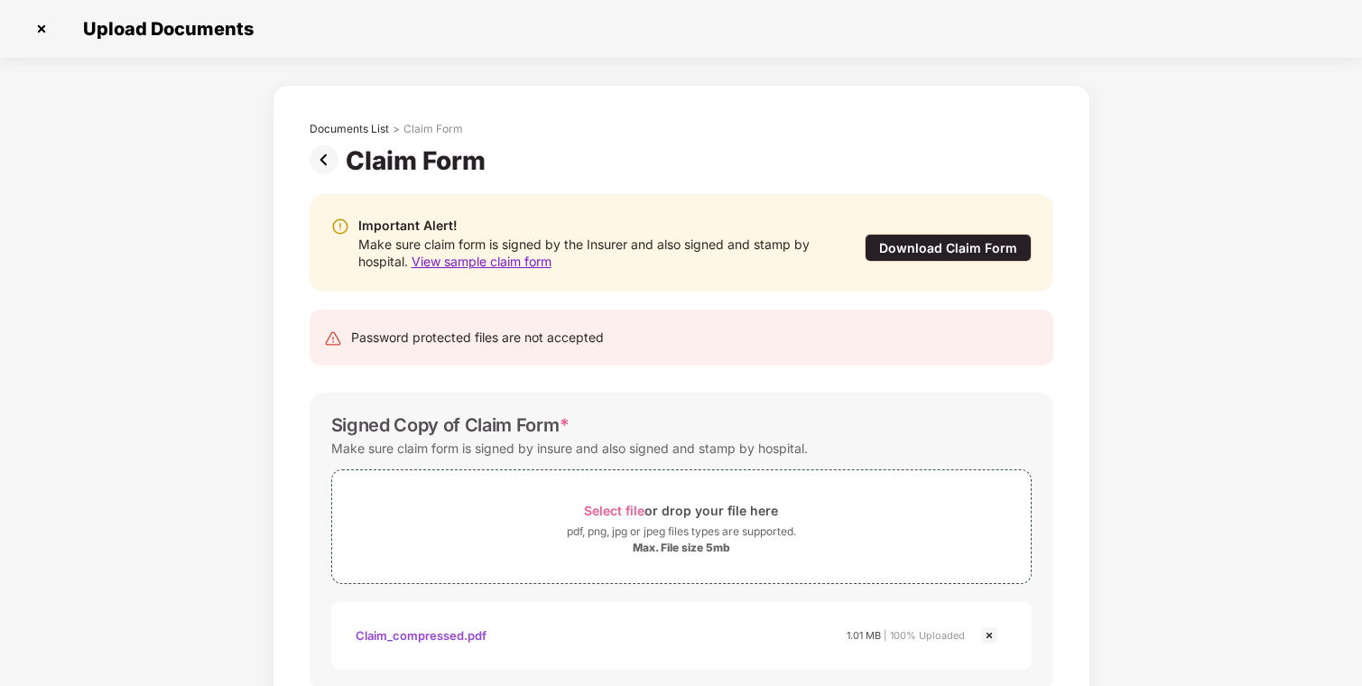
click at [325, 156] on img at bounding box center [327, 159] width 36 height 29
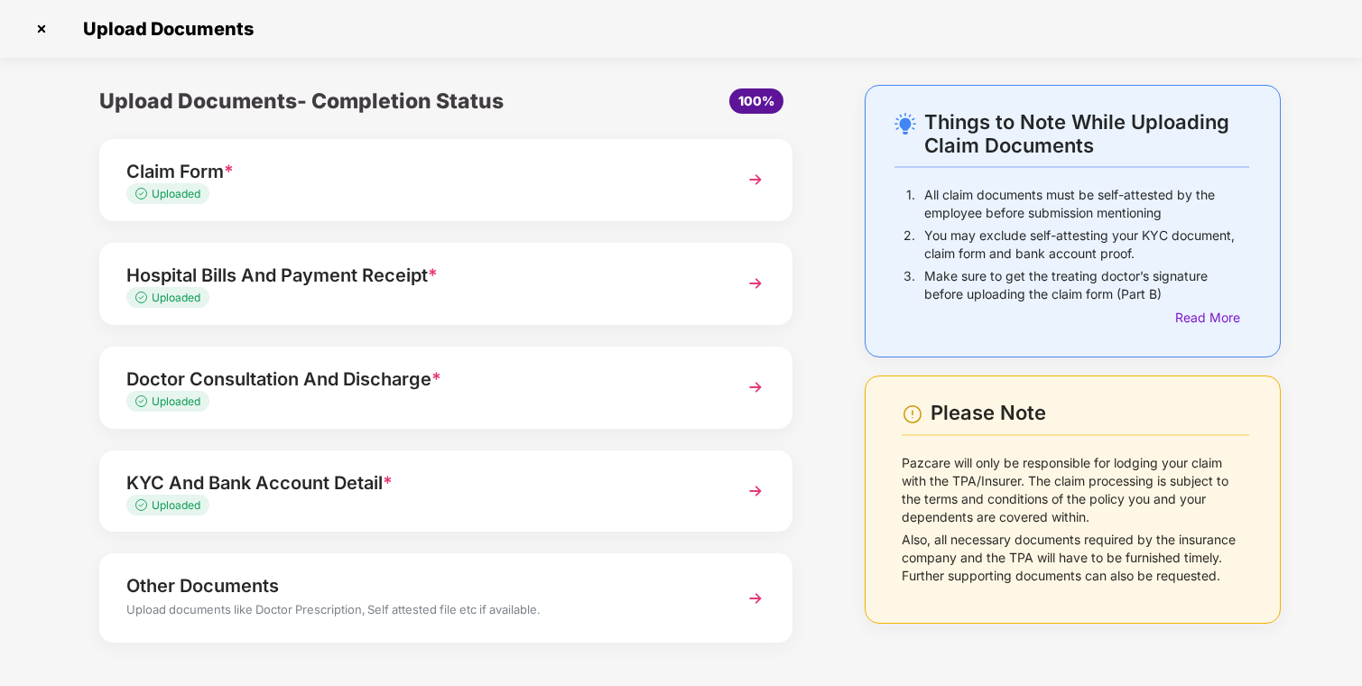
click at [306, 278] on div "Hospital Bills And Payment Receipt *" at bounding box center [419, 275] width 586 height 29
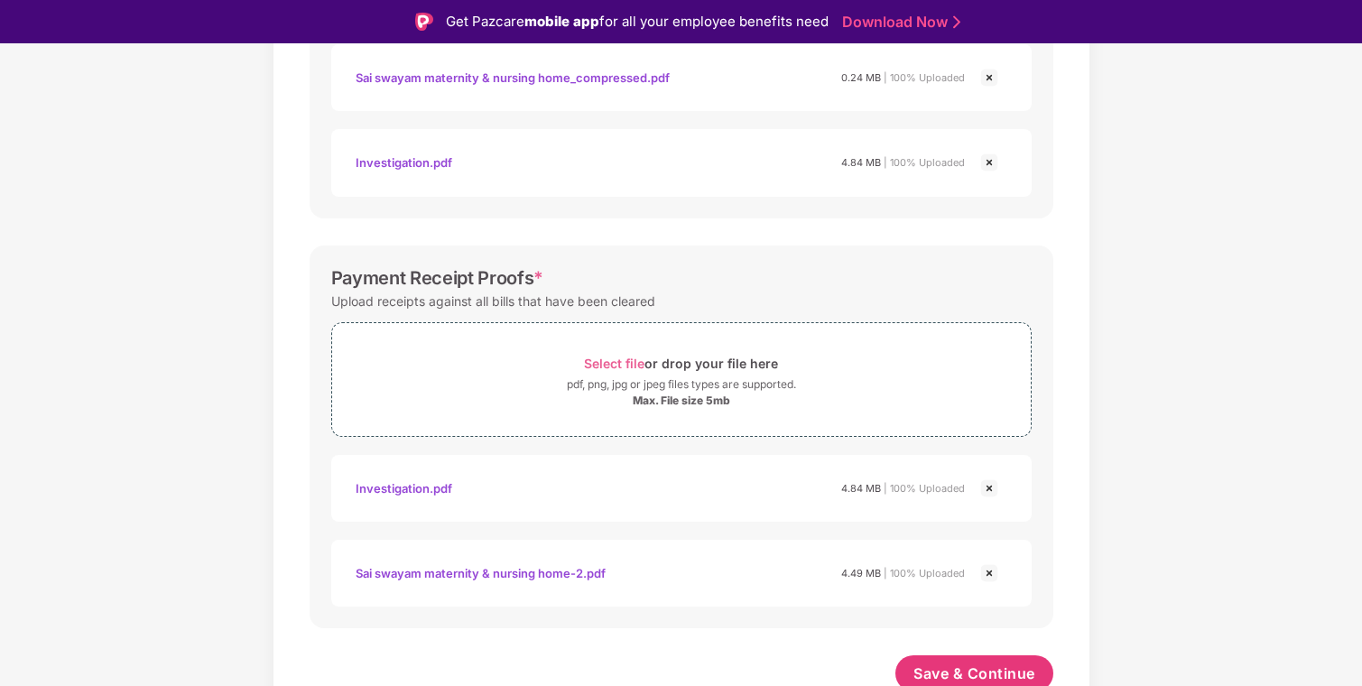
scroll to position [836, 0]
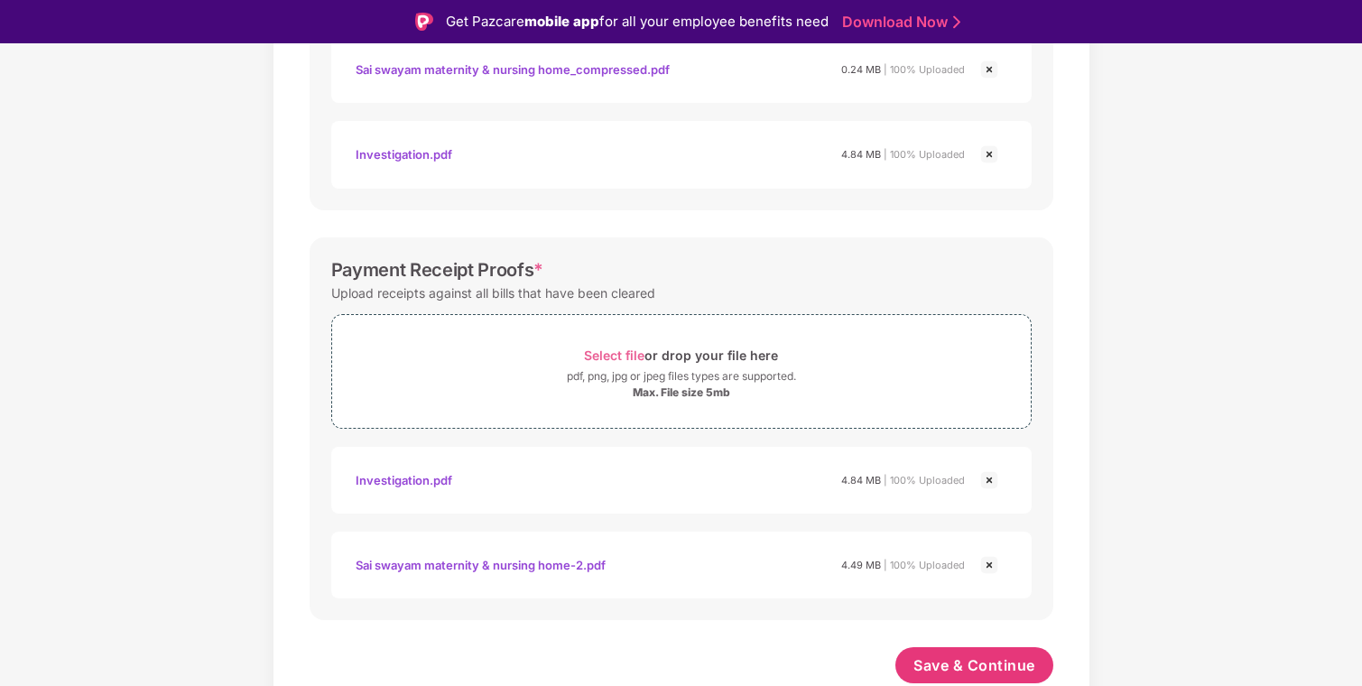
click at [985, 476] on img at bounding box center [989, 480] width 22 height 22
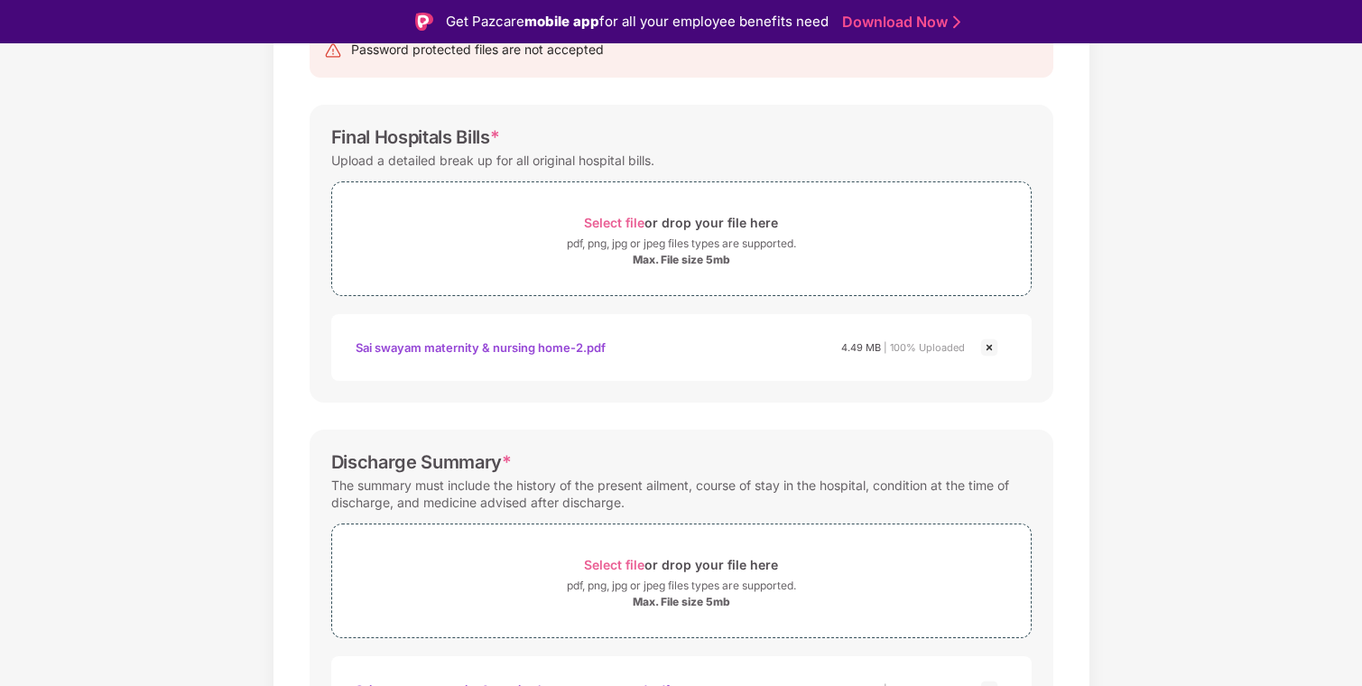
scroll to position [751, 0]
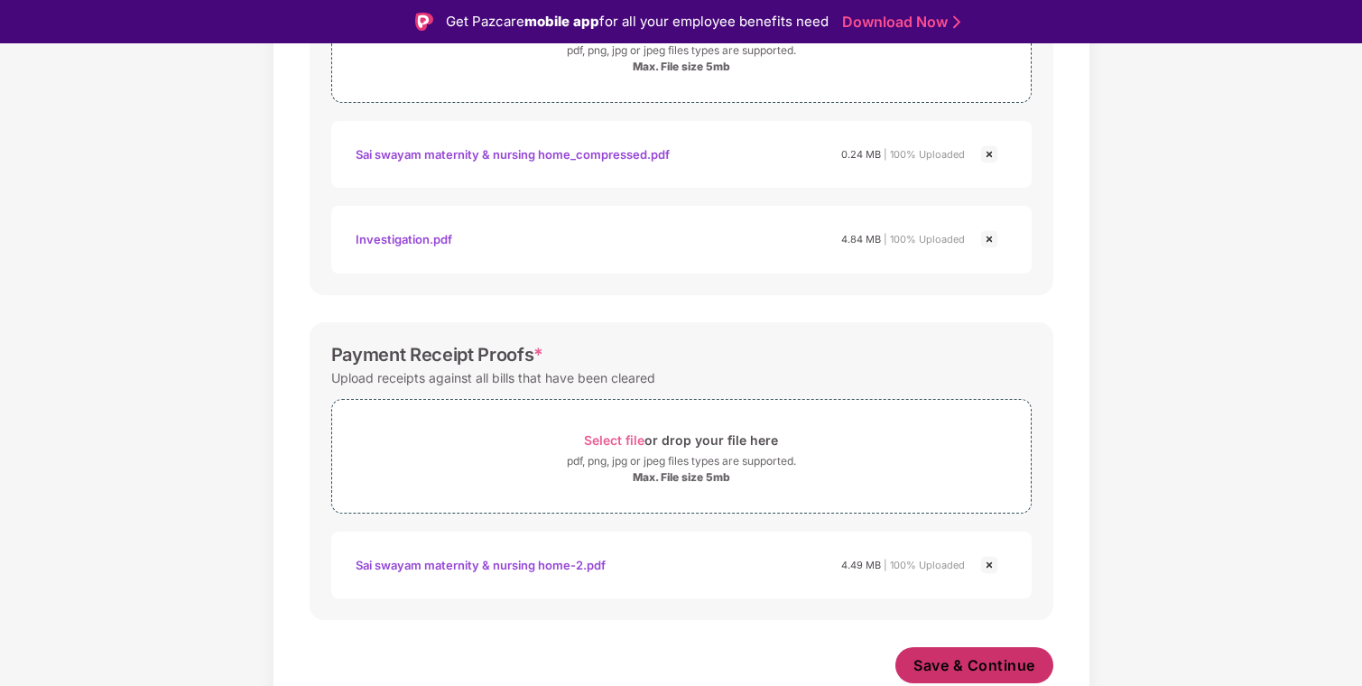
click at [974, 660] on span "Save & Continue" at bounding box center [974, 665] width 122 height 20
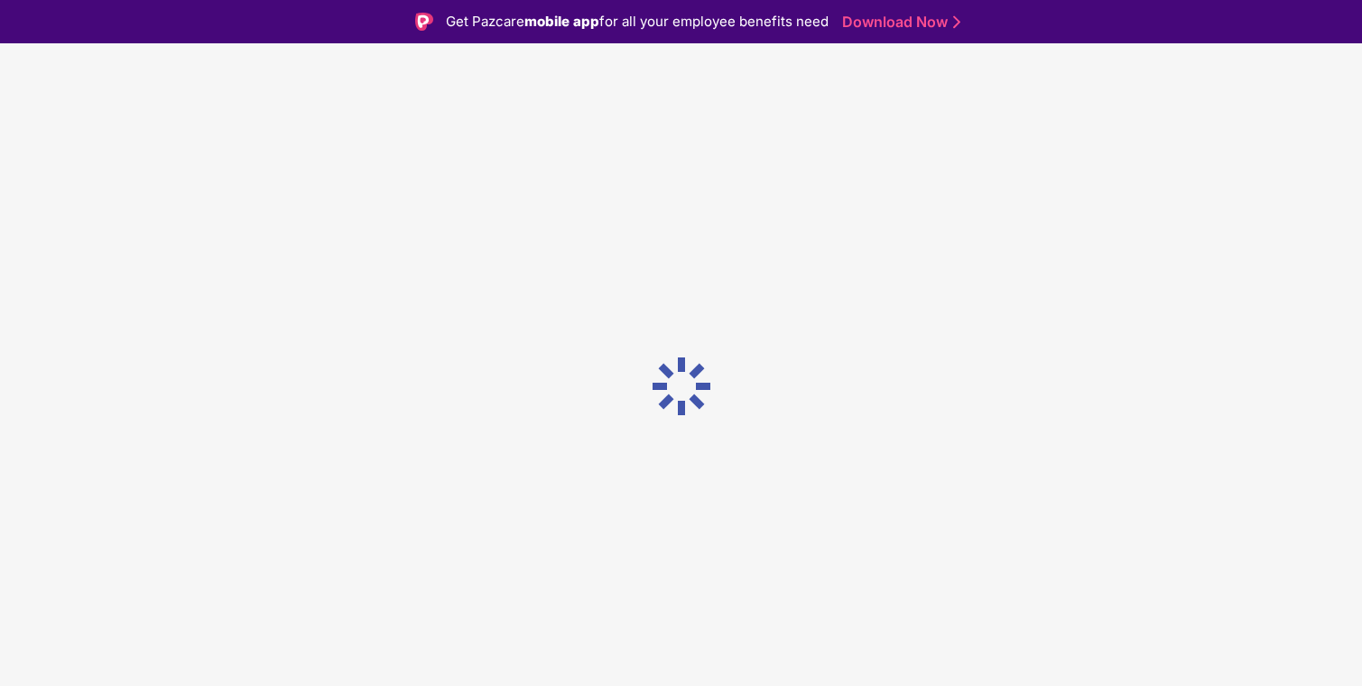
scroll to position [0, 0]
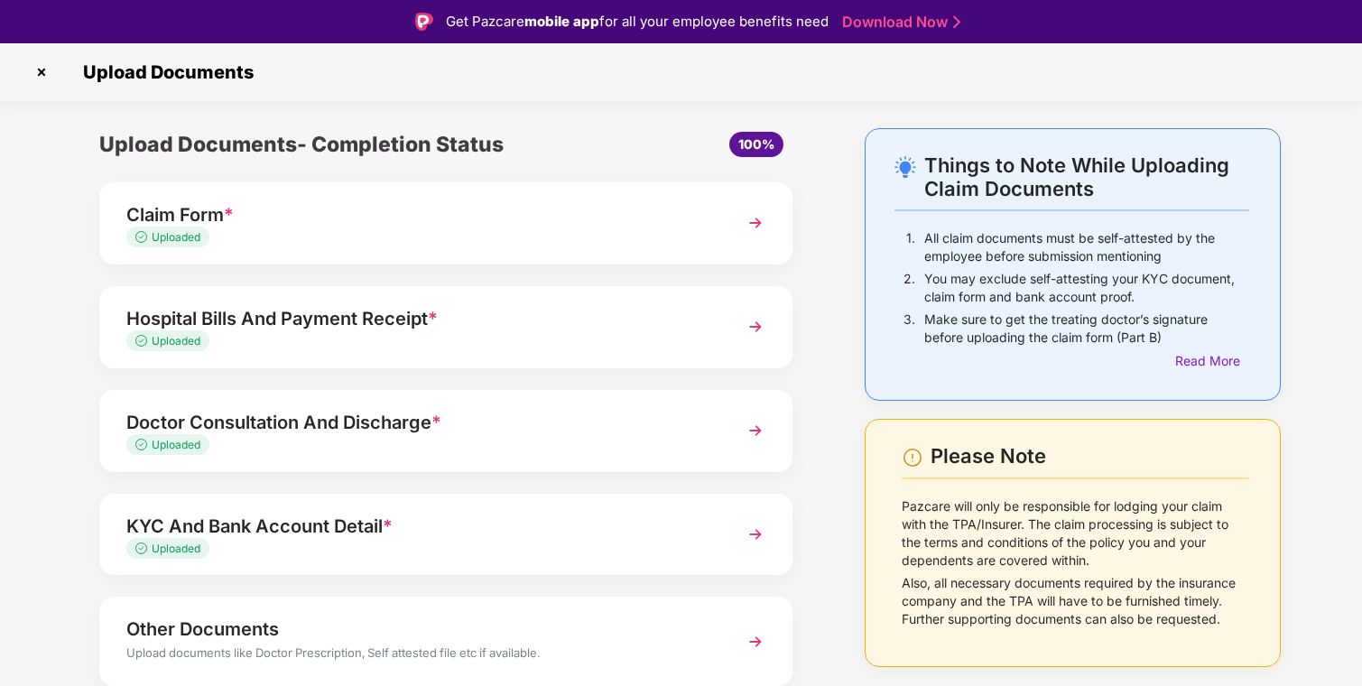
click at [309, 422] on div "Doctor Consultation And Discharge *" at bounding box center [419, 422] width 586 height 29
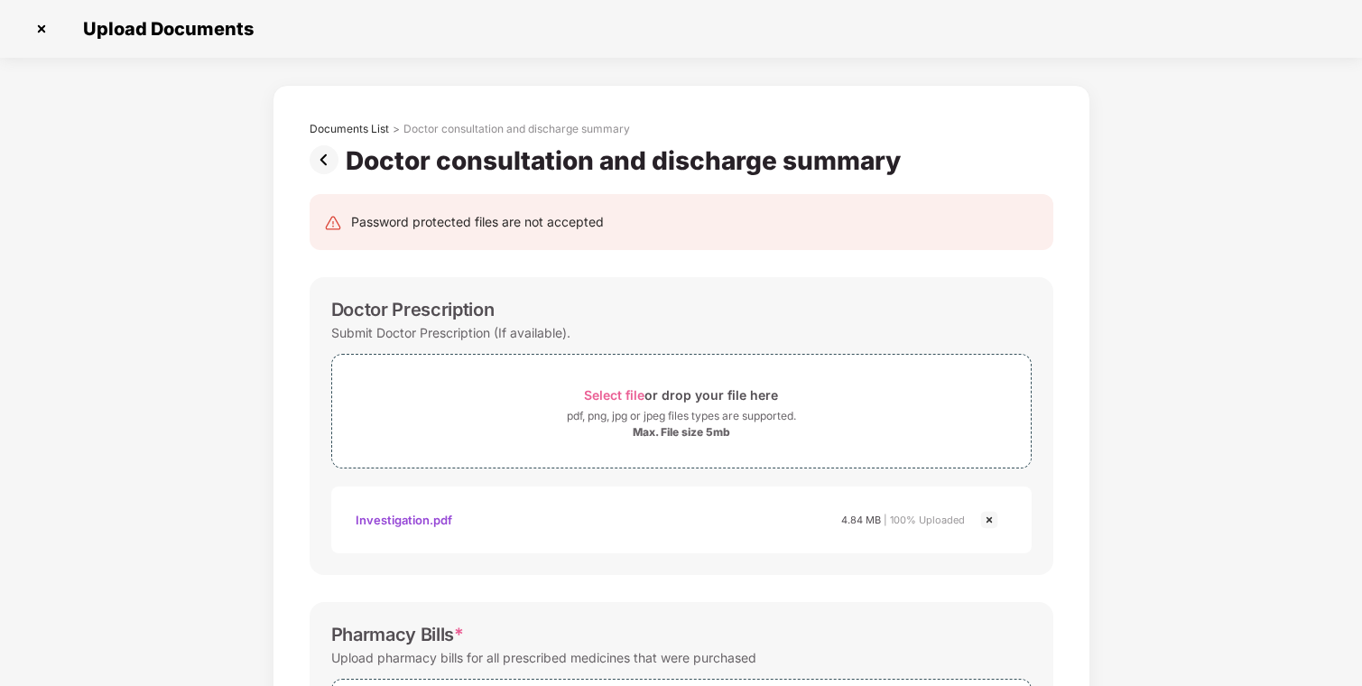
click at [326, 161] on img at bounding box center [327, 159] width 36 height 29
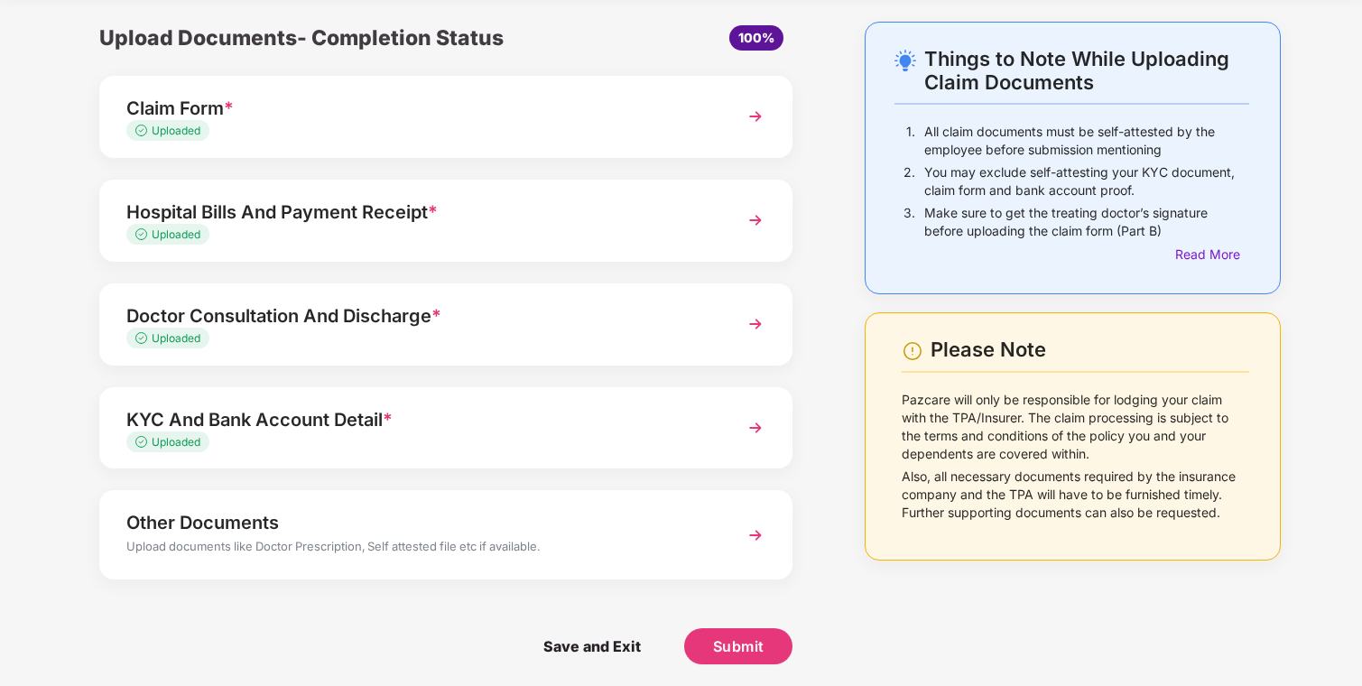
scroll to position [69, 0]
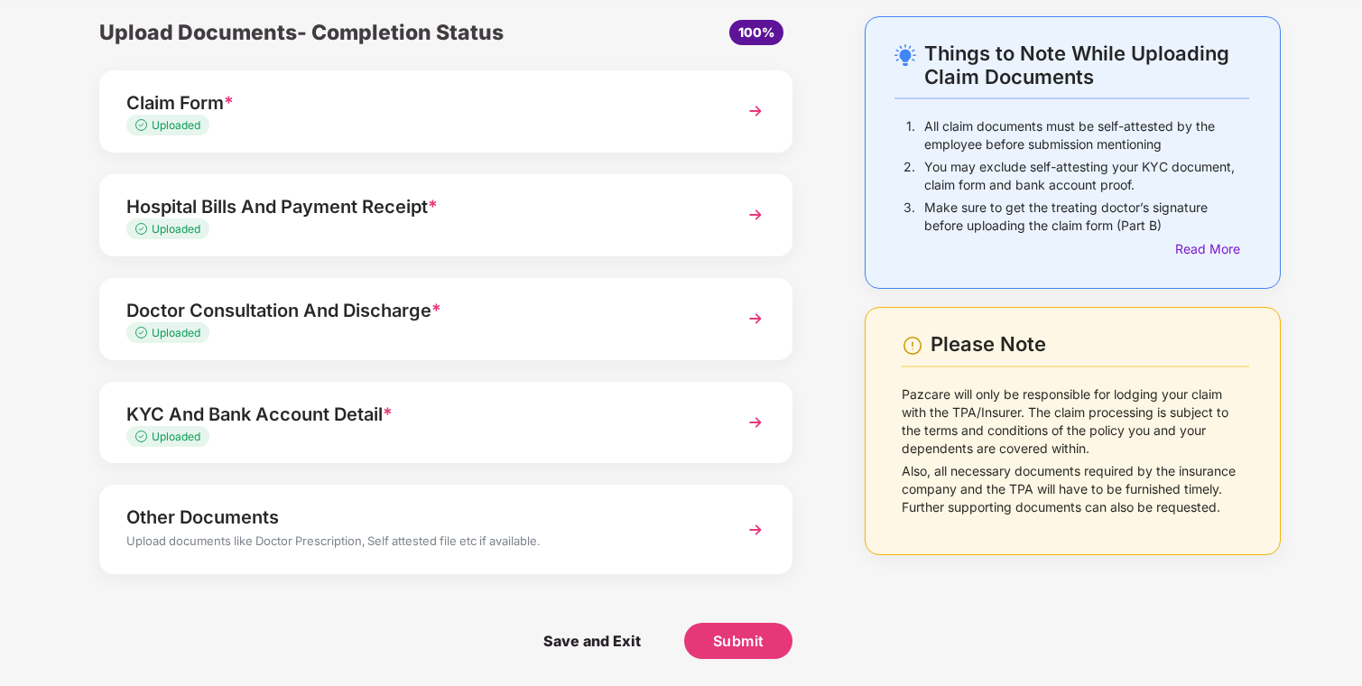
click at [407, 522] on div "Other Documents" at bounding box center [419, 517] width 586 height 29
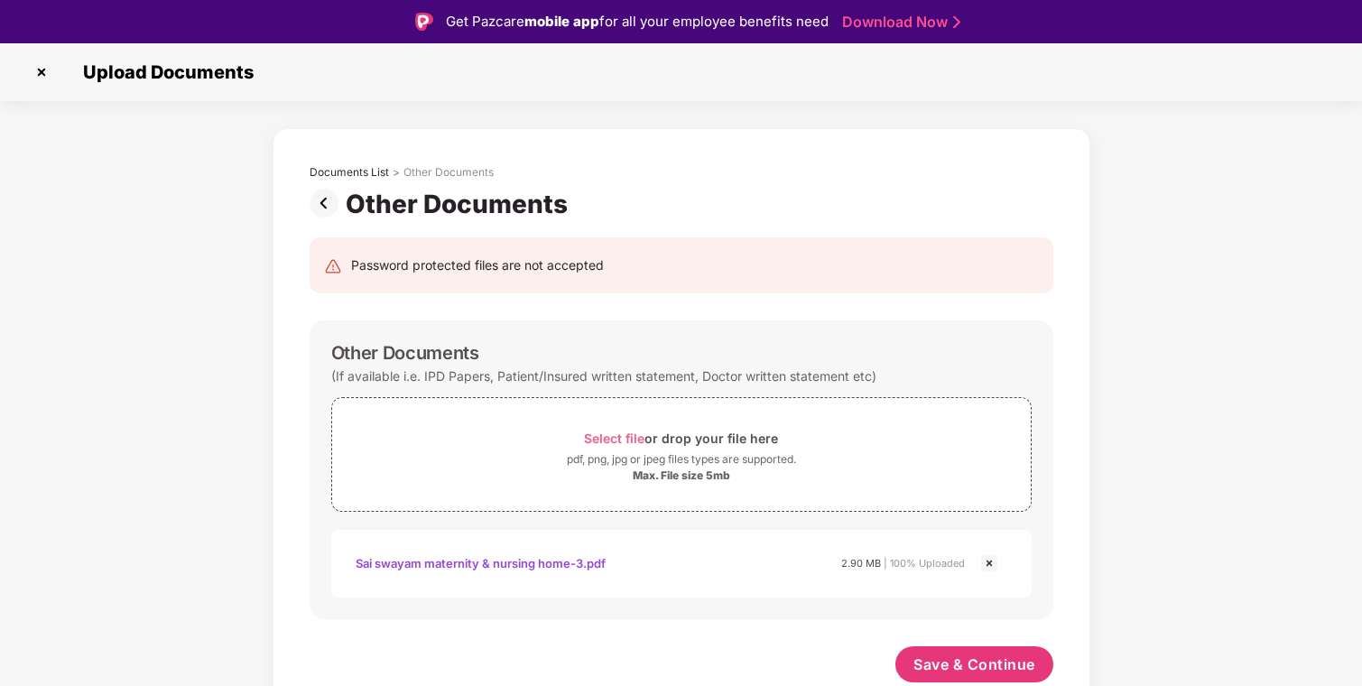
scroll to position [0, 0]
click at [965, 661] on span "Save & Continue" at bounding box center [974, 664] width 122 height 20
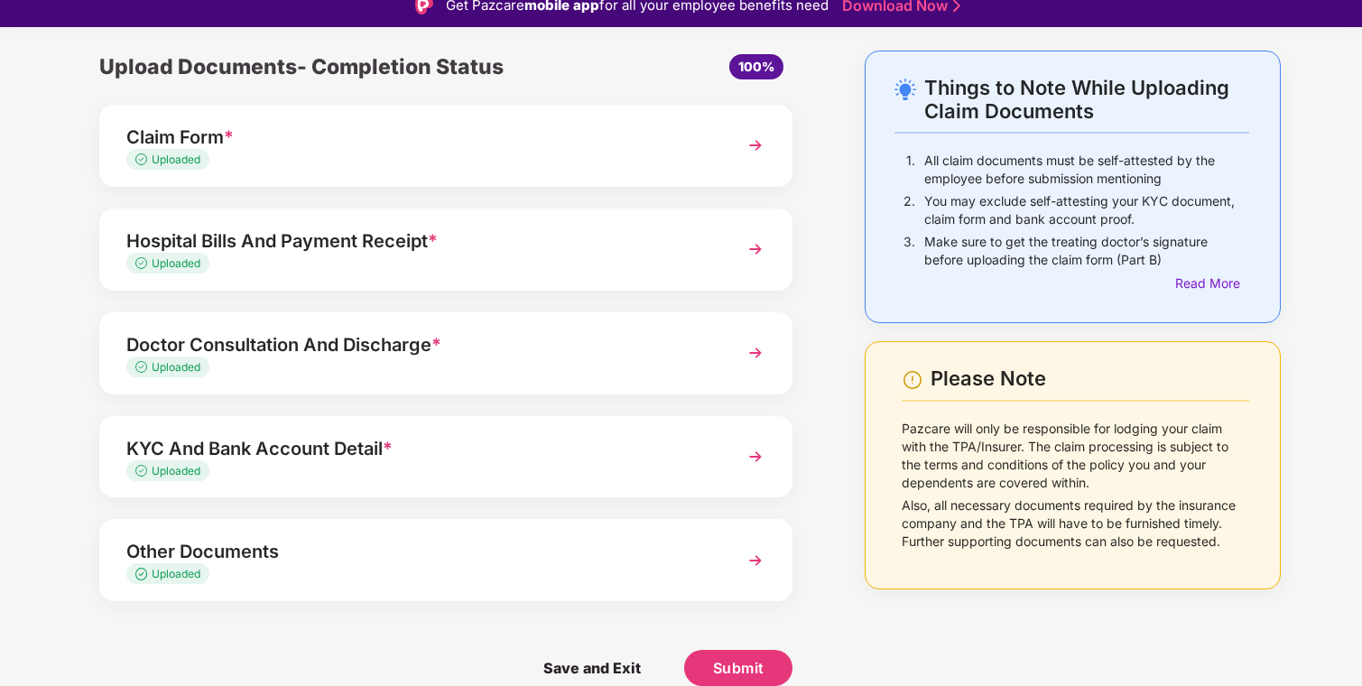
scroll to position [43, 0]
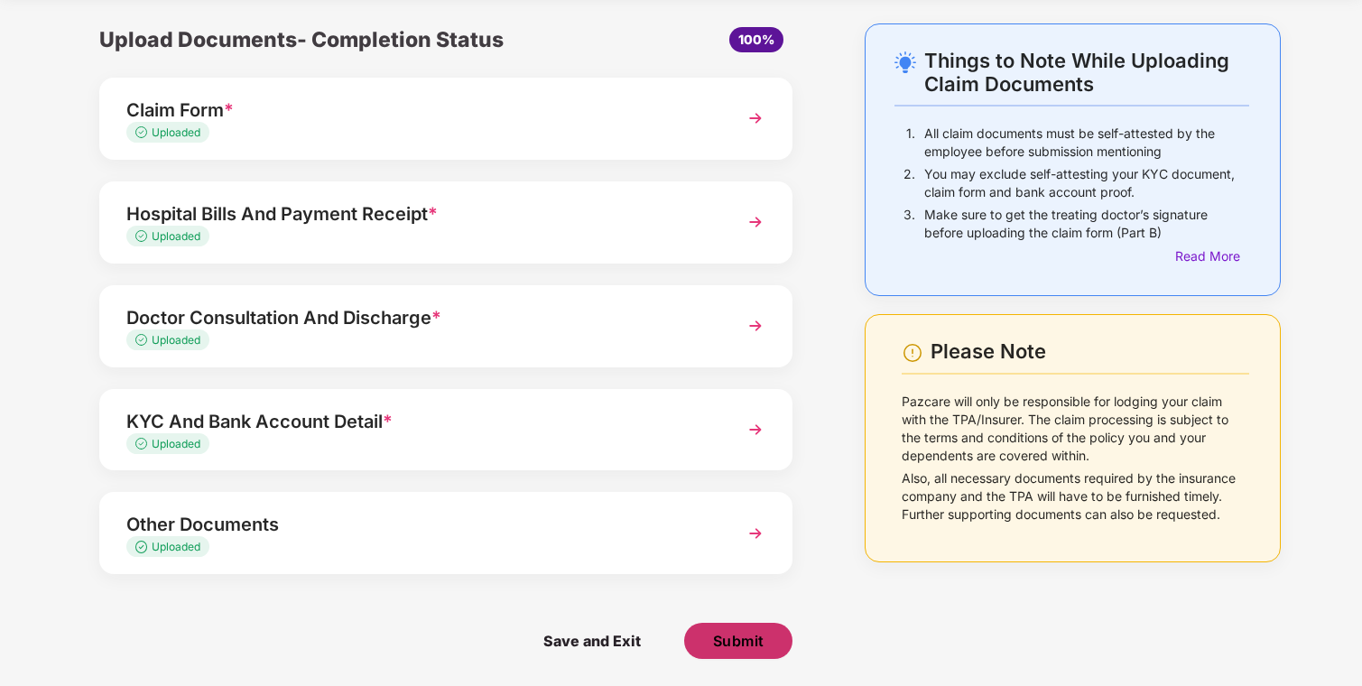
click at [735, 639] on span "Submit" at bounding box center [738, 641] width 51 height 20
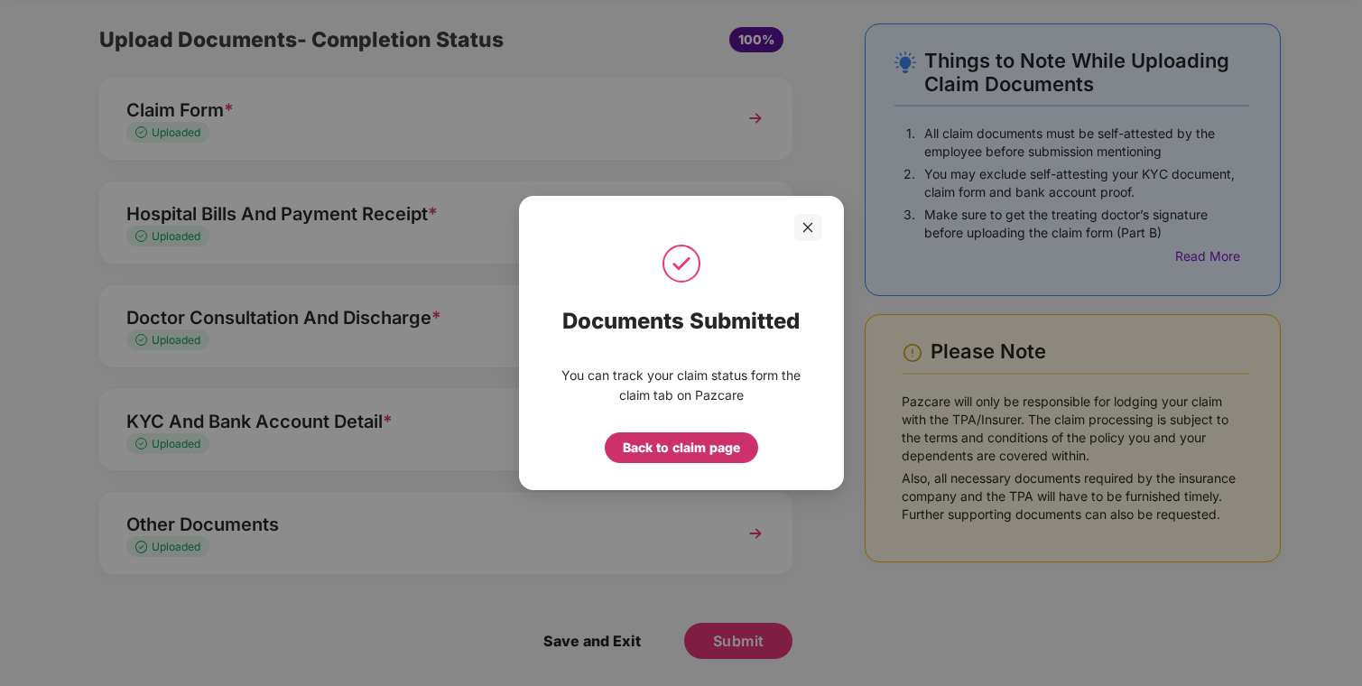
click at [681, 448] on div "Back to claim page" at bounding box center [681, 448] width 117 height 20
